Goal: Navigation & Orientation: Find specific page/section

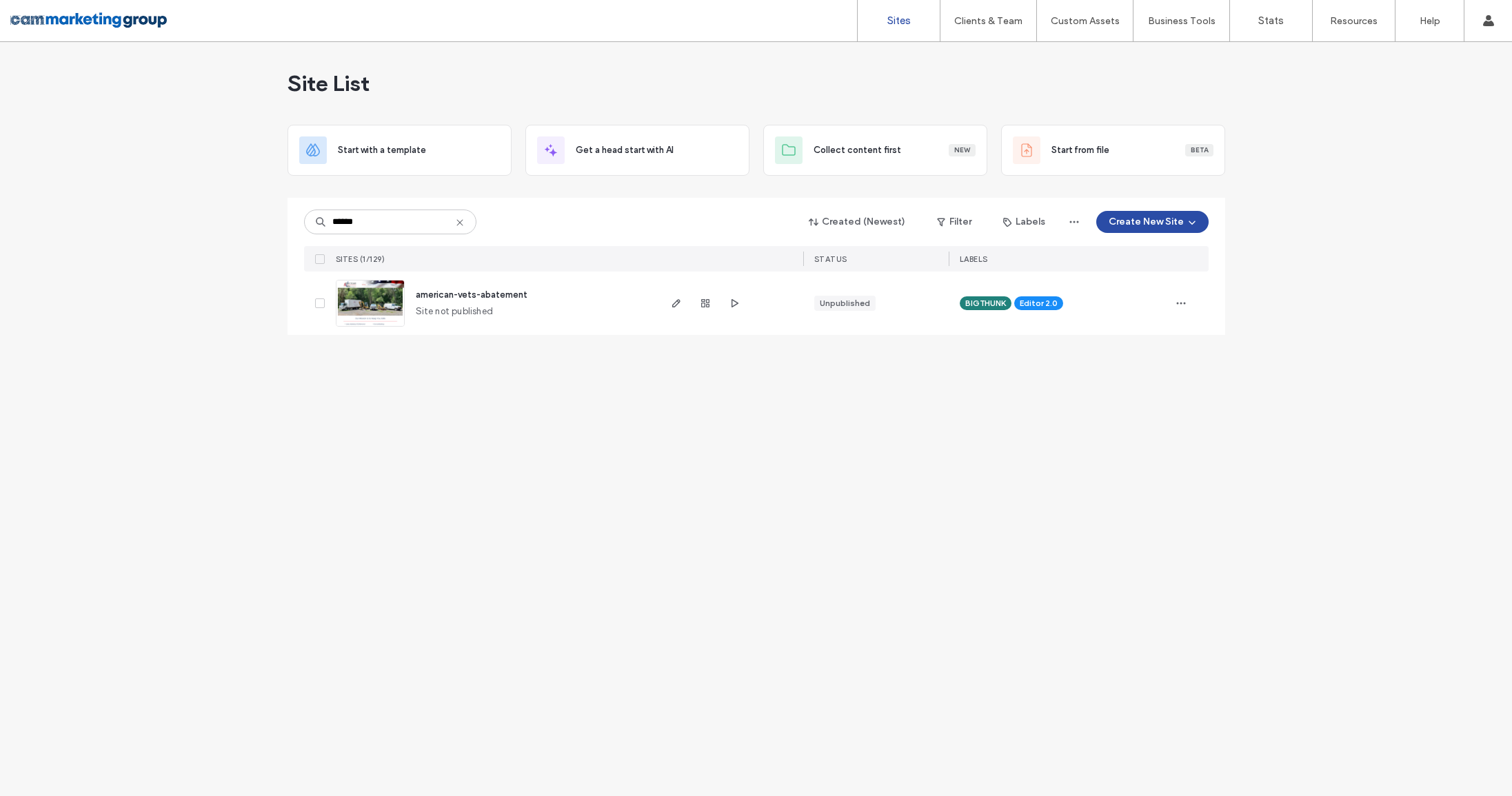
type input "******"
click at [361, 298] on img at bounding box center [371, 327] width 68 height 94
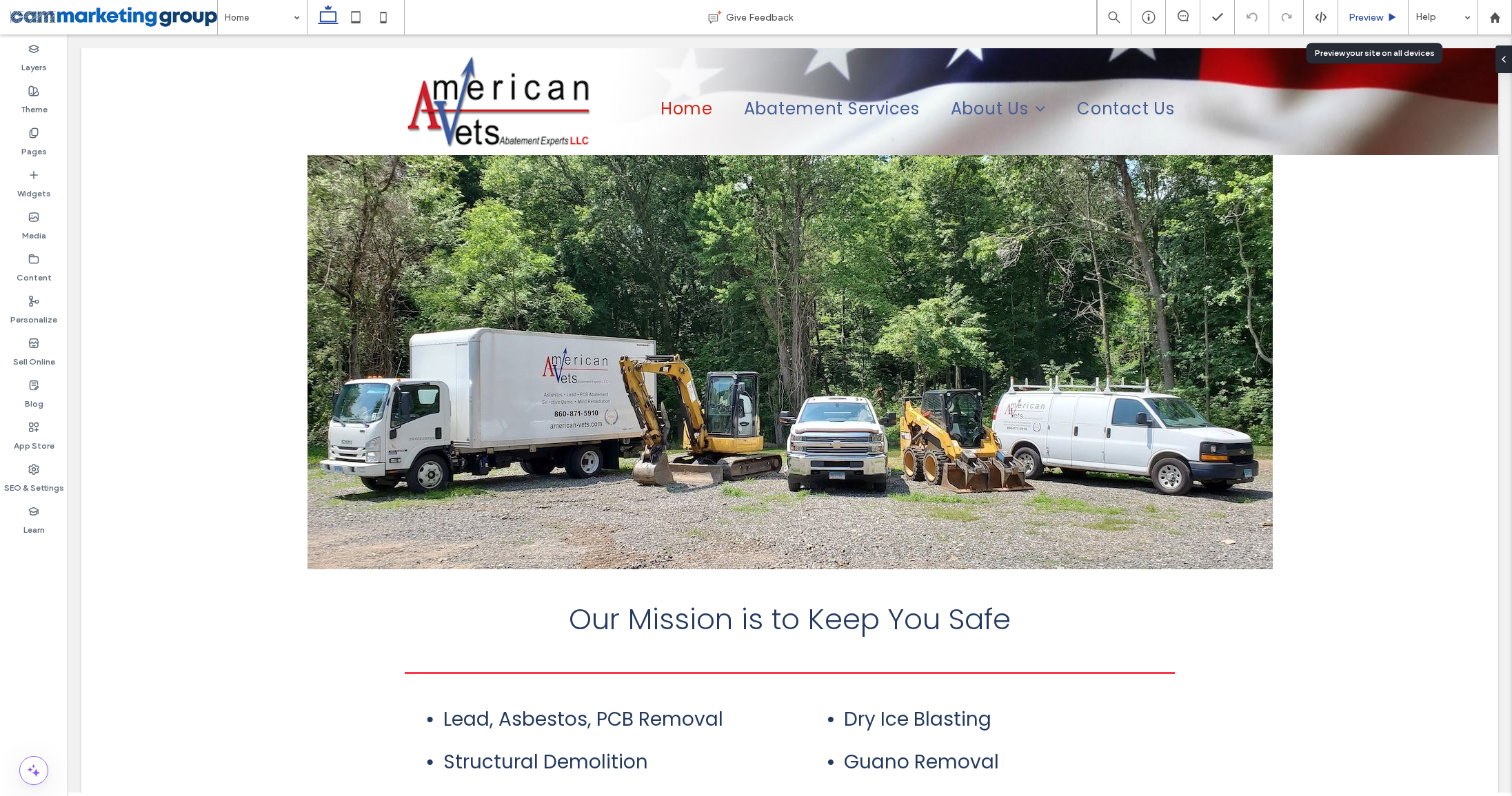
click at [1366, 23] on div "Preview" at bounding box center [1373, 17] width 70 height 35
click at [1376, 21] on span "Preview" at bounding box center [1366, 18] width 35 height 12
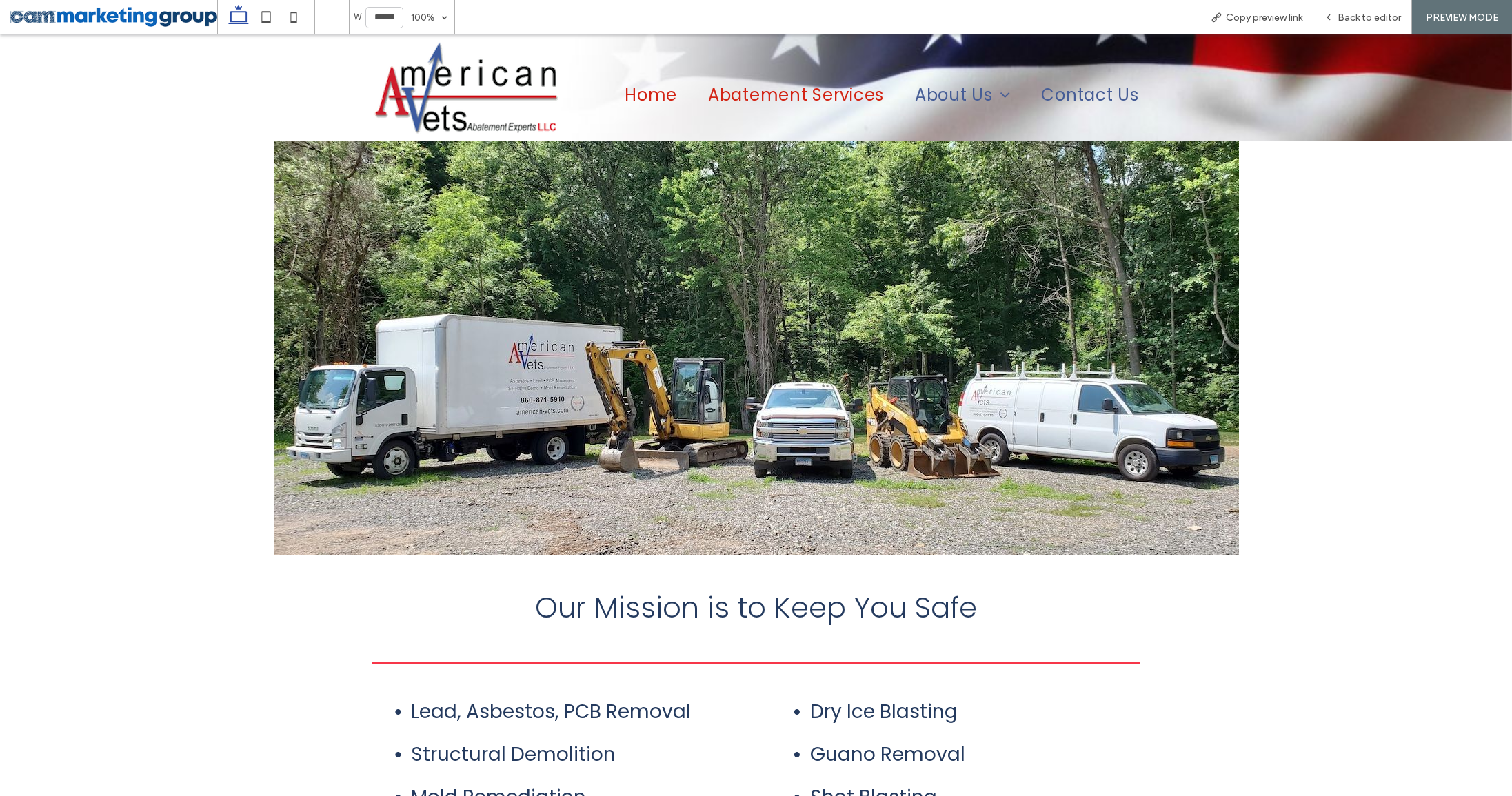
click at [776, 93] on span "Abatement Services" at bounding box center [796, 95] width 176 height 24
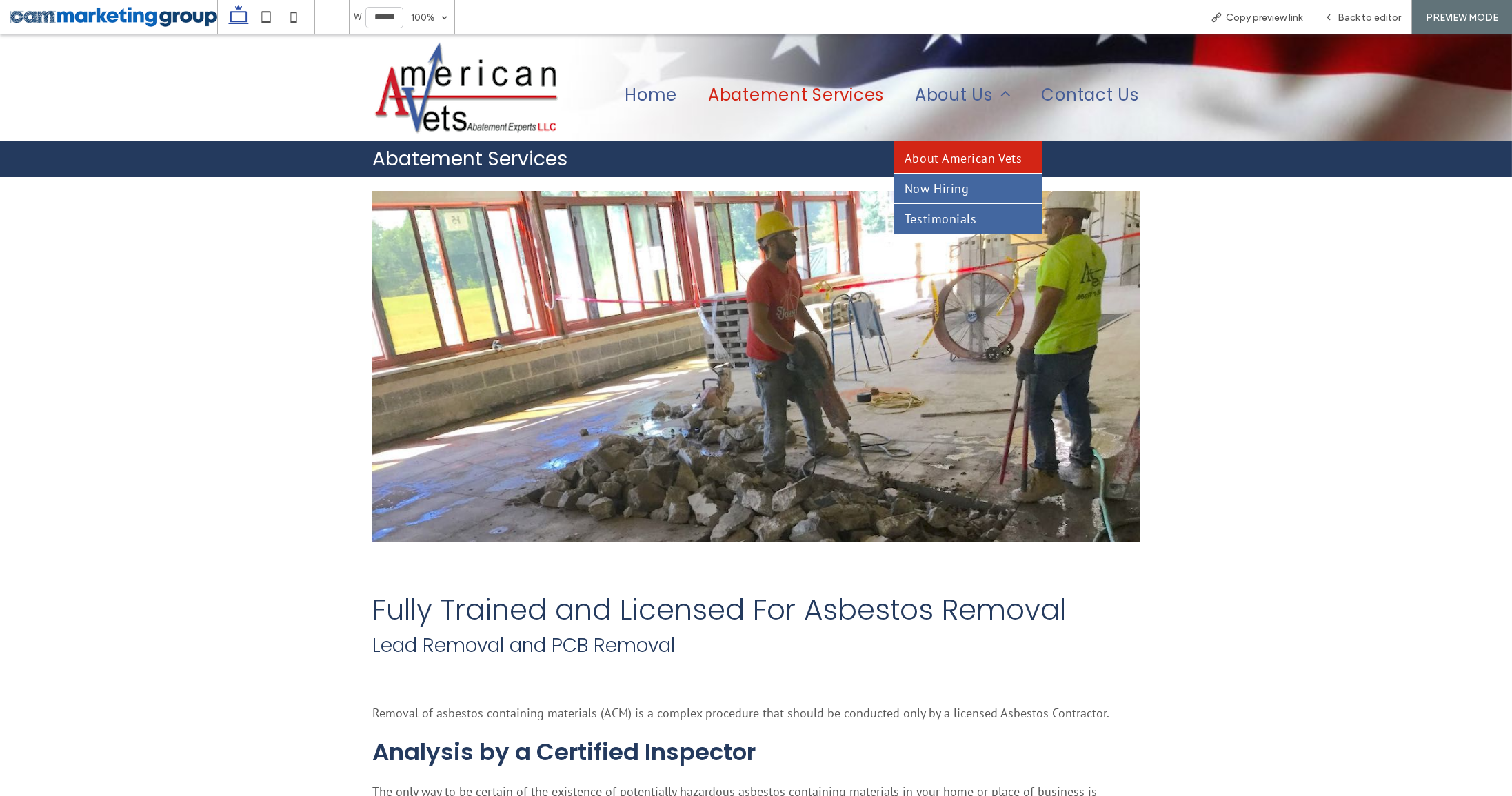
click at [944, 161] on span "About American Vets" at bounding box center [963, 158] width 117 height 16
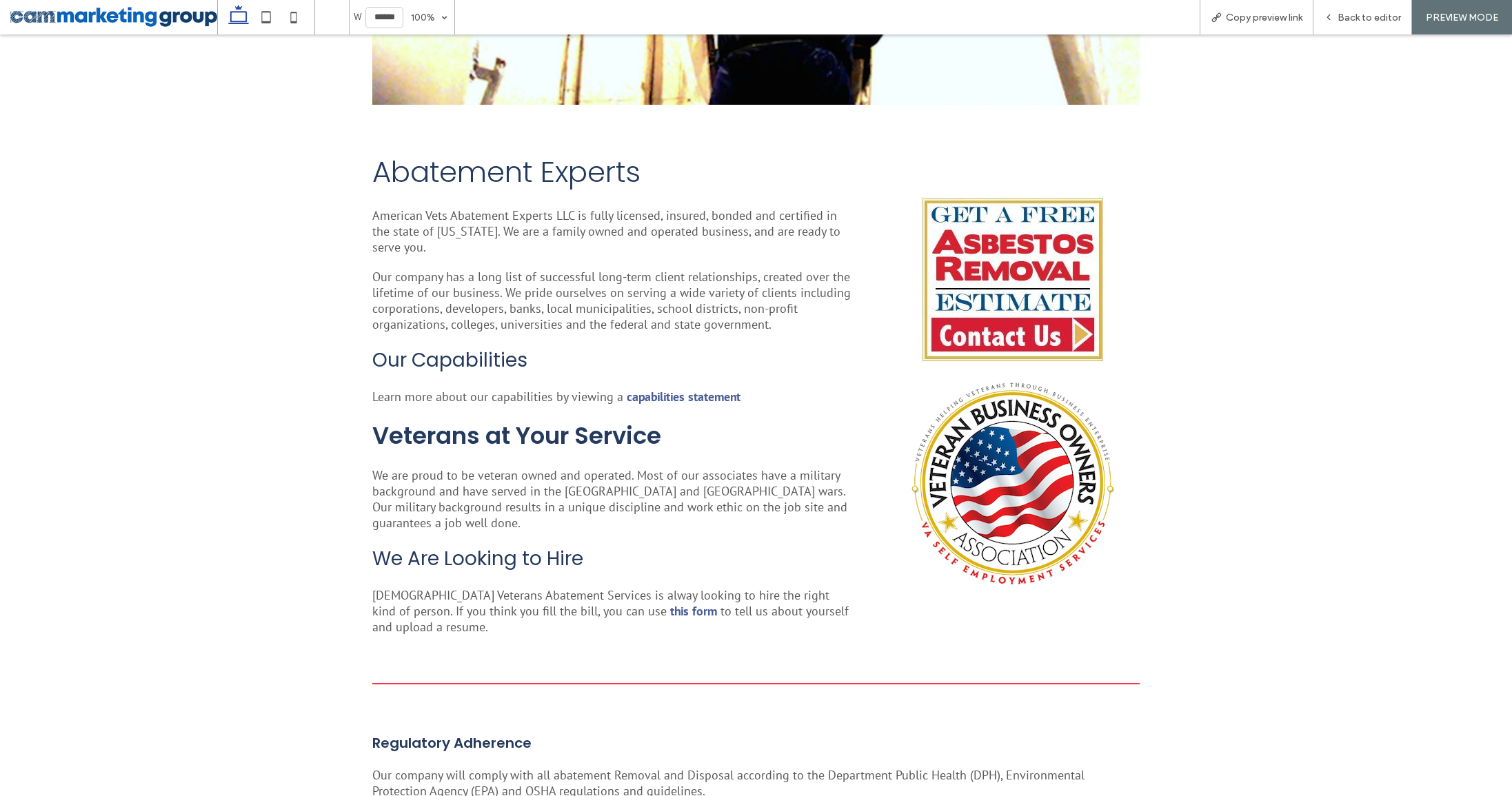
scroll to position [422, 0]
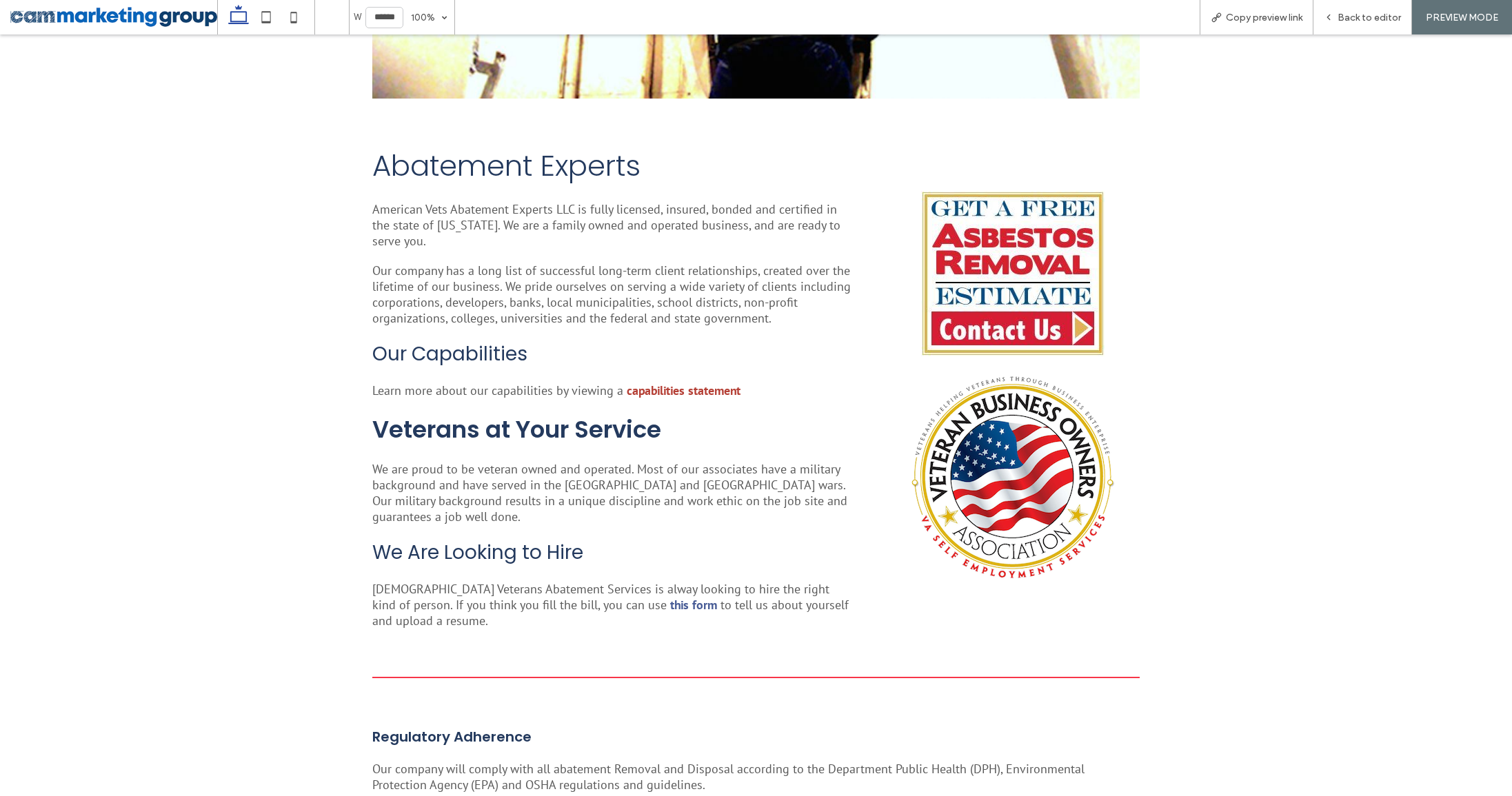
click at [683, 396] on strong "capabilities statement" at bounding box center [683, 390] width 114 height 16
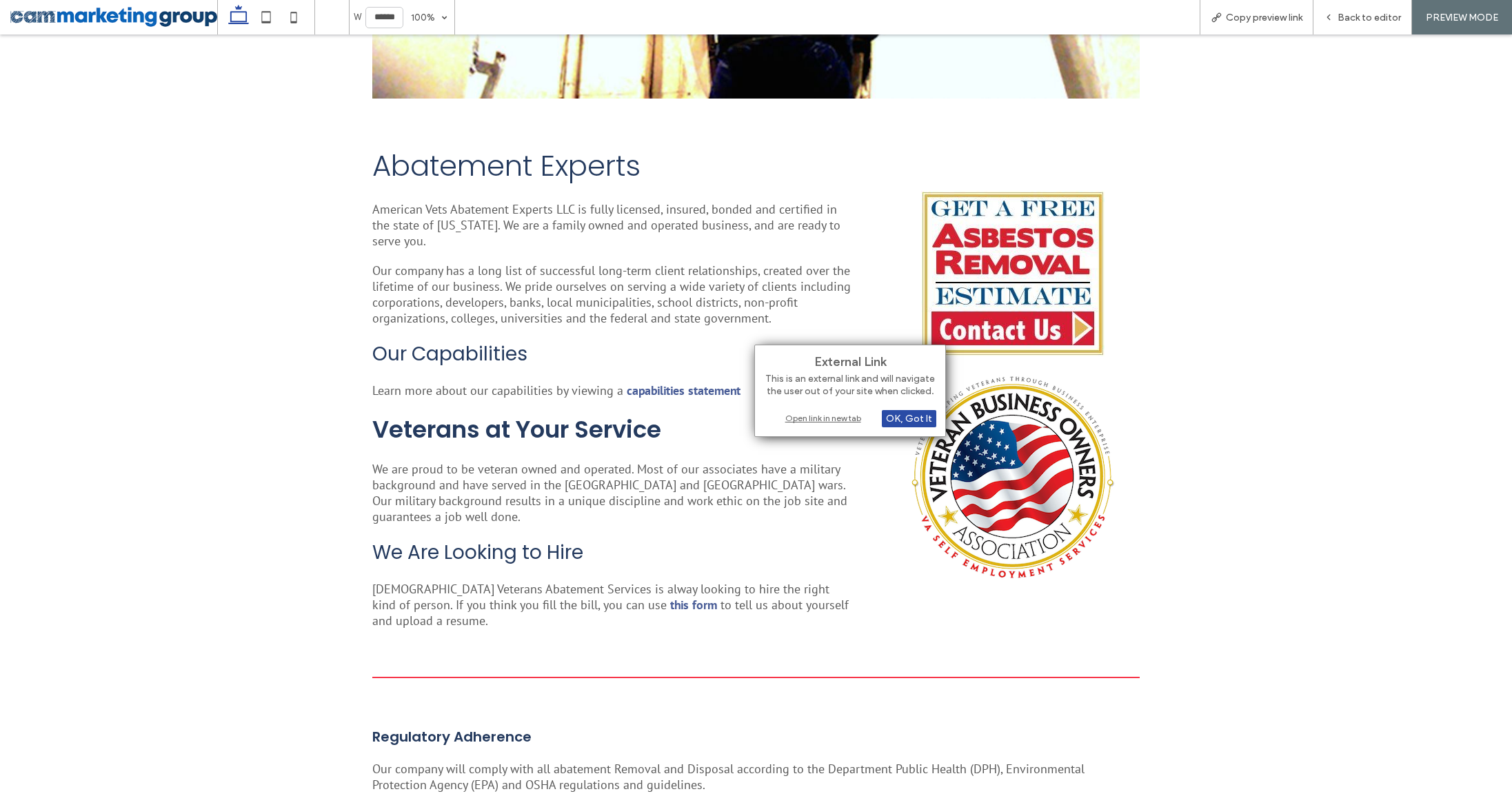
click at [833, 419] on div "Open link in new tab" at bounding box center [850, 418] width 173 height 14
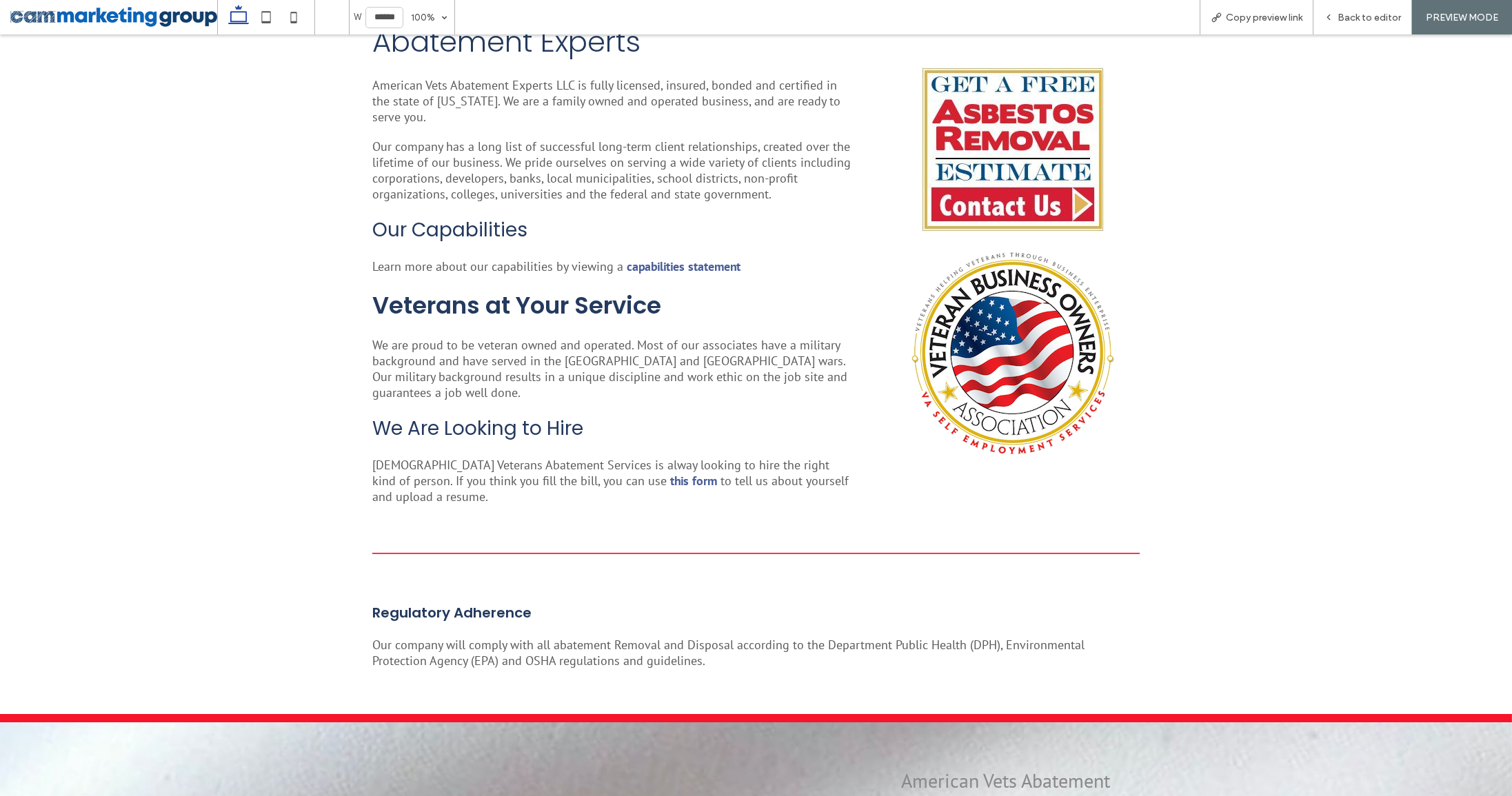
scroll to position [544, 0]
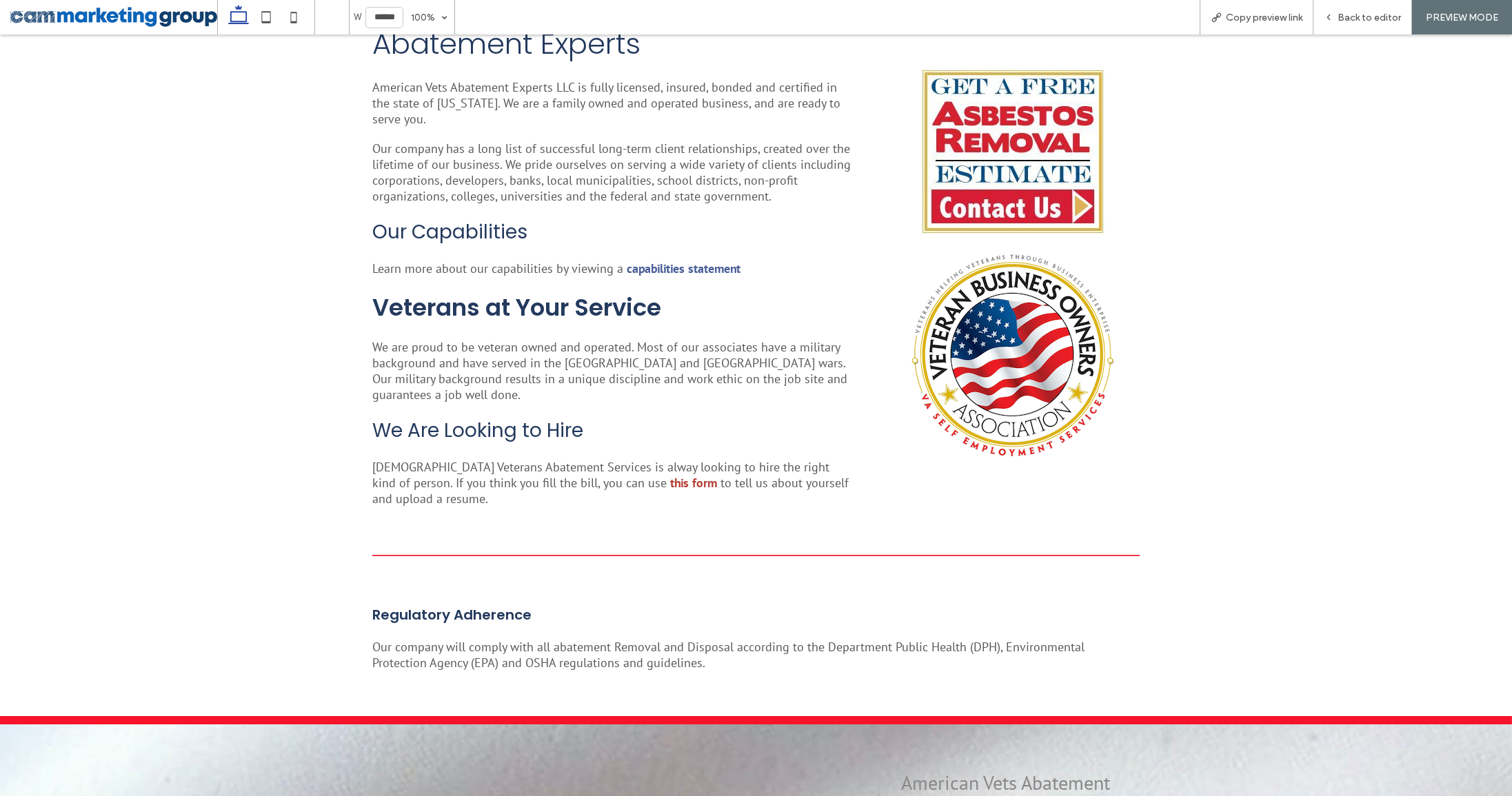
click at [670, 483] on strong "this form" at bounding box center [694, 483] width 47 height 16
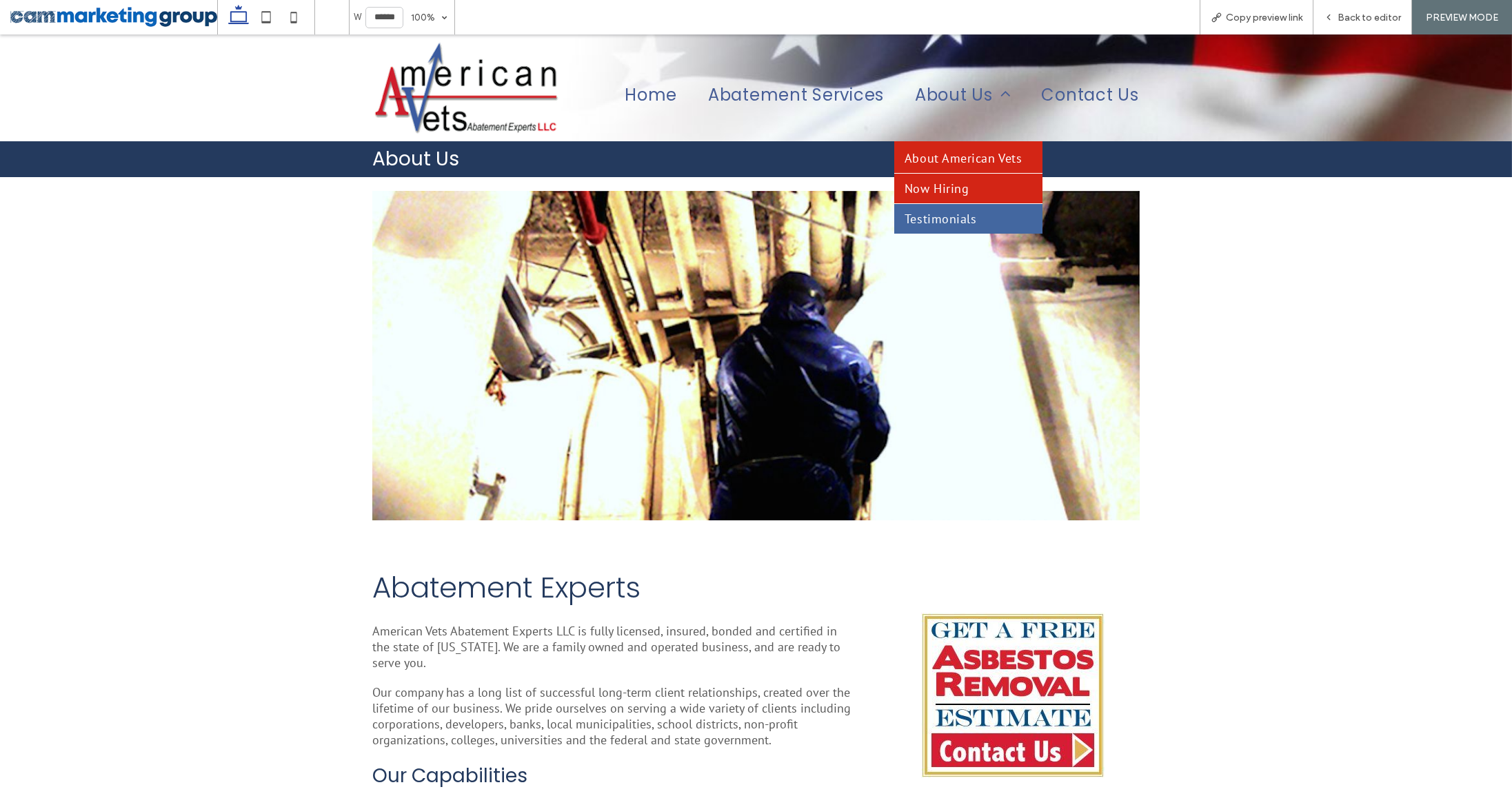
click at [960, 197] on span "Now Hiring" at bounding box center [936, 188] width 64 height 16
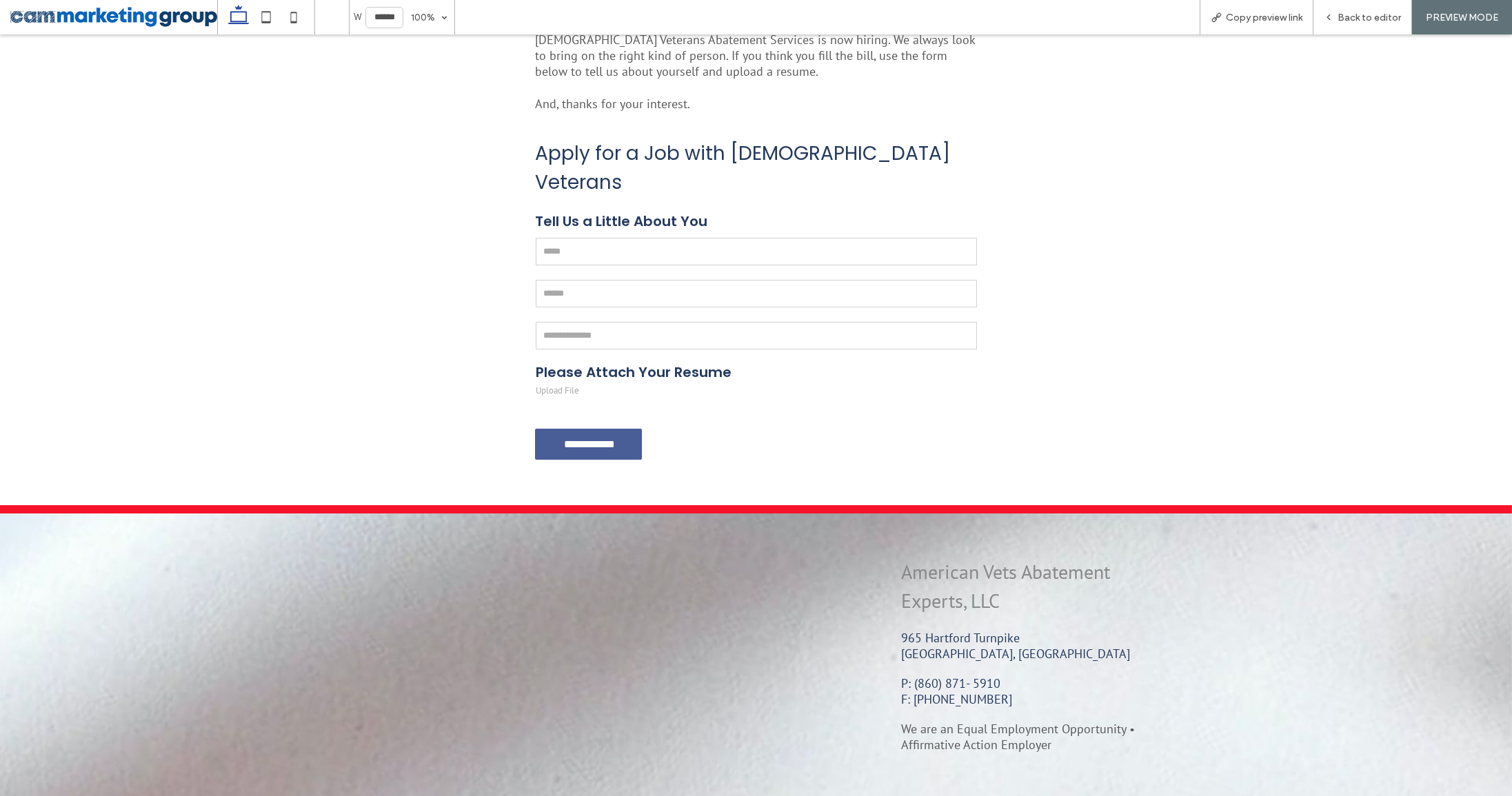
scroll to position [278, 0]
click at [571, 384] on link "Upload File" at bounding box center [557, 390] width 43 height 12
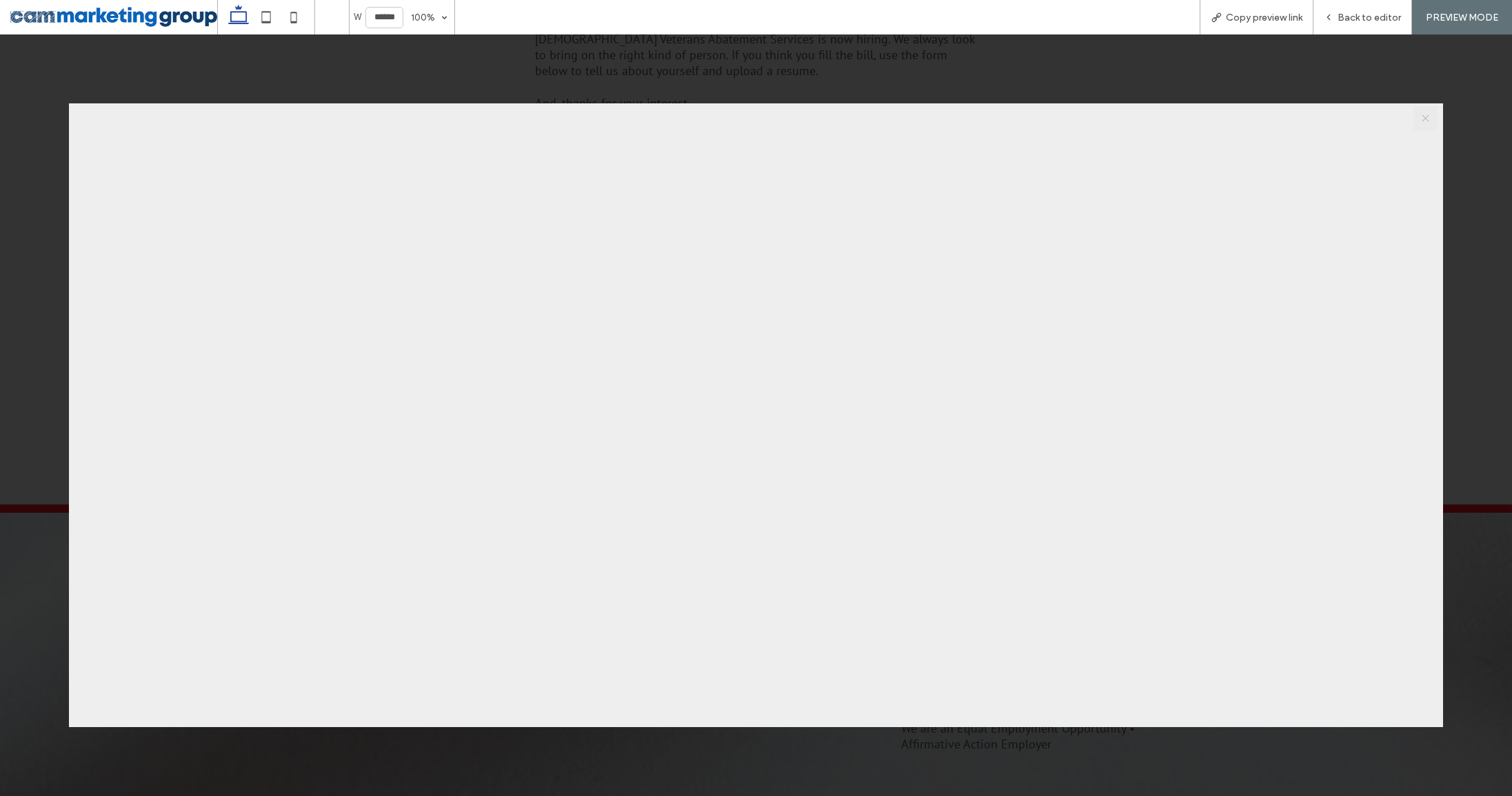
click at [1431, 119] on link "X" at bounding box center [1426, 118] width 24 height 24
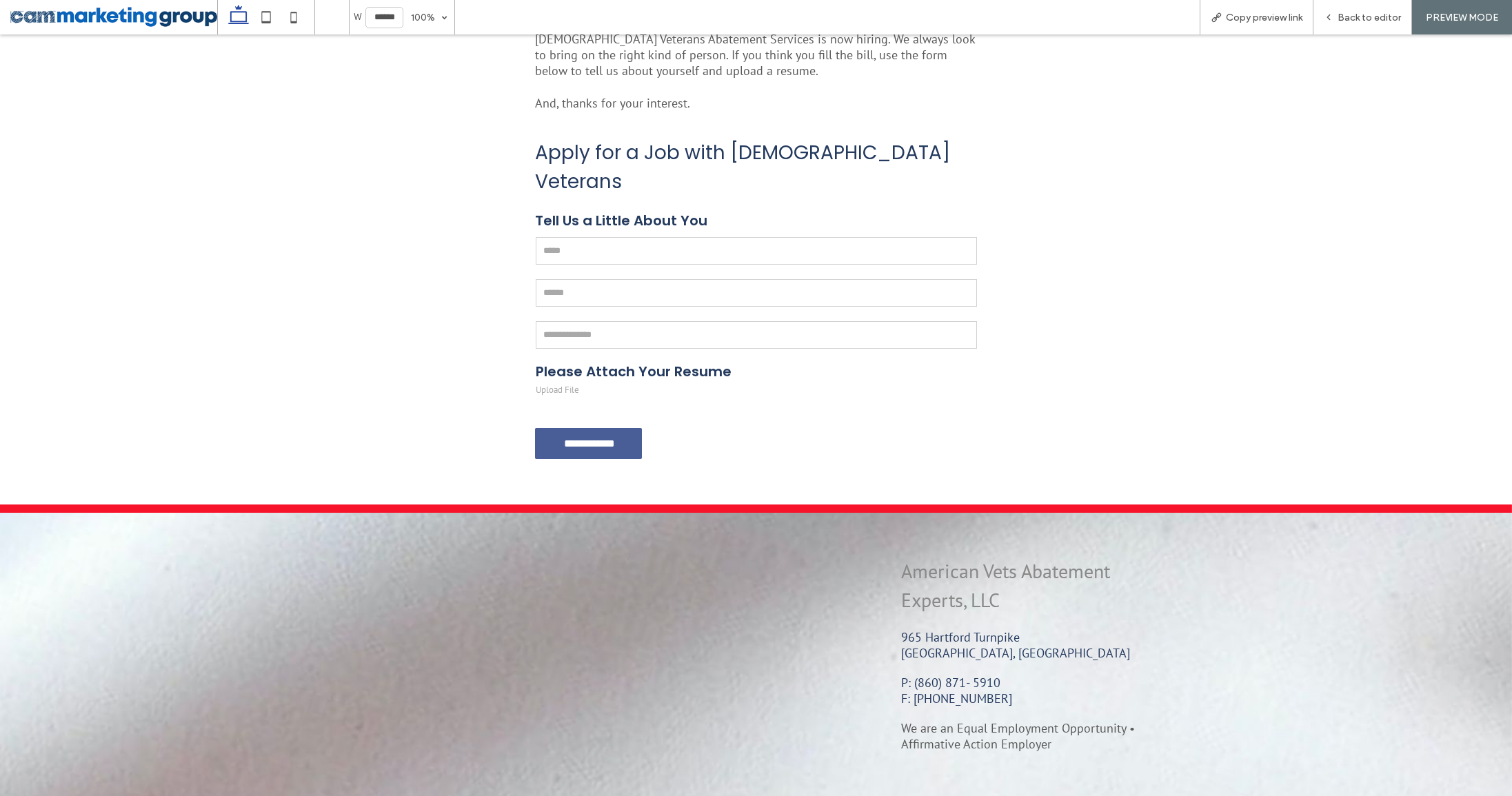
scroll to position [0, 0]
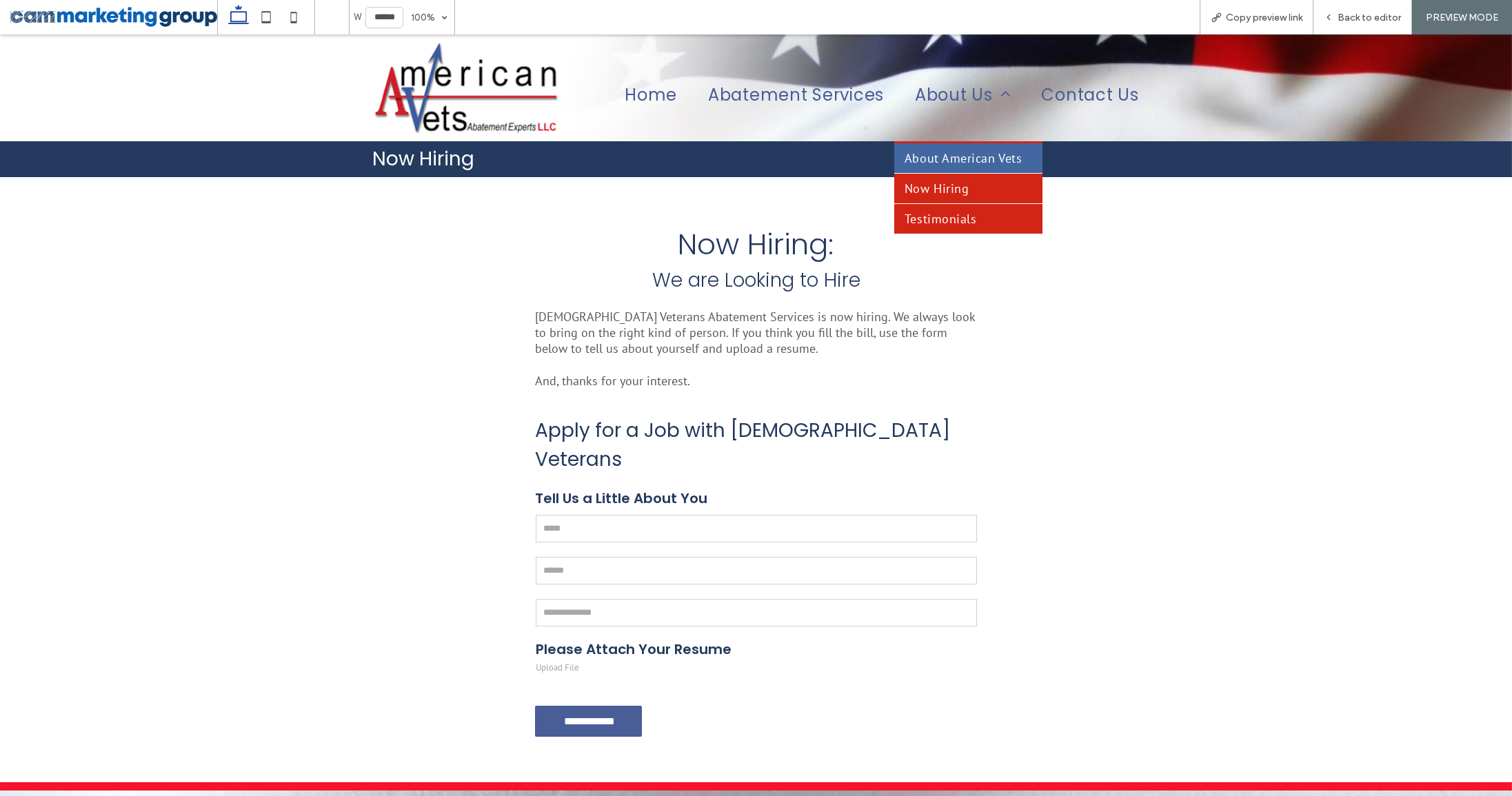
click at [953, 216] on span "Testimonials" at bounding box center [940, 218] width 71 height 16
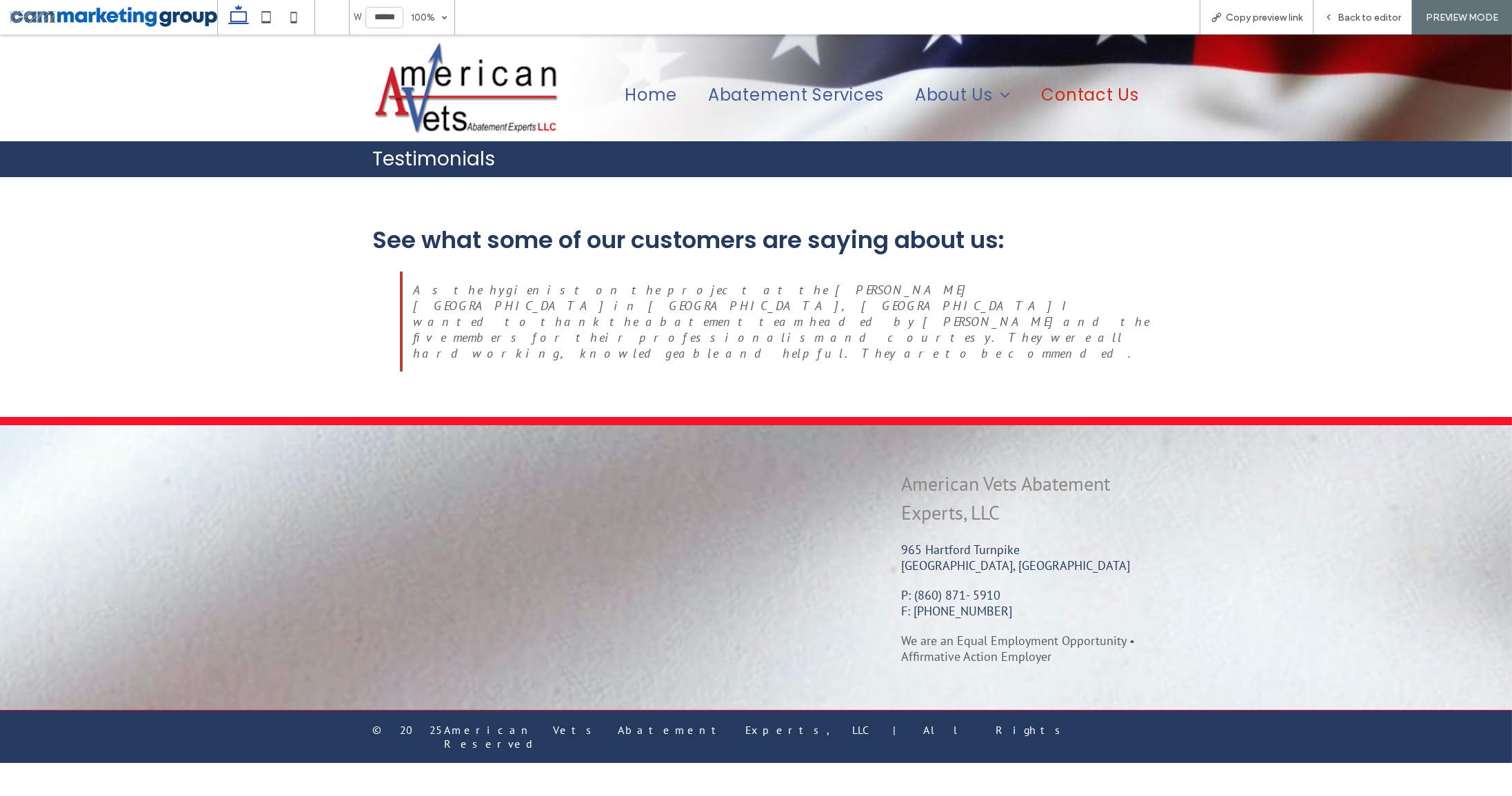
click at [1054, 97] on span "Contact Us" at bounding box center [1089, 95] width 97 height 24
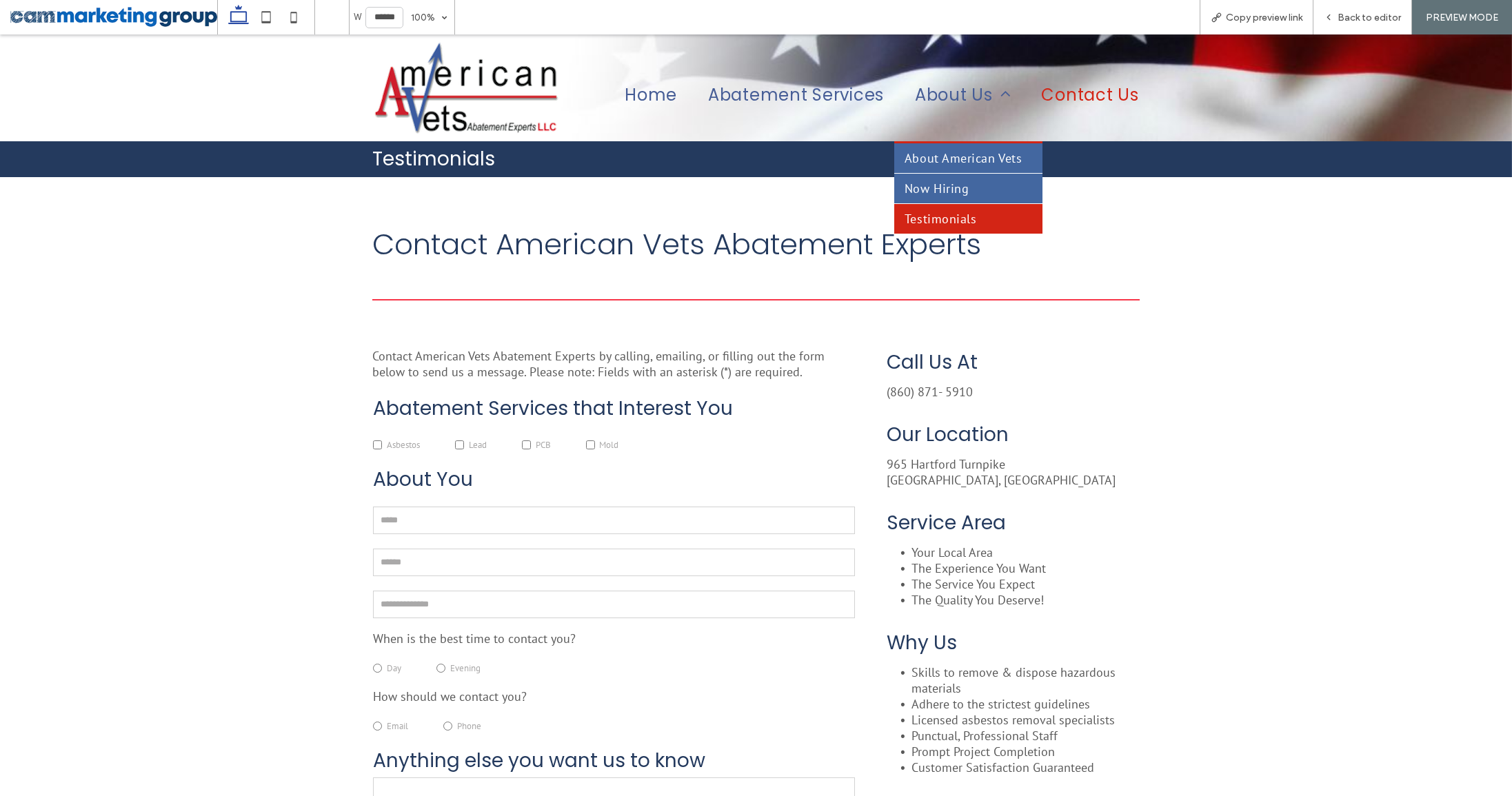
click at [943, 216] on span "Testimonials" at bounding box center [940, 218] width 71 height 16
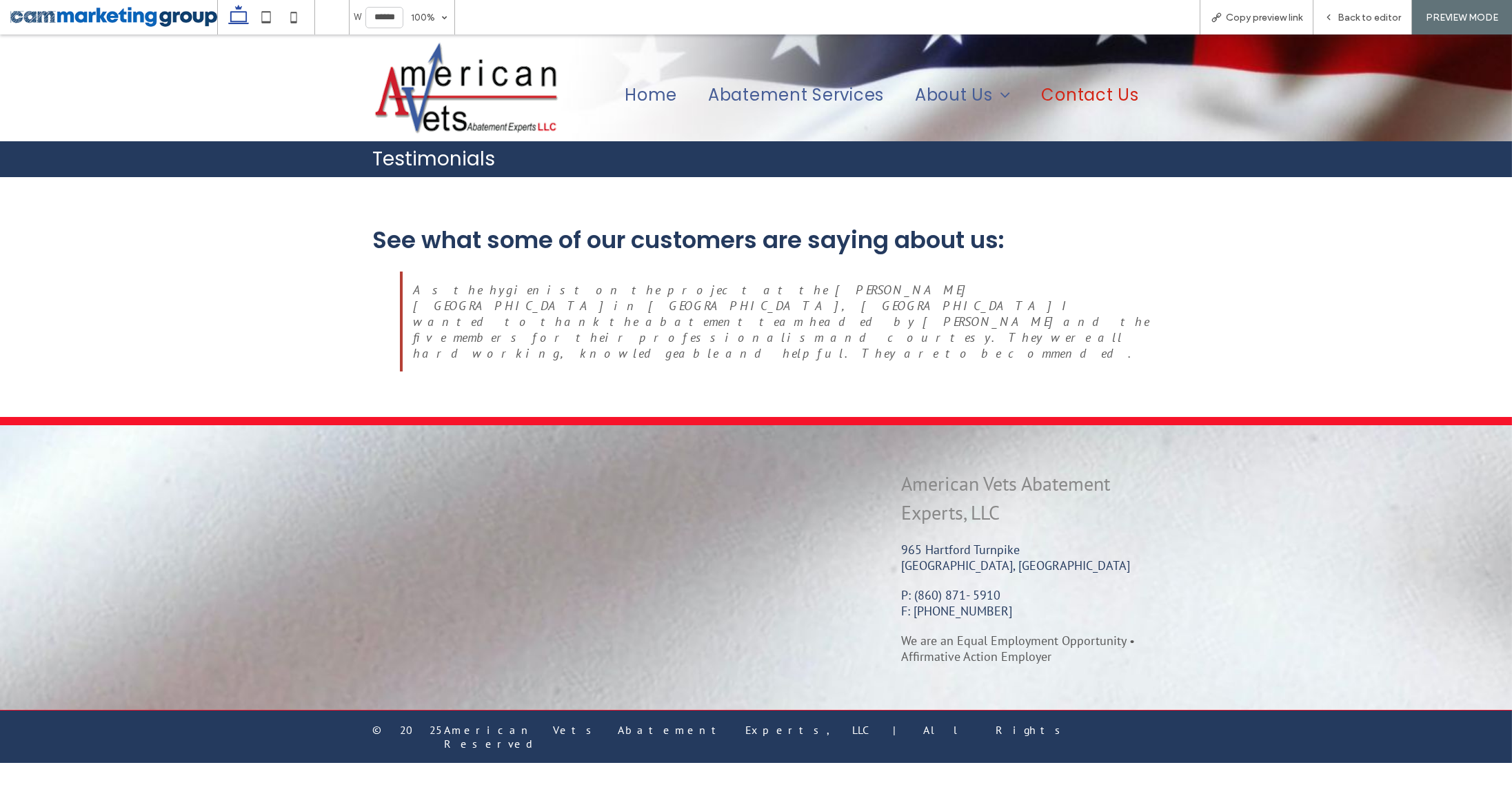
click at [1115, 93] on span "Contact Us" at bounding box center [1089, 95] width 97 height 24
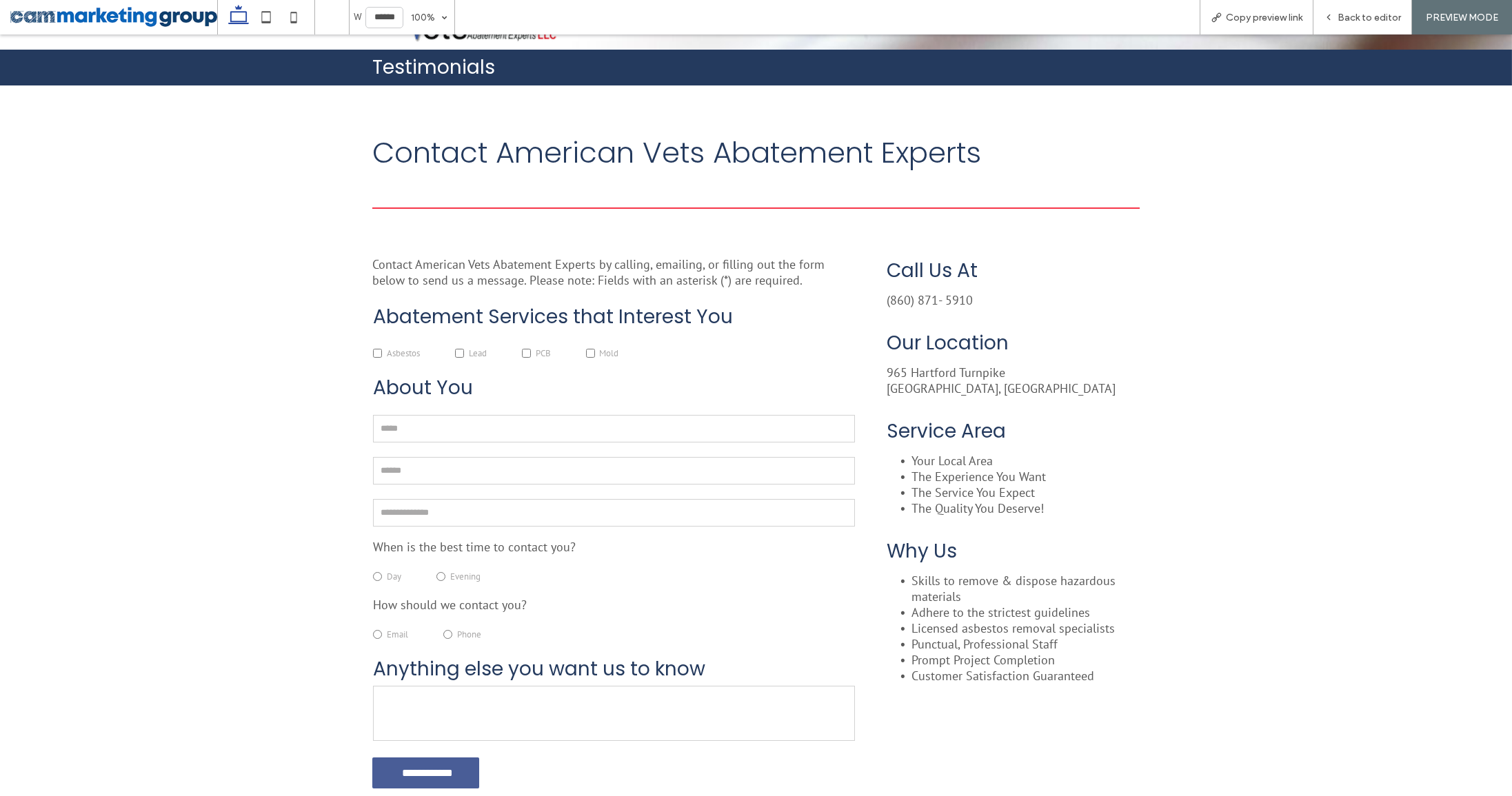
scroll to position [156, 0]
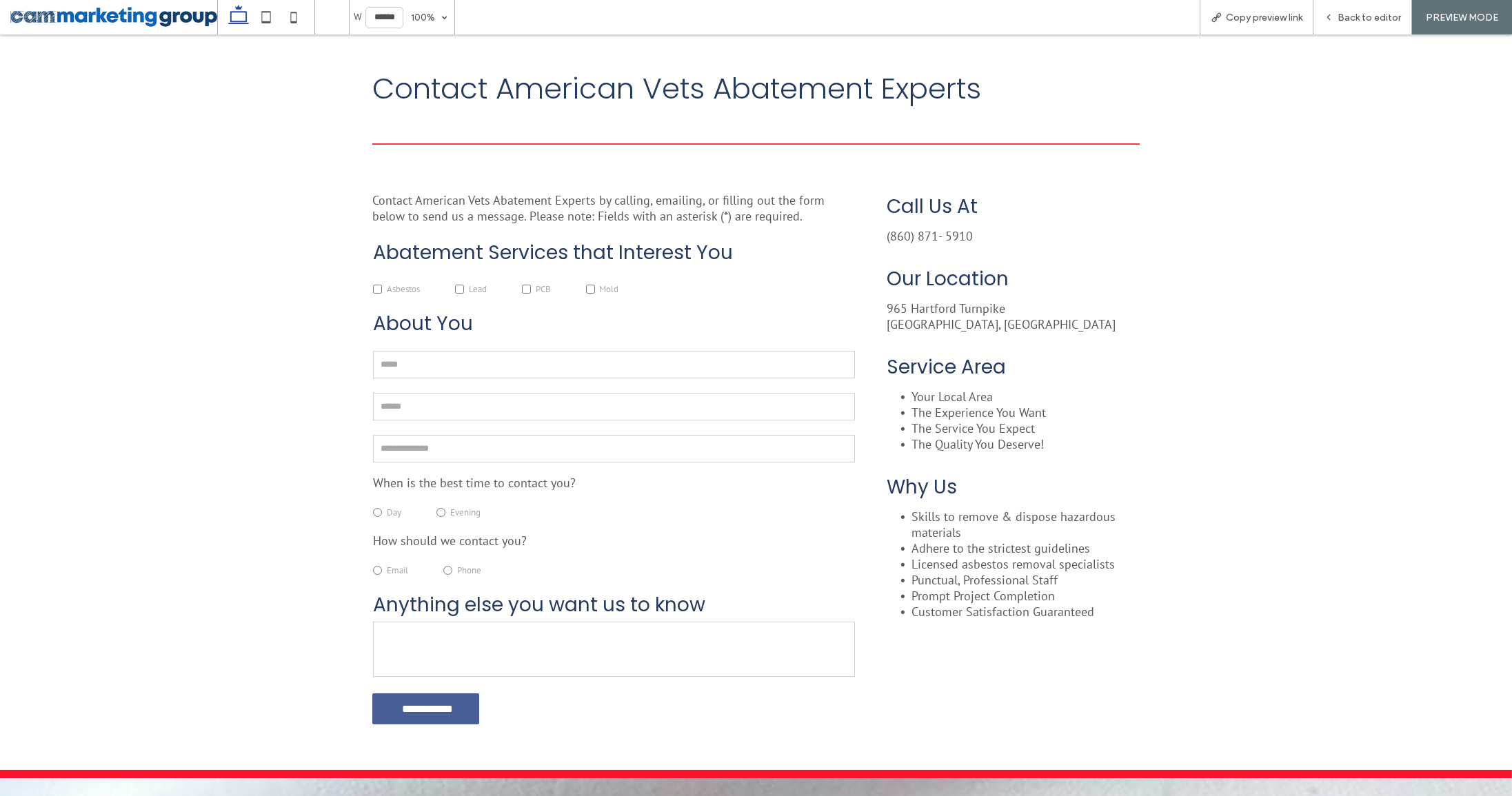
click at [383, 295] on label "Asbestos" at bounding box center [414, 283] width 82 height 32
click at [487, 293] on span "Lead" at bounding box center [477, 289] width 18 height 12
click at [558, 296] on label "PCB" at bounding box center [554, 283] width 64 height 32
click at [619, 295] on span "Mold" at bounding box center [608, 289] width 19 height 12
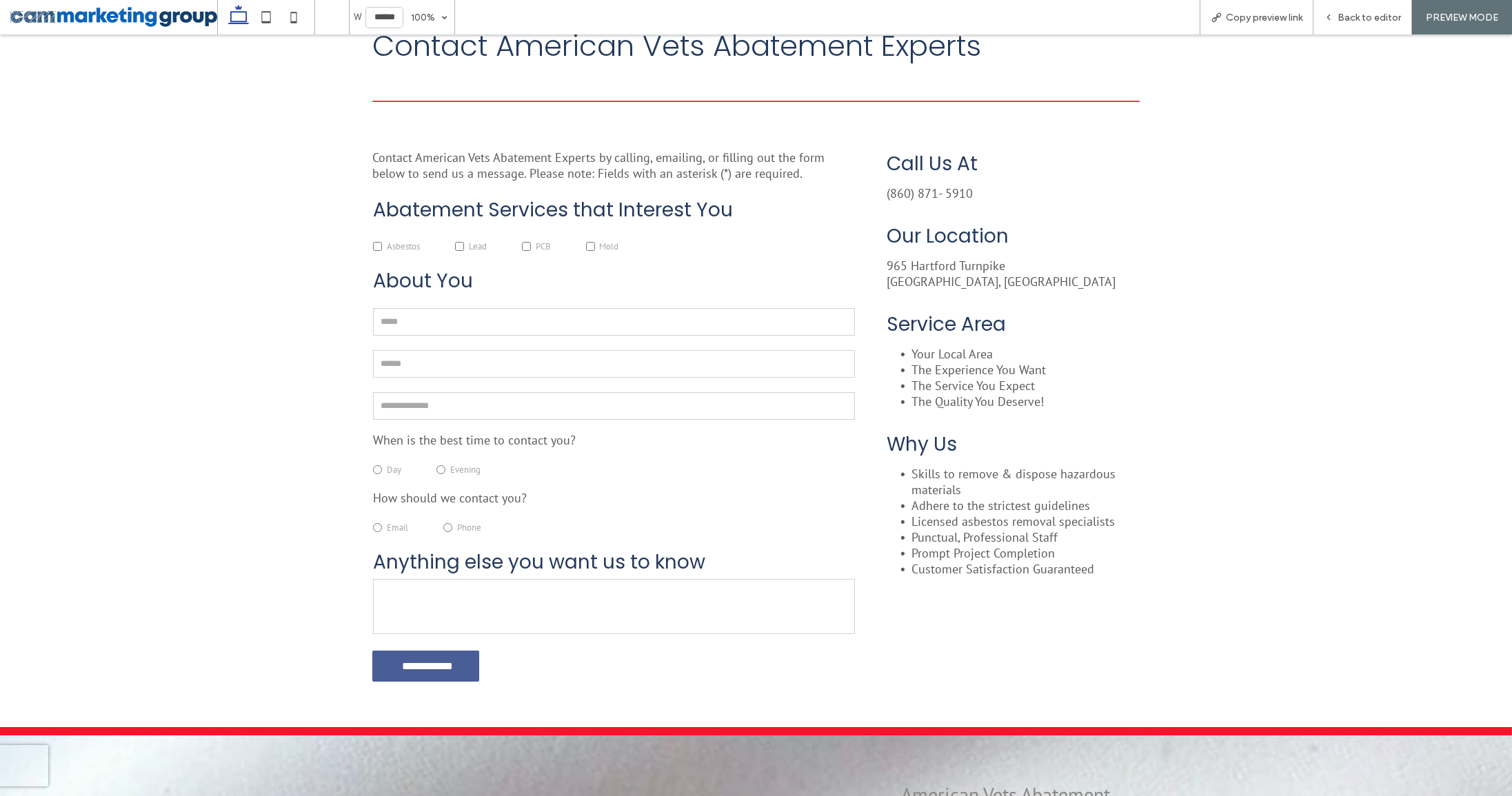
scroll to position [211, 0]
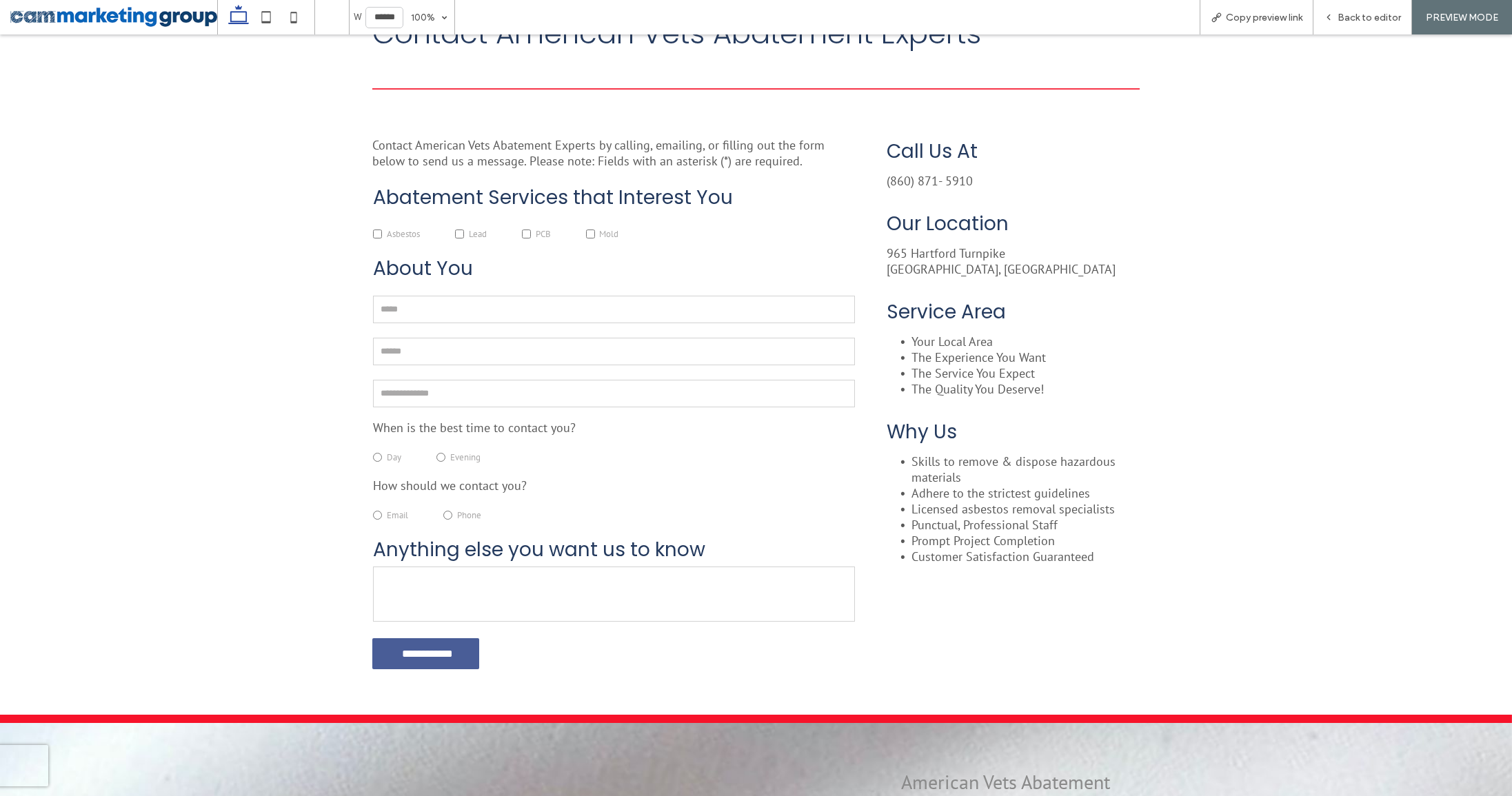
click at [457, 454] on span "Evening" at bounding box center [465, 457] width 30 height 12
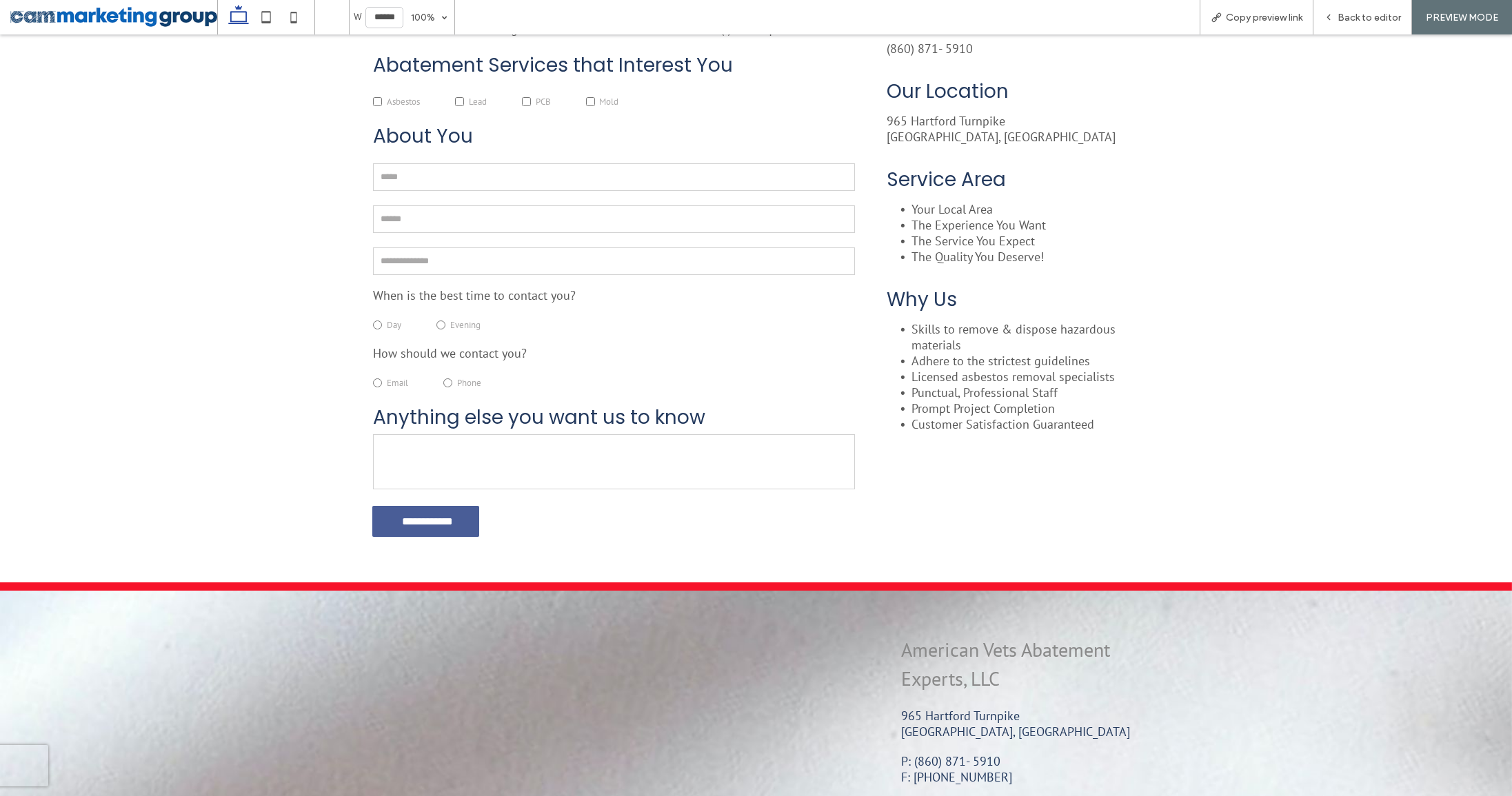
scroll to position [0, 0]
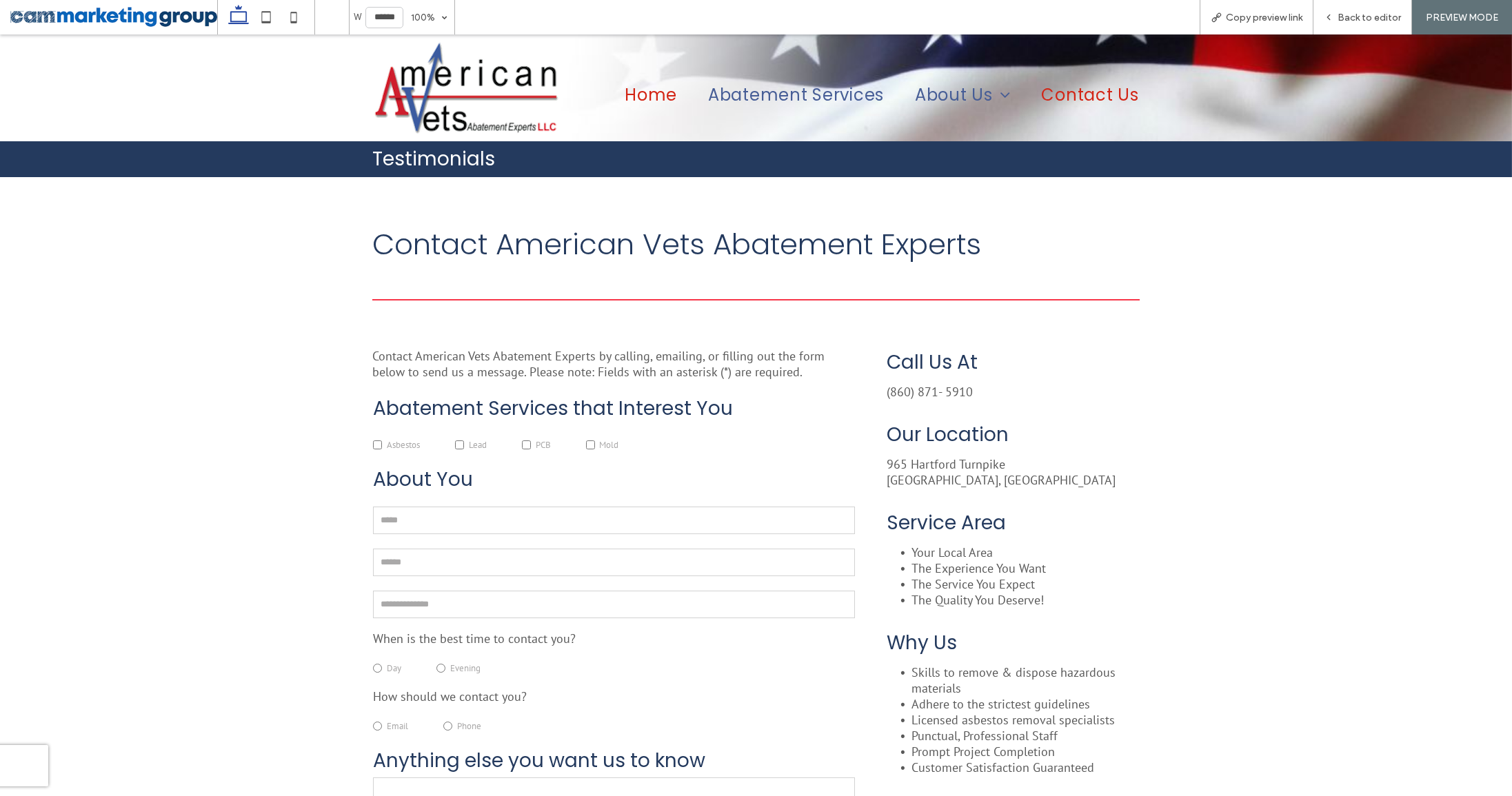
click at [657, 99] on span "Home" at bounding box center [651, 95] width 52 height 24
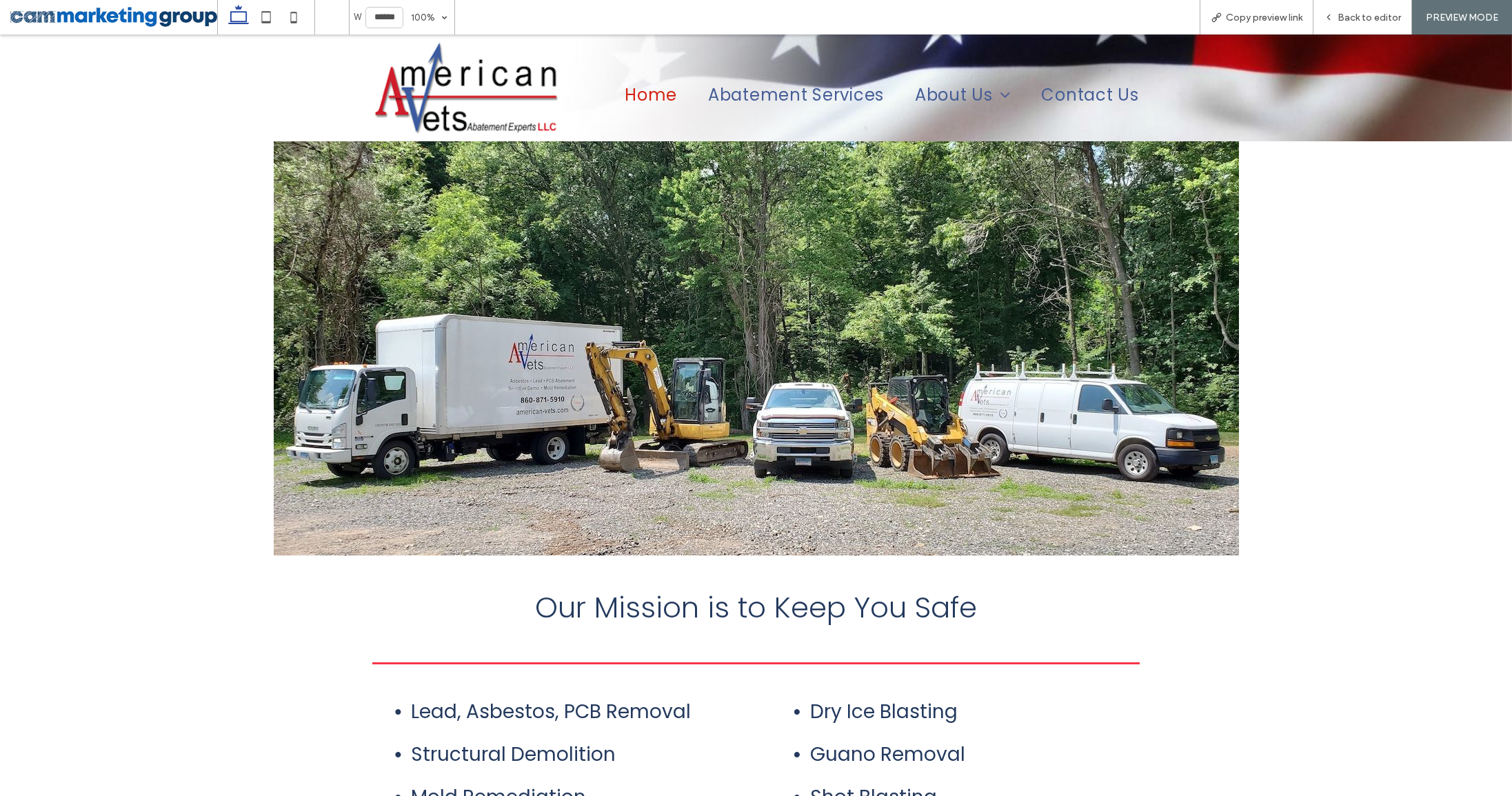
scroll to position [657, 0]
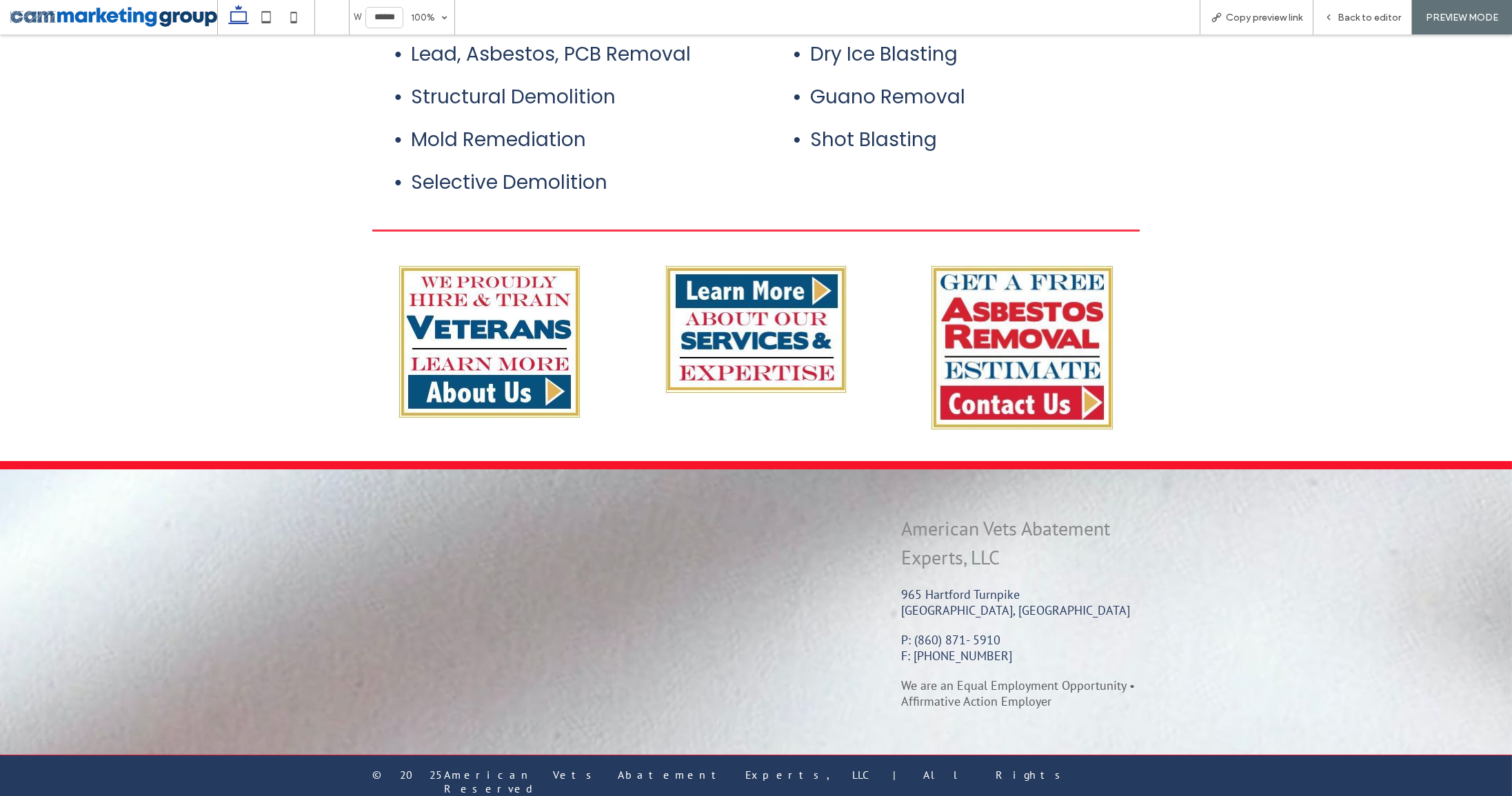
click at [530, 386] on img at bounding box center [490, 341] width 184 height 154
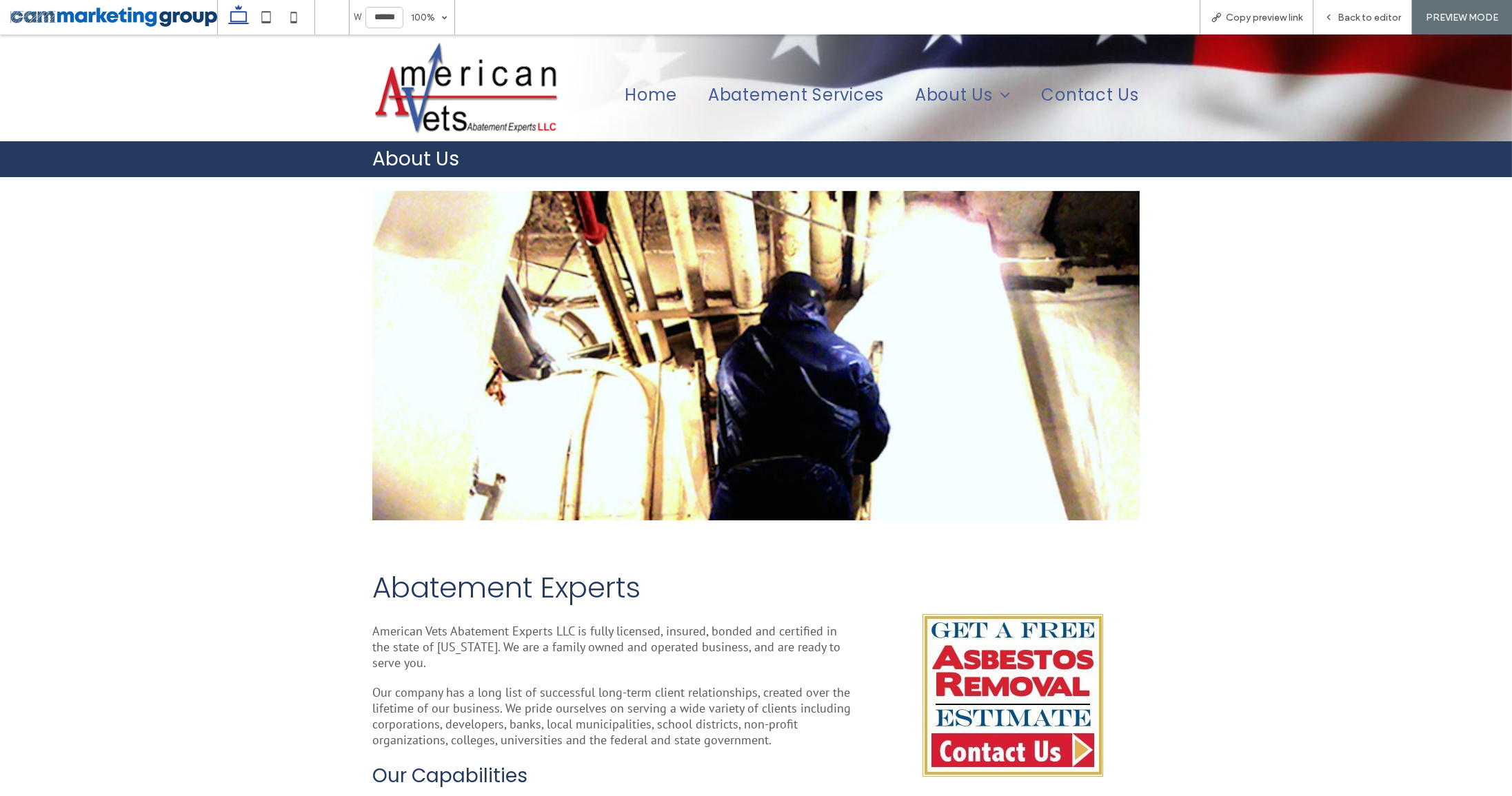
click at [417, 106] on img at bounding box center [466, 88] width 187 height 93
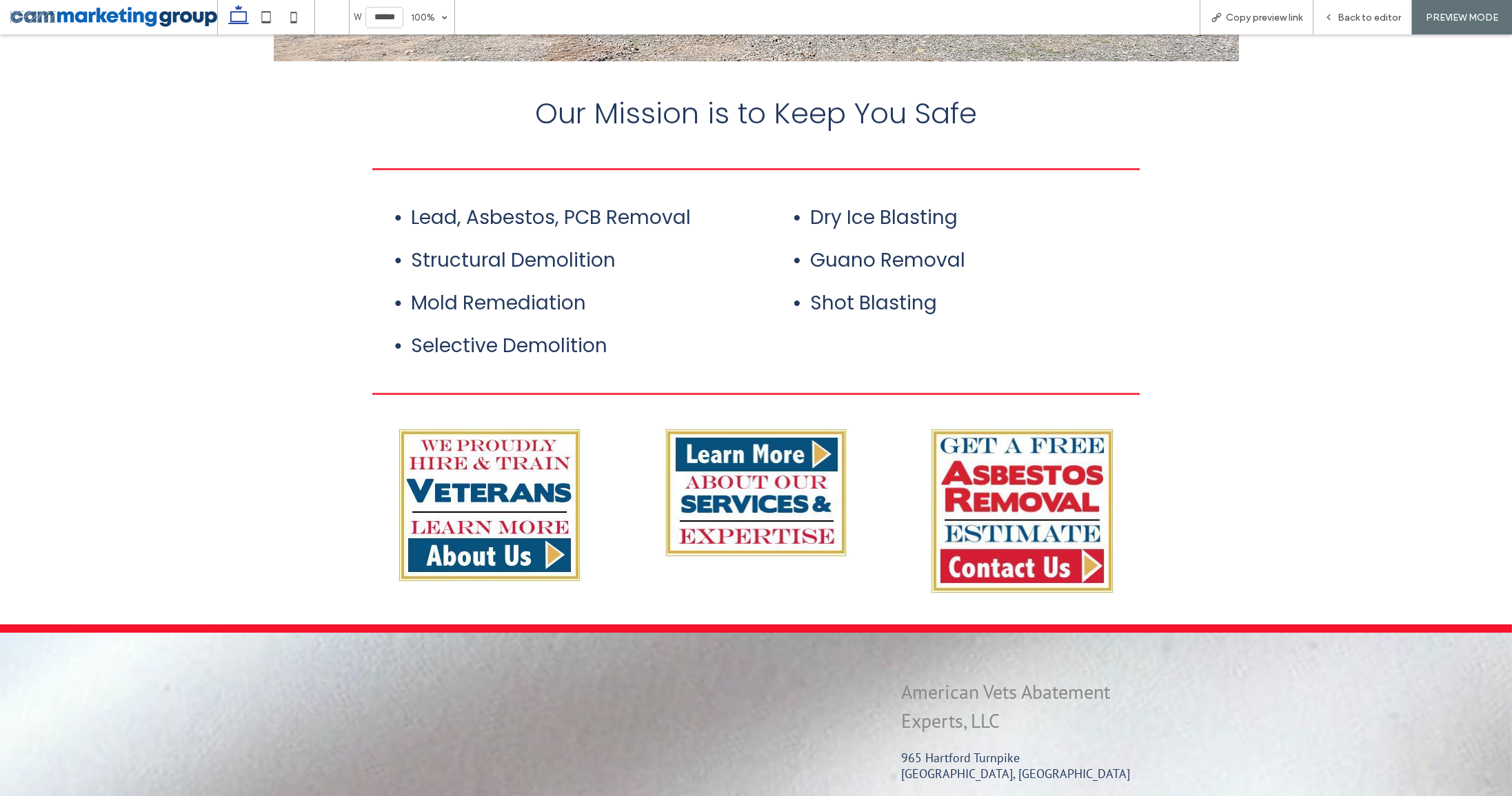
scroll to position [657, 0]
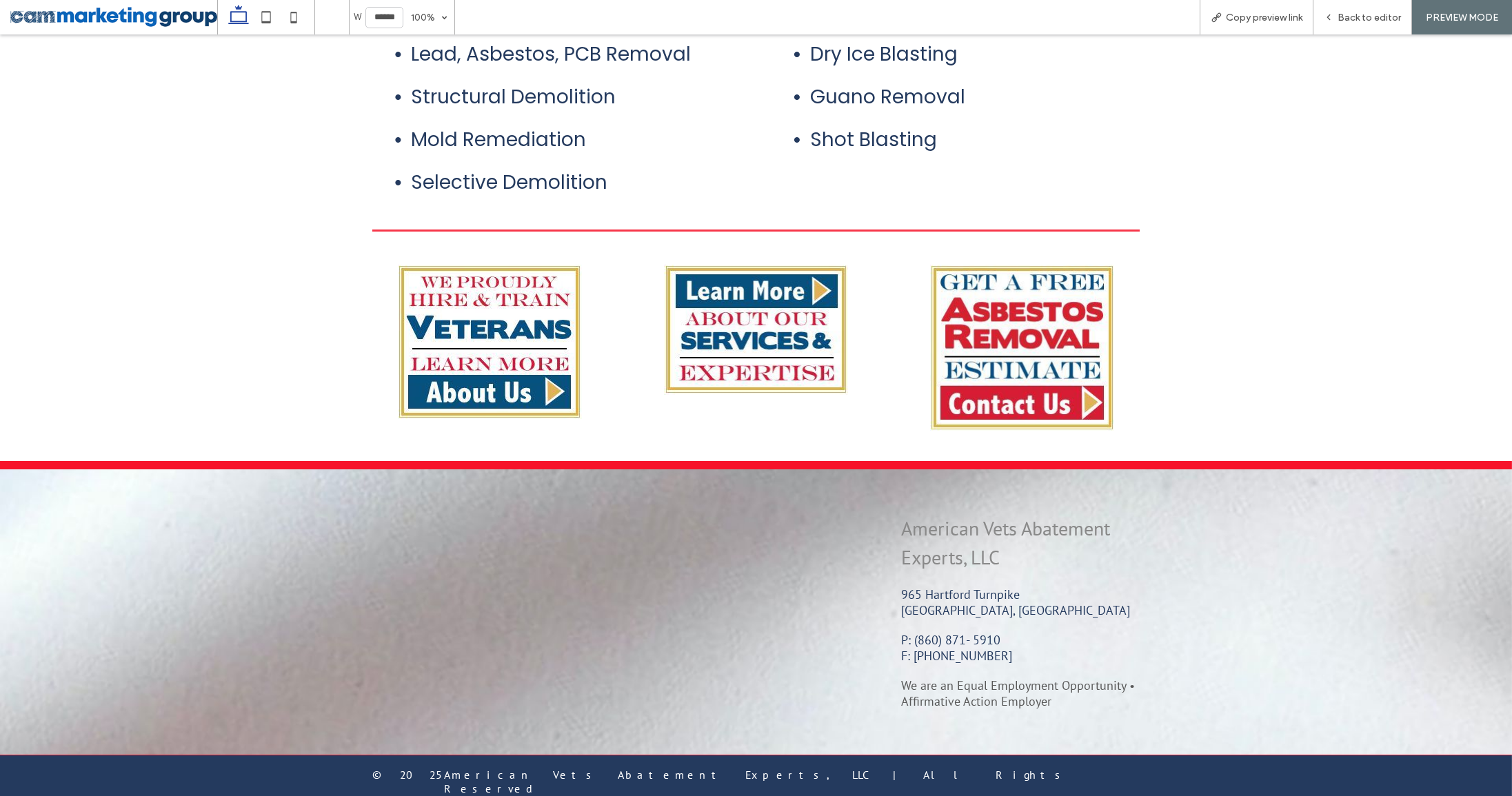
click at [788, 341] on img at bounding box center [756, 329] width 184 height 129
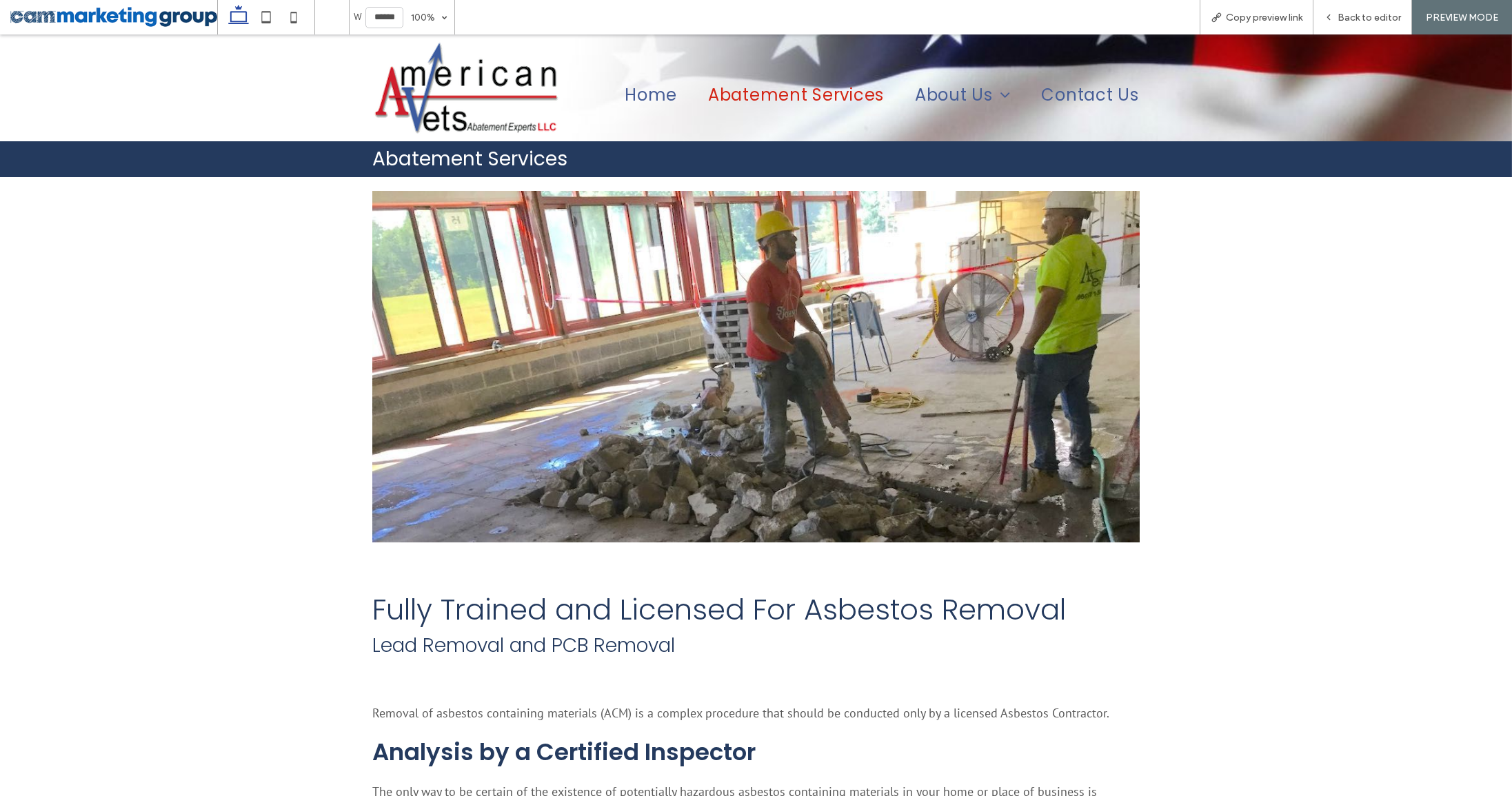
click at [421, 95] on img at bounding box center [466, 88] width 187 height 93
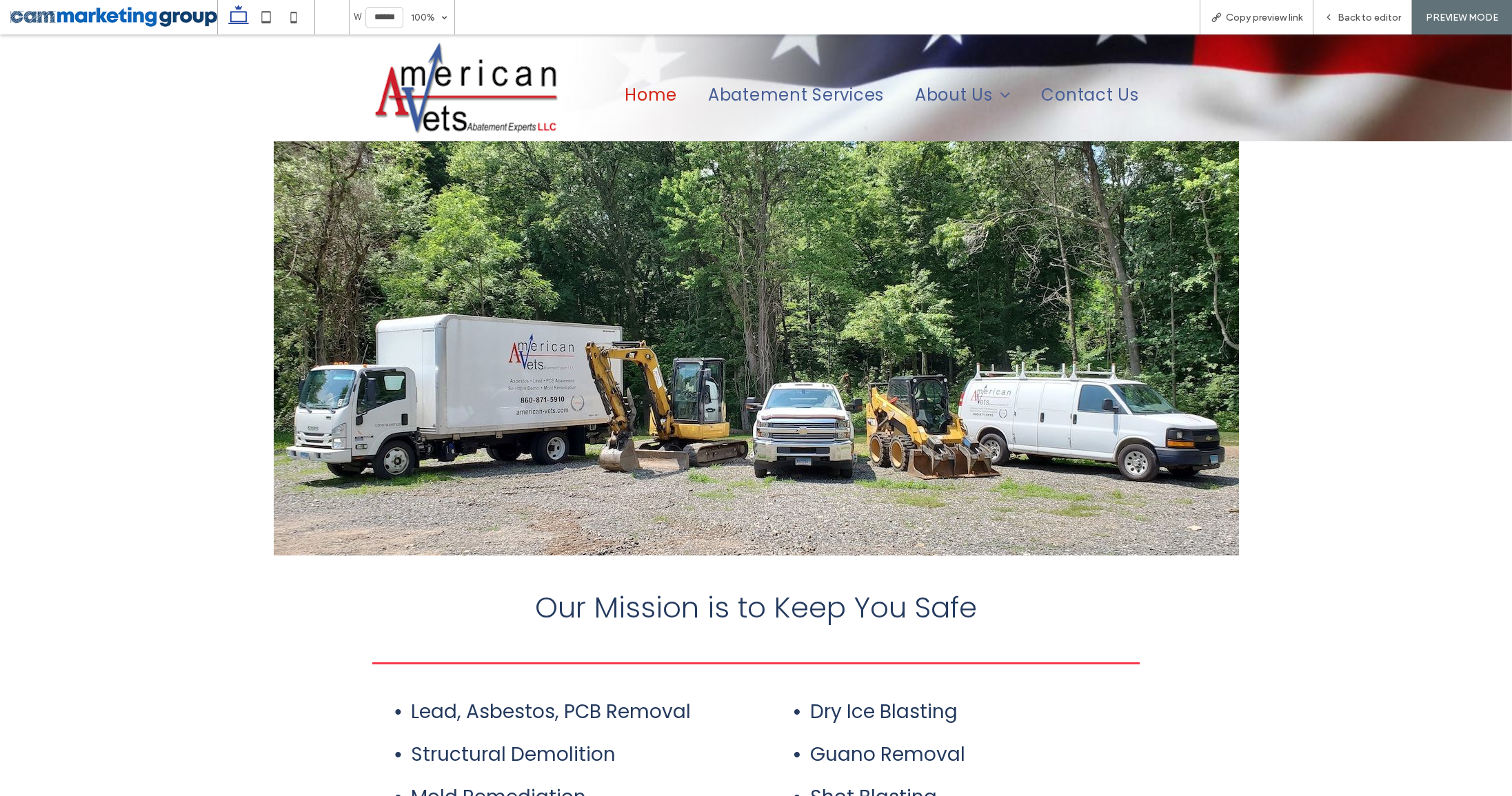
scroll to position [657, 0]
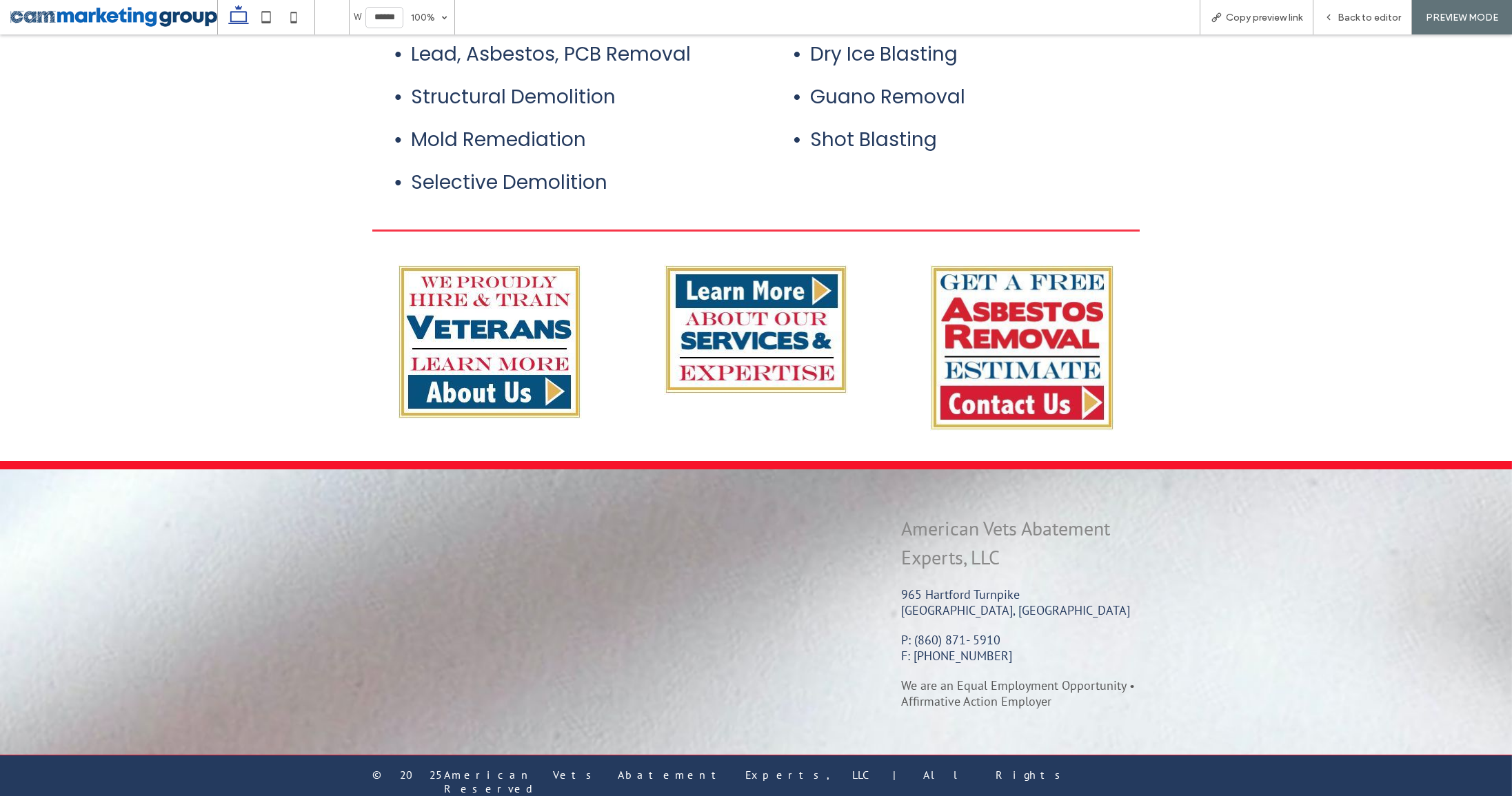
click at [1018, 394] on img at bounding box center [1022, 347] width 184 height 166
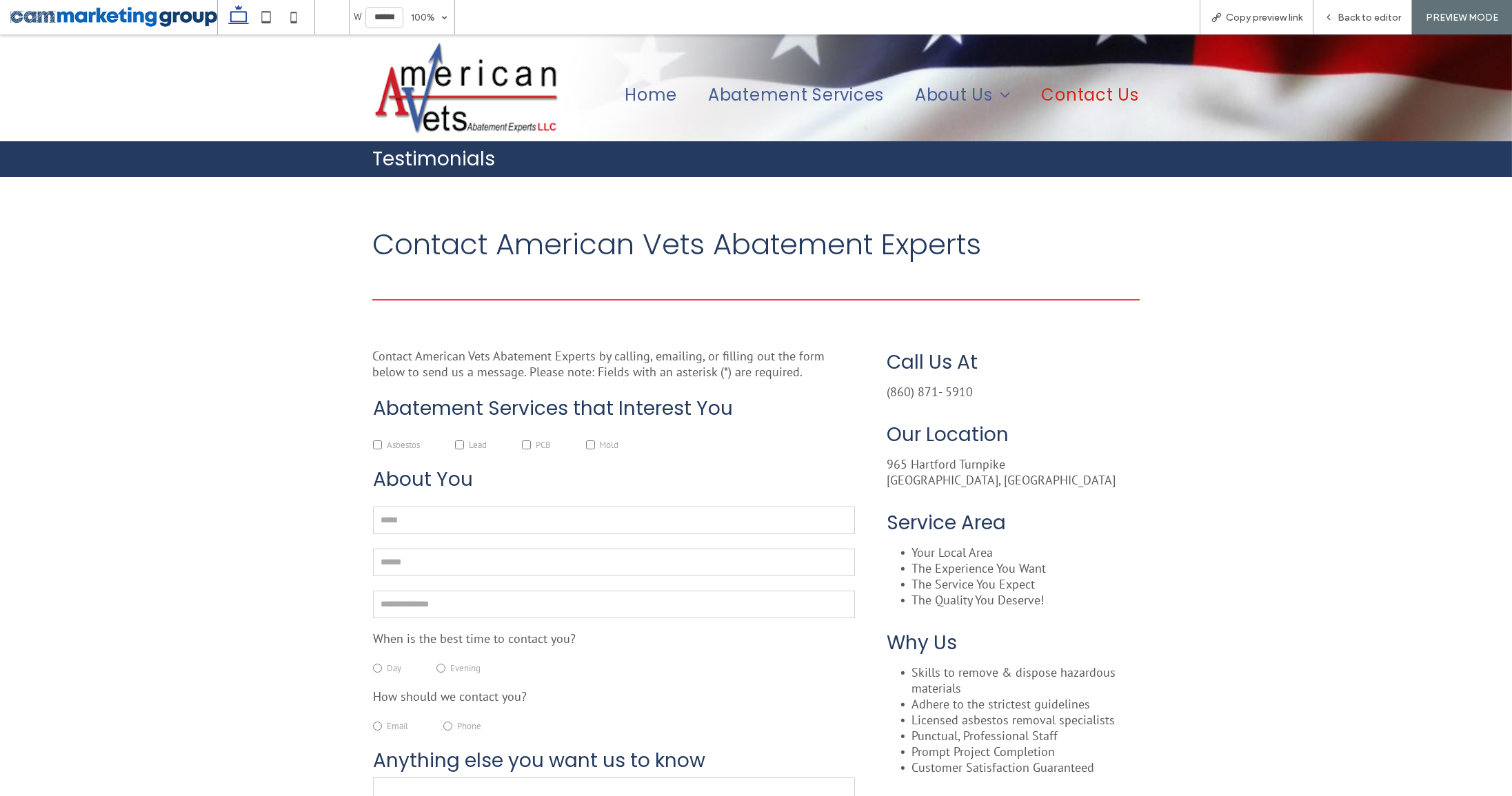
click at [148, 15] on span at bounding box center [114, 17] width 207 height 28
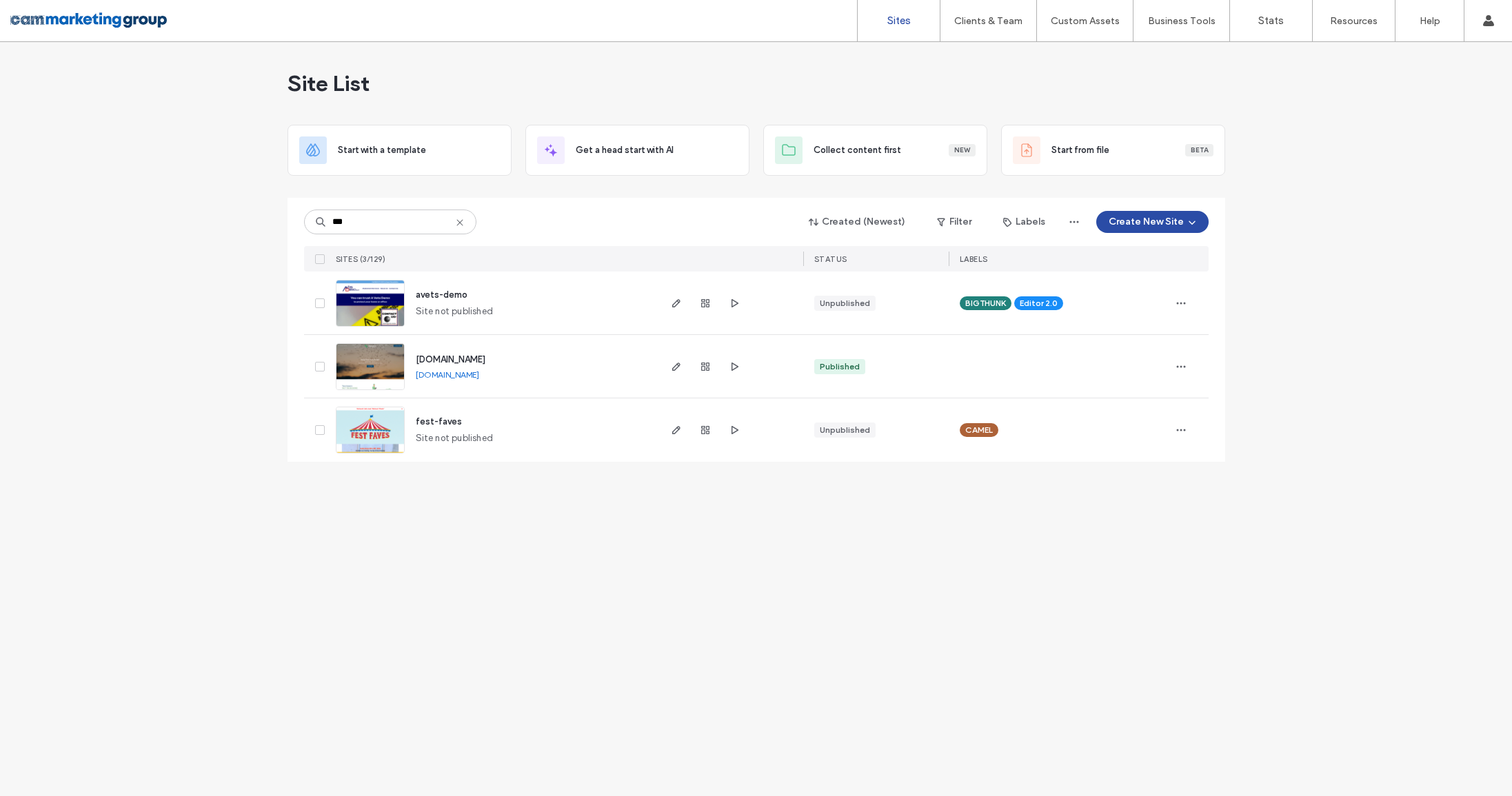
type input "***"
click at [371, 297] on img at bounding box center [371, 327] width 68 height 94
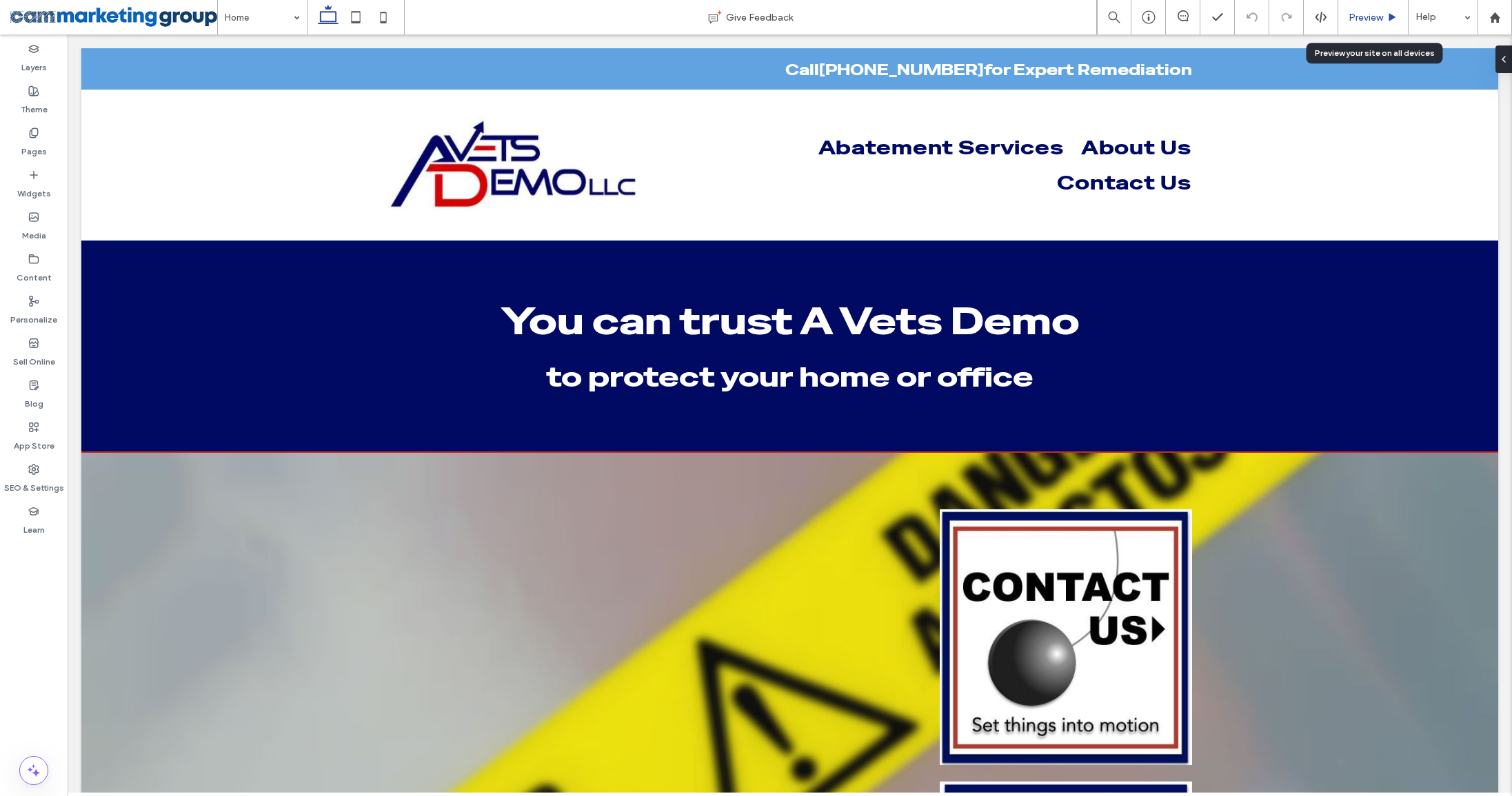
click at [1368, 14] on span "Preview" at bounding box center [1366, 18] width 35 height 12
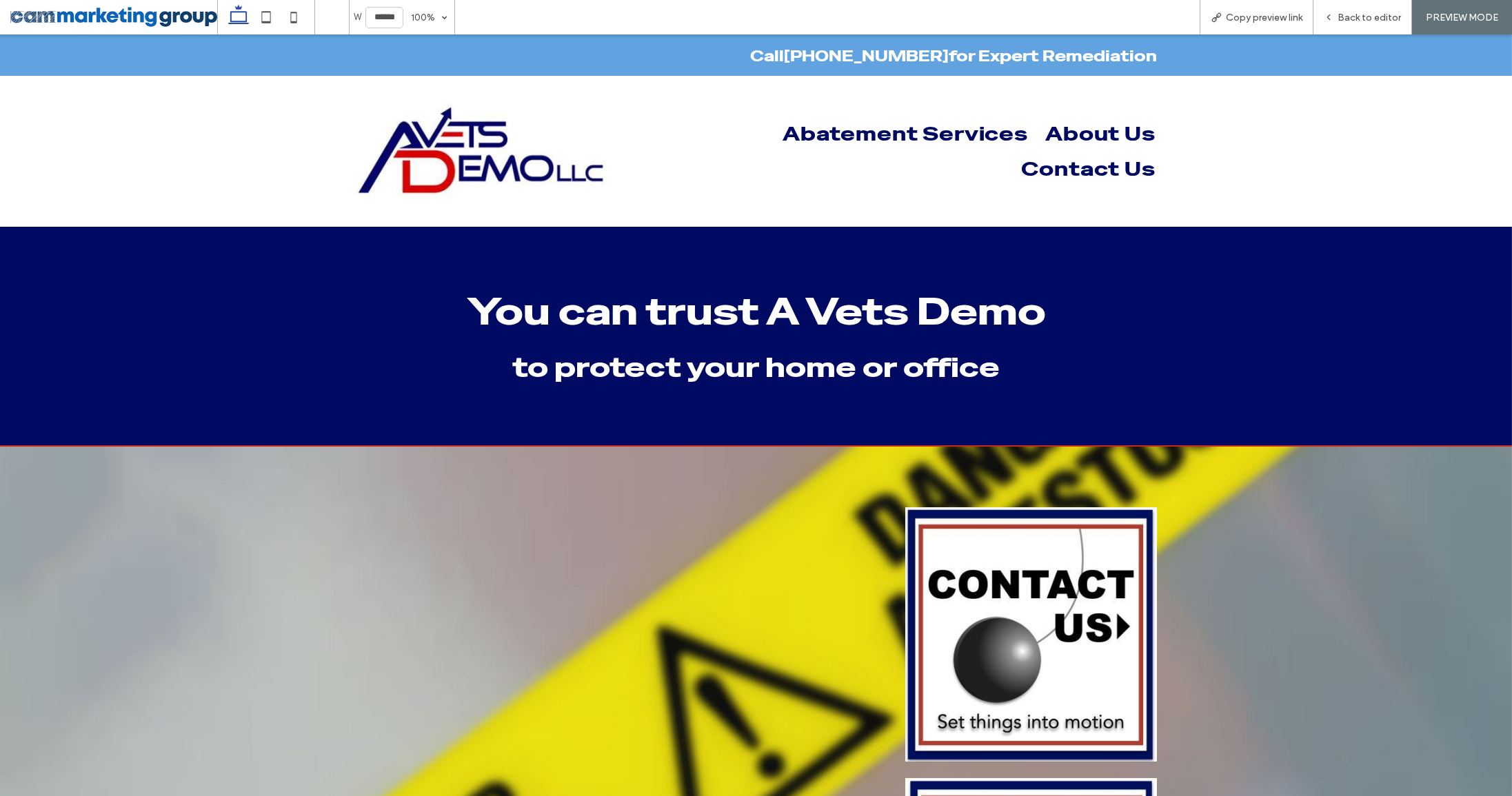
click at [428, 137] on img at bounding box center [482, 151] width 254 height 96
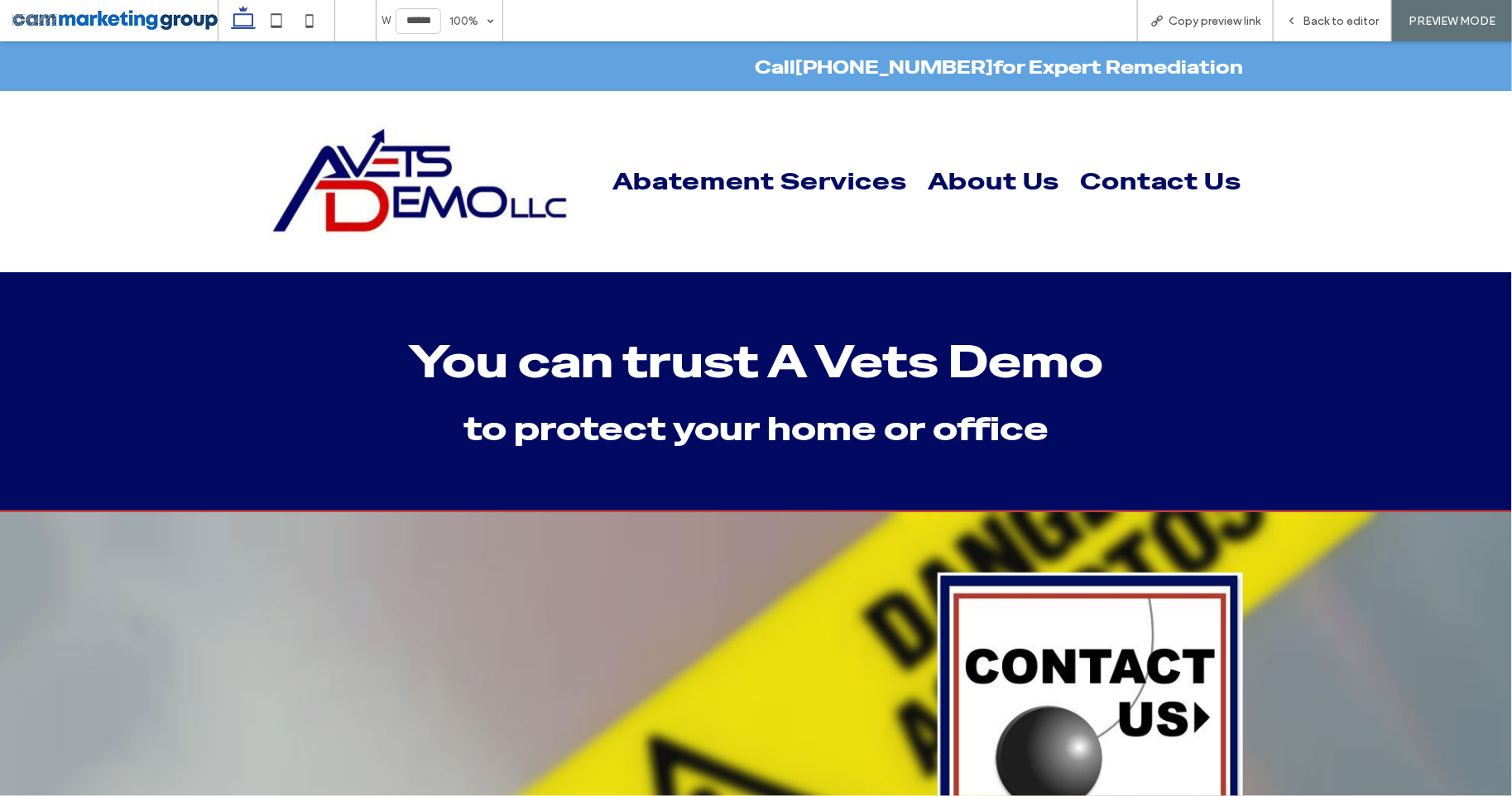
click at [509, 199] on img at bounding box center [421, 181] width 305 height 115
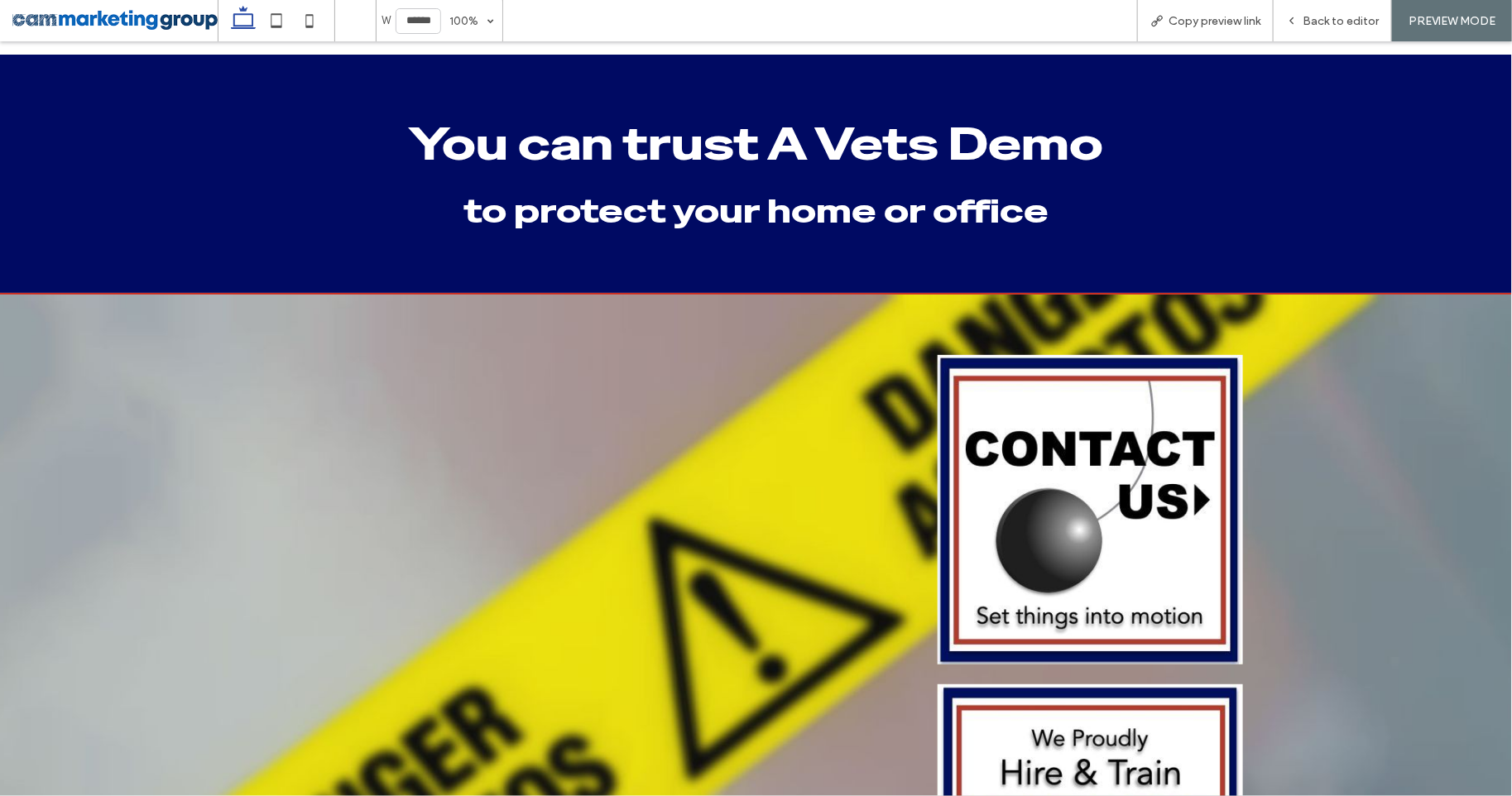
scroll to position [298, 0]
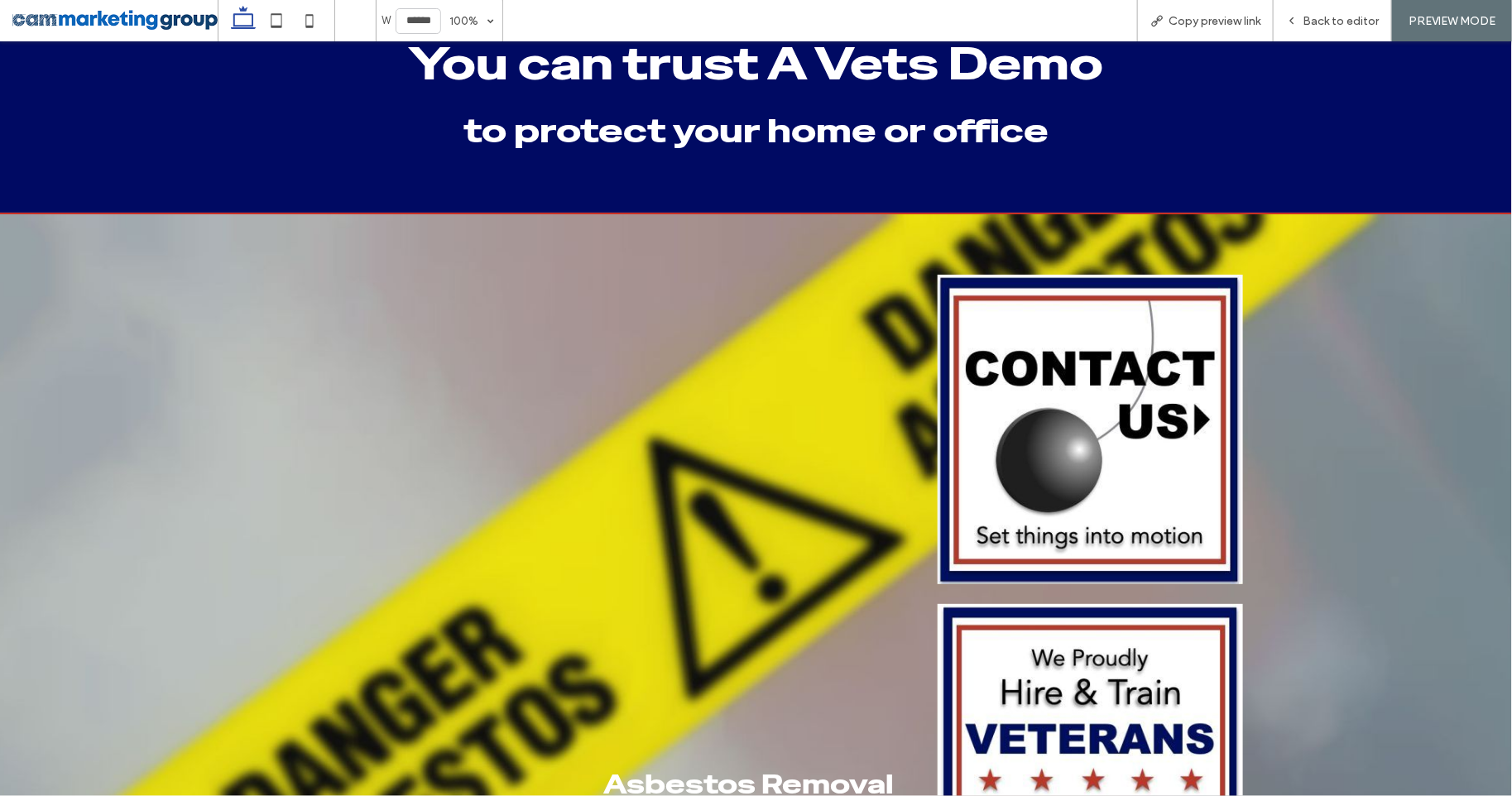
click at [1120, 418] on img at bounding box center [1090, 429] width 305 height 309
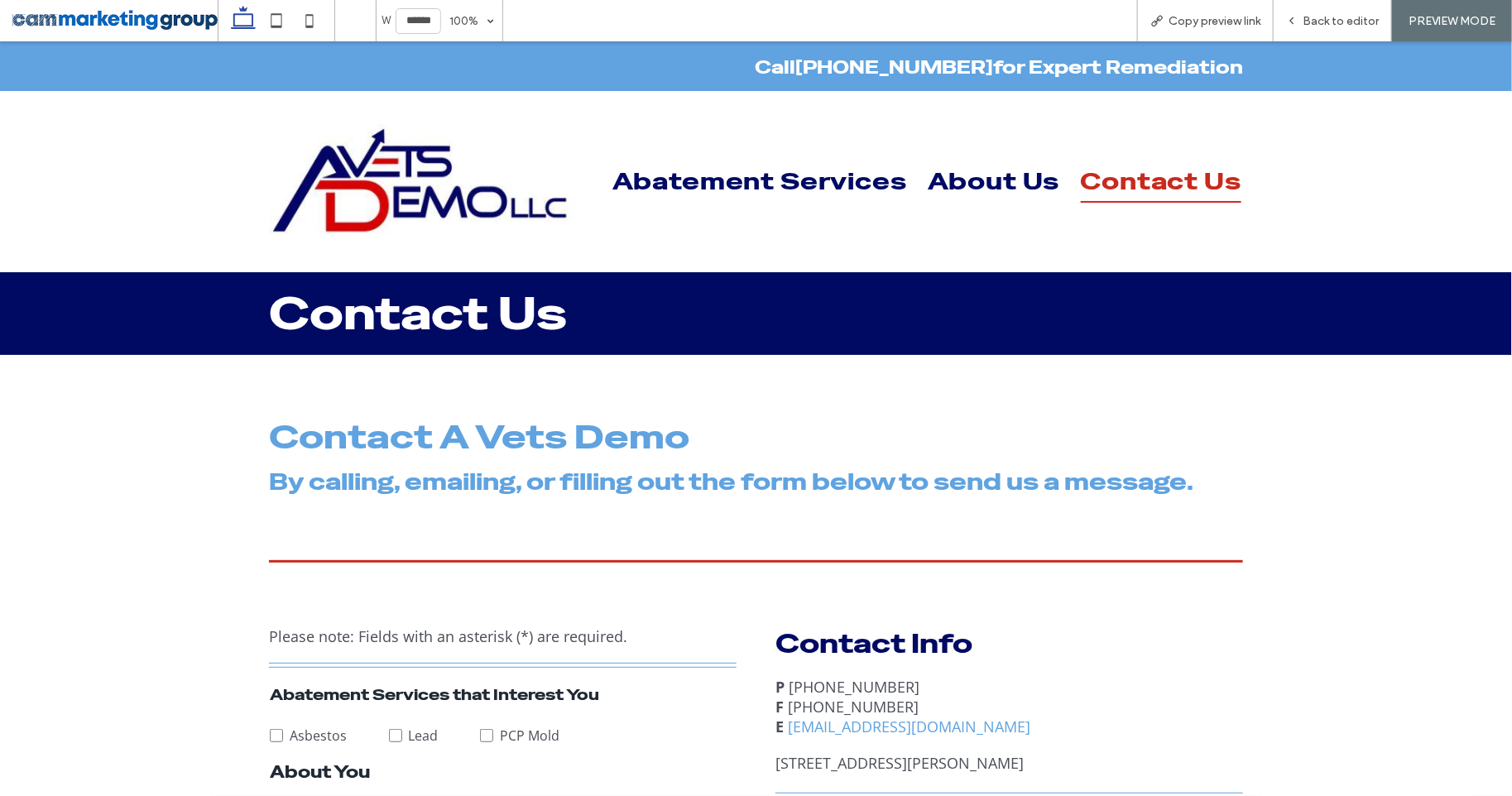
click at [398, 165] on img at bounding box center [421, 181] width 305 height 115
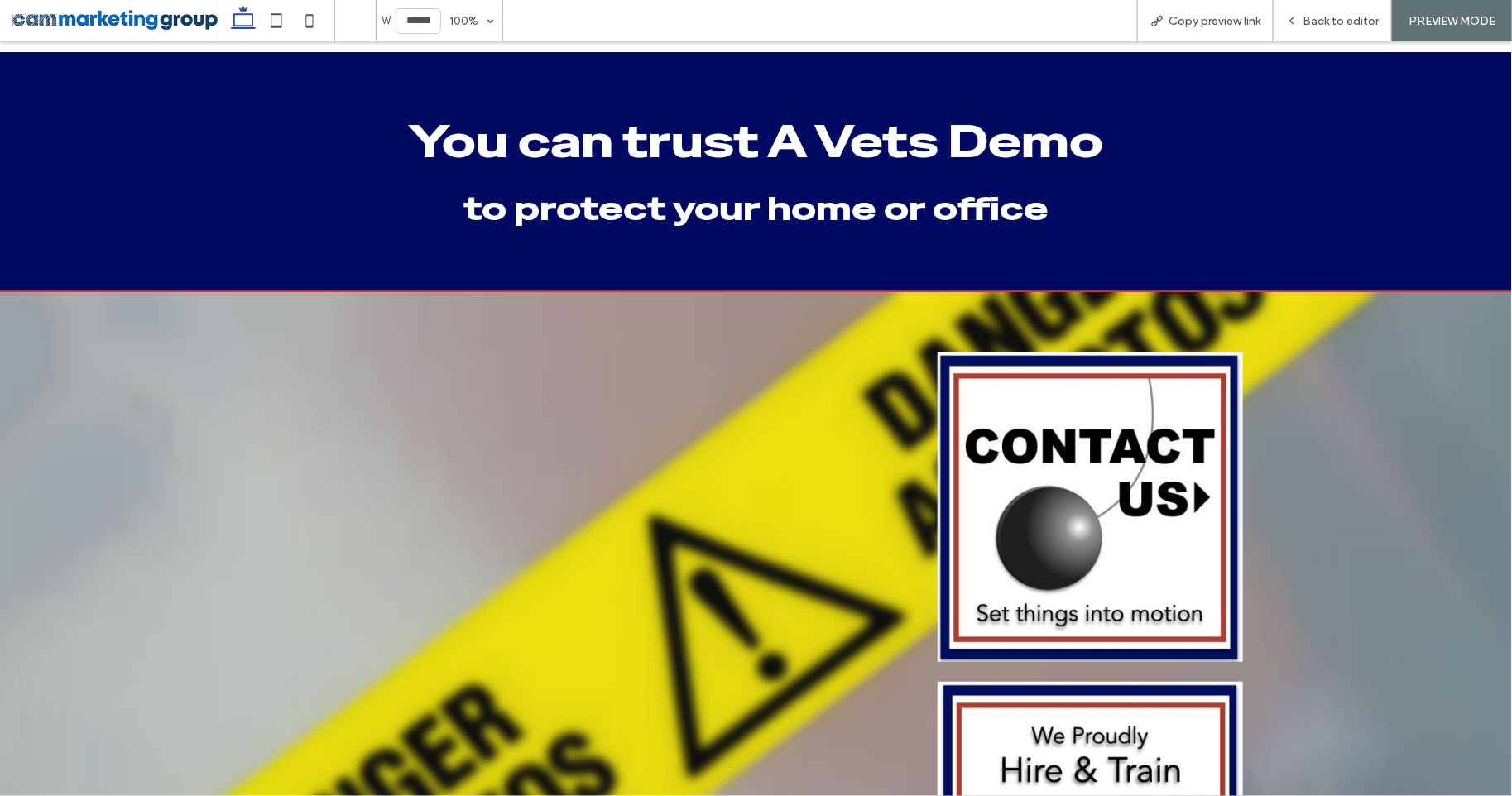
scroll to position [373, 0]
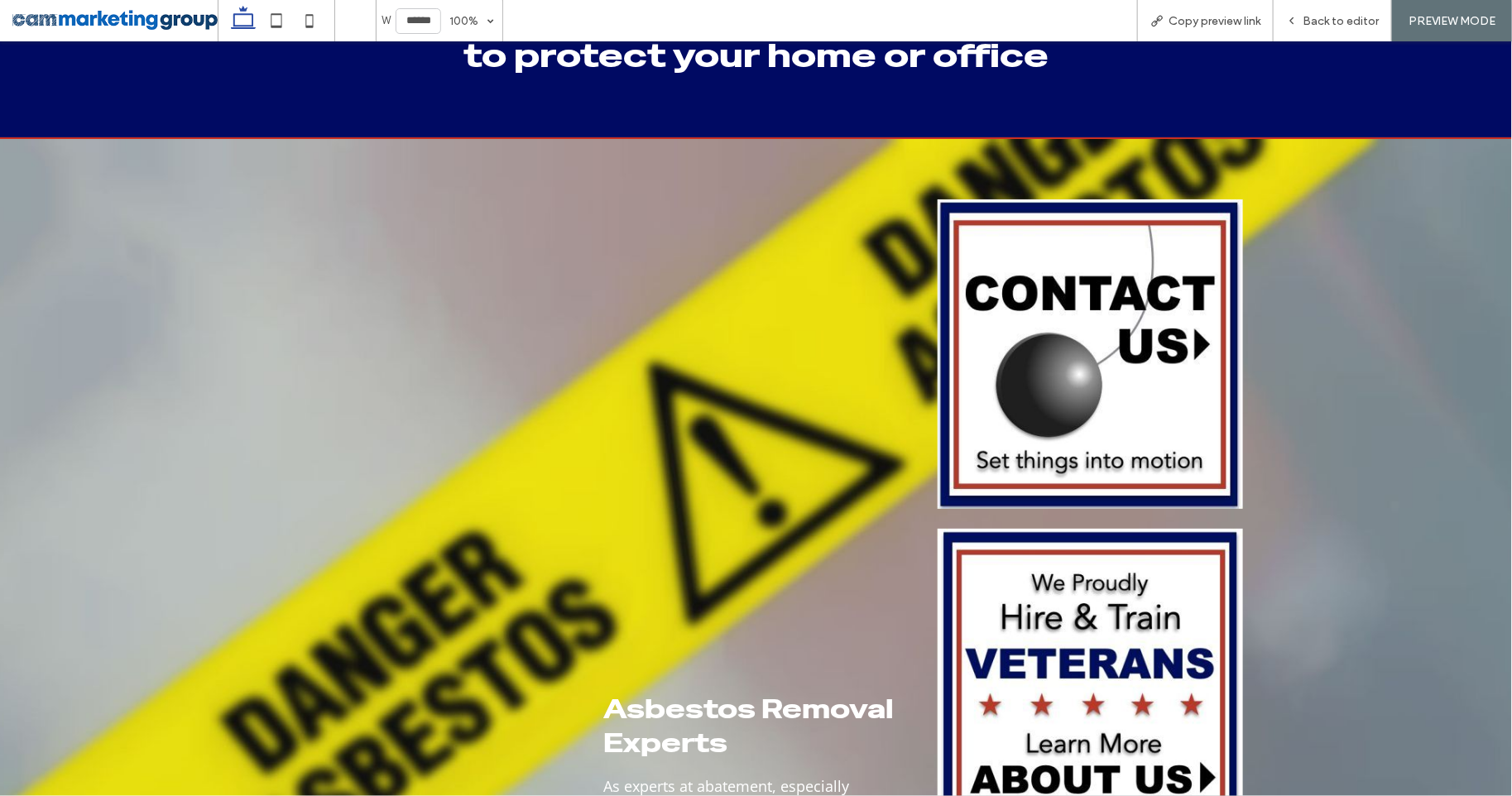
click at [1123, 667] on img at bounding box center [1090, 681] width 305 height 308
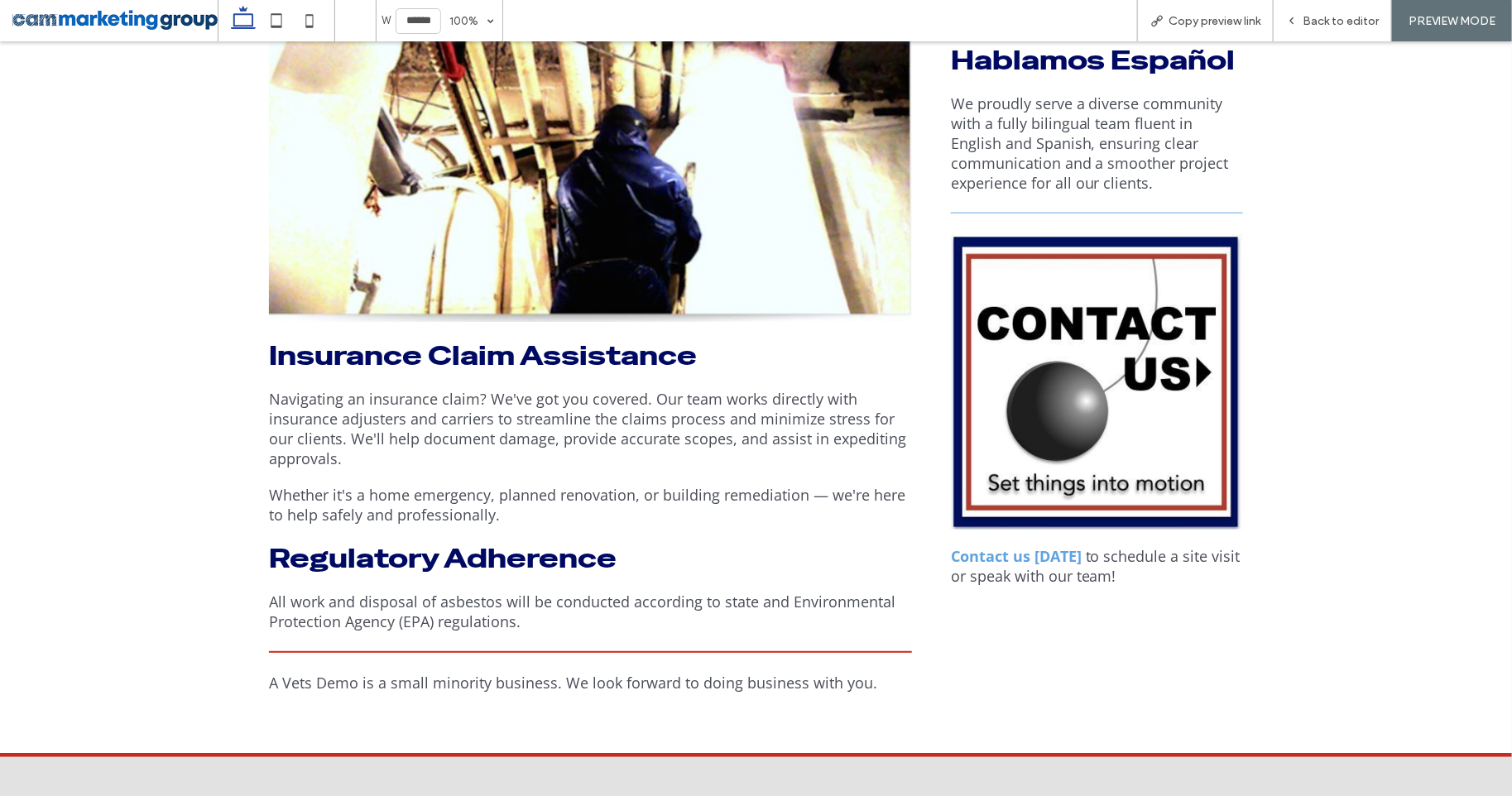
scroll to position [698, 0]
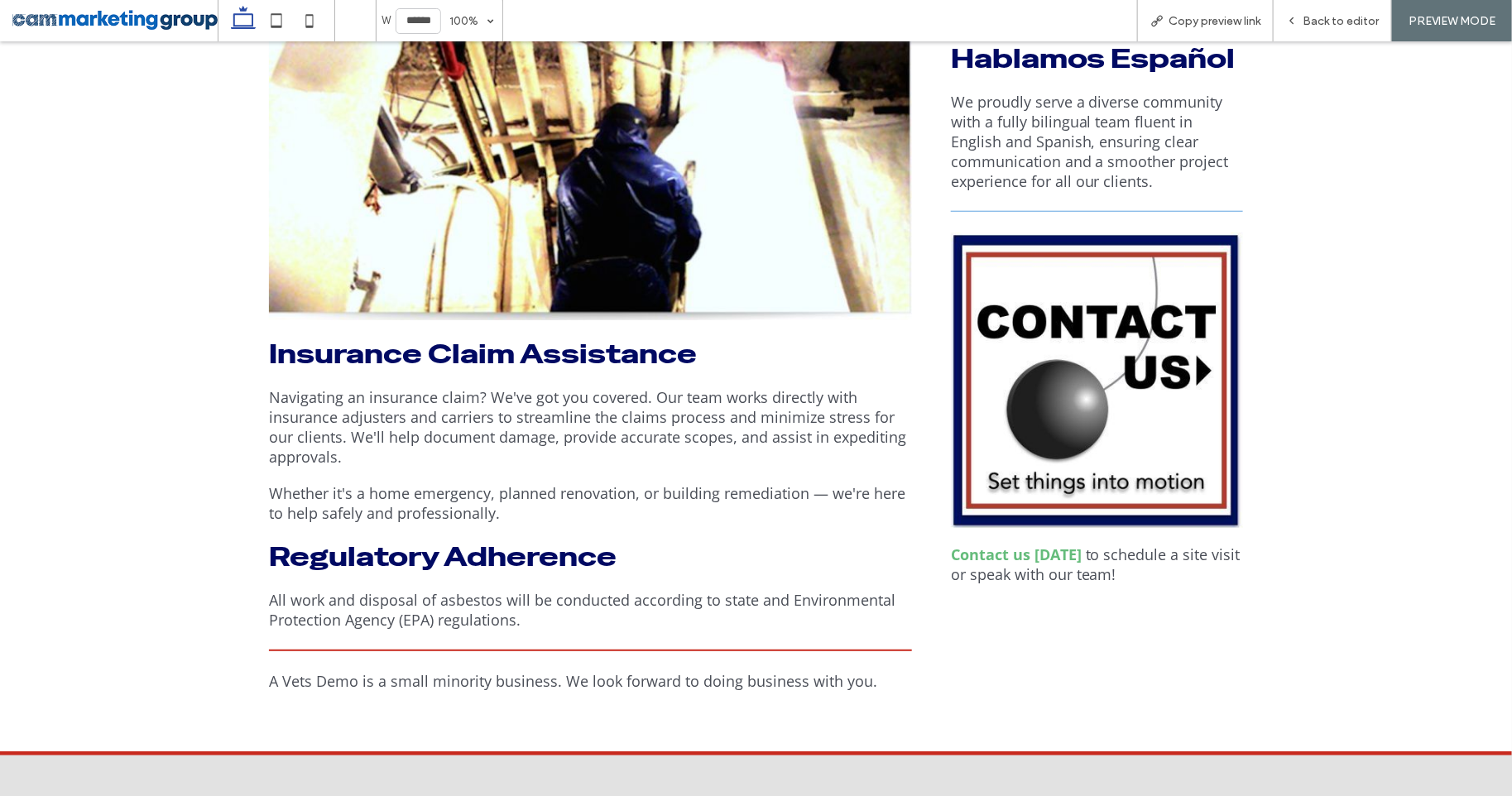
click at [1014, 560] on strong "Contact us today" at bounding box center [1016, 553] width 131 height 20
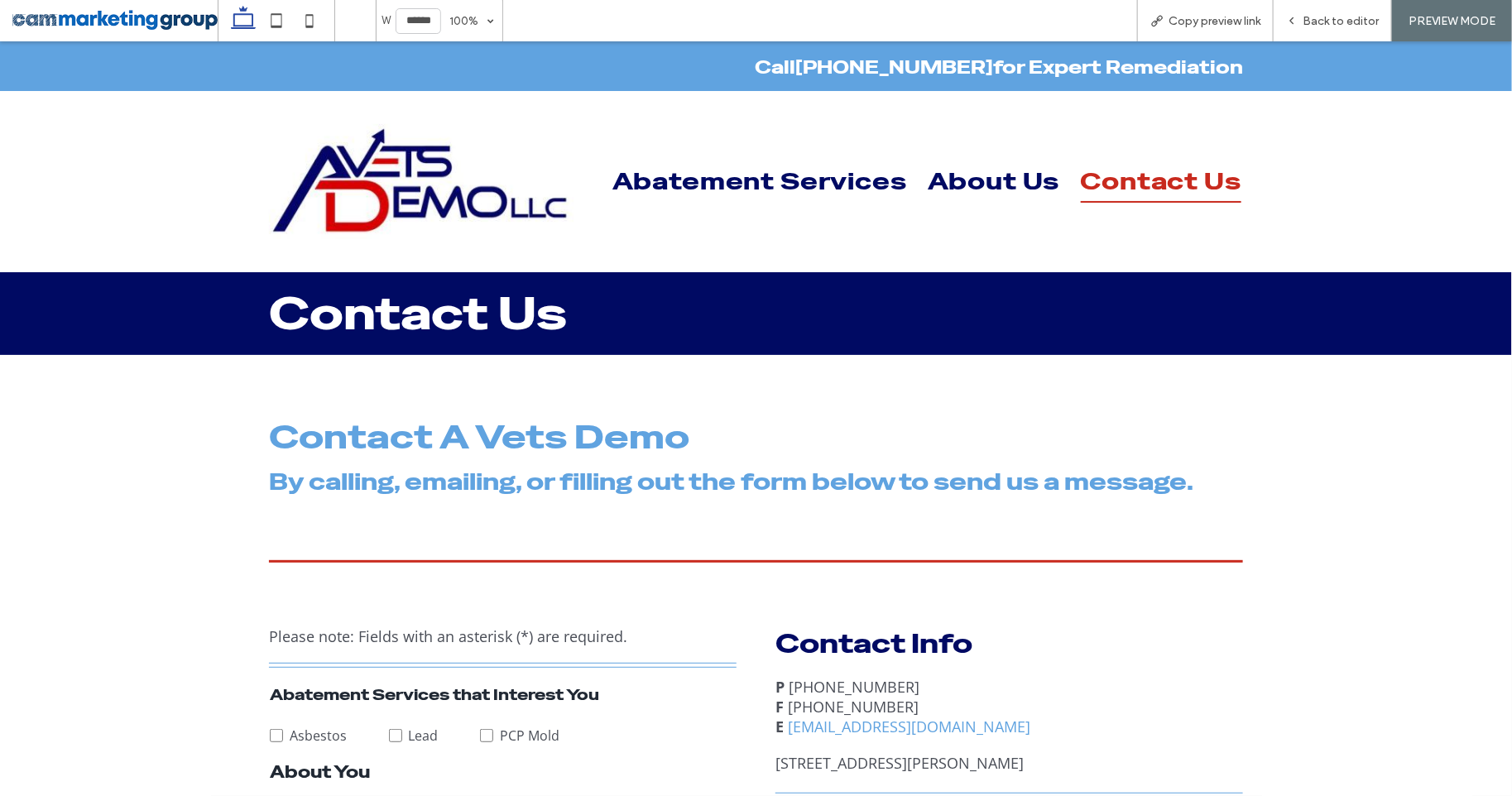
click at [863, 157] on div "Abatement Services About Us Contact Us" at bounding box center [915, 181] width 652 height 115
click at [727, 182] on span "Abatement Services" at bounding box center [759, 181] width 294 height 42
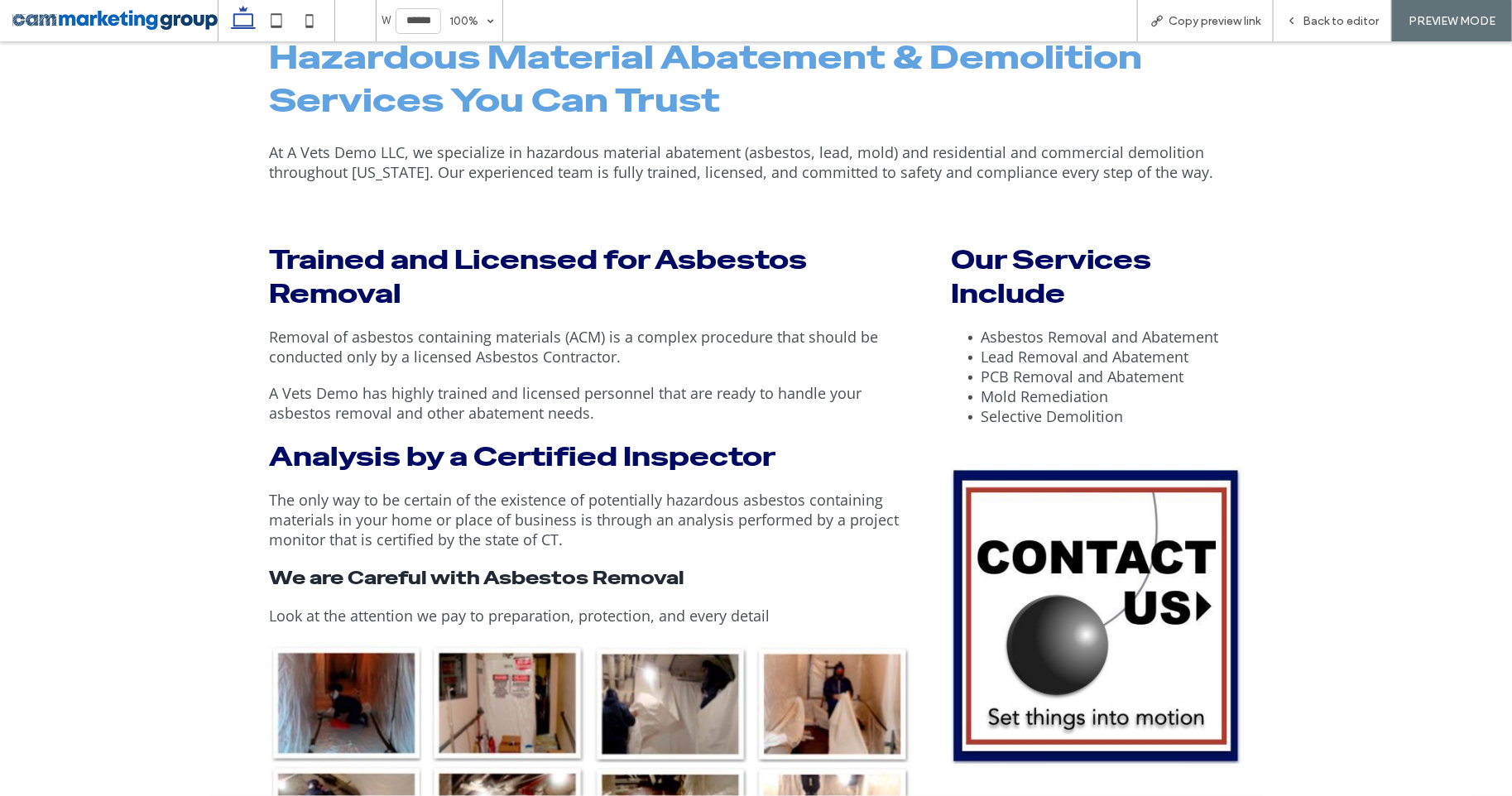
scroll to position [483, 0]
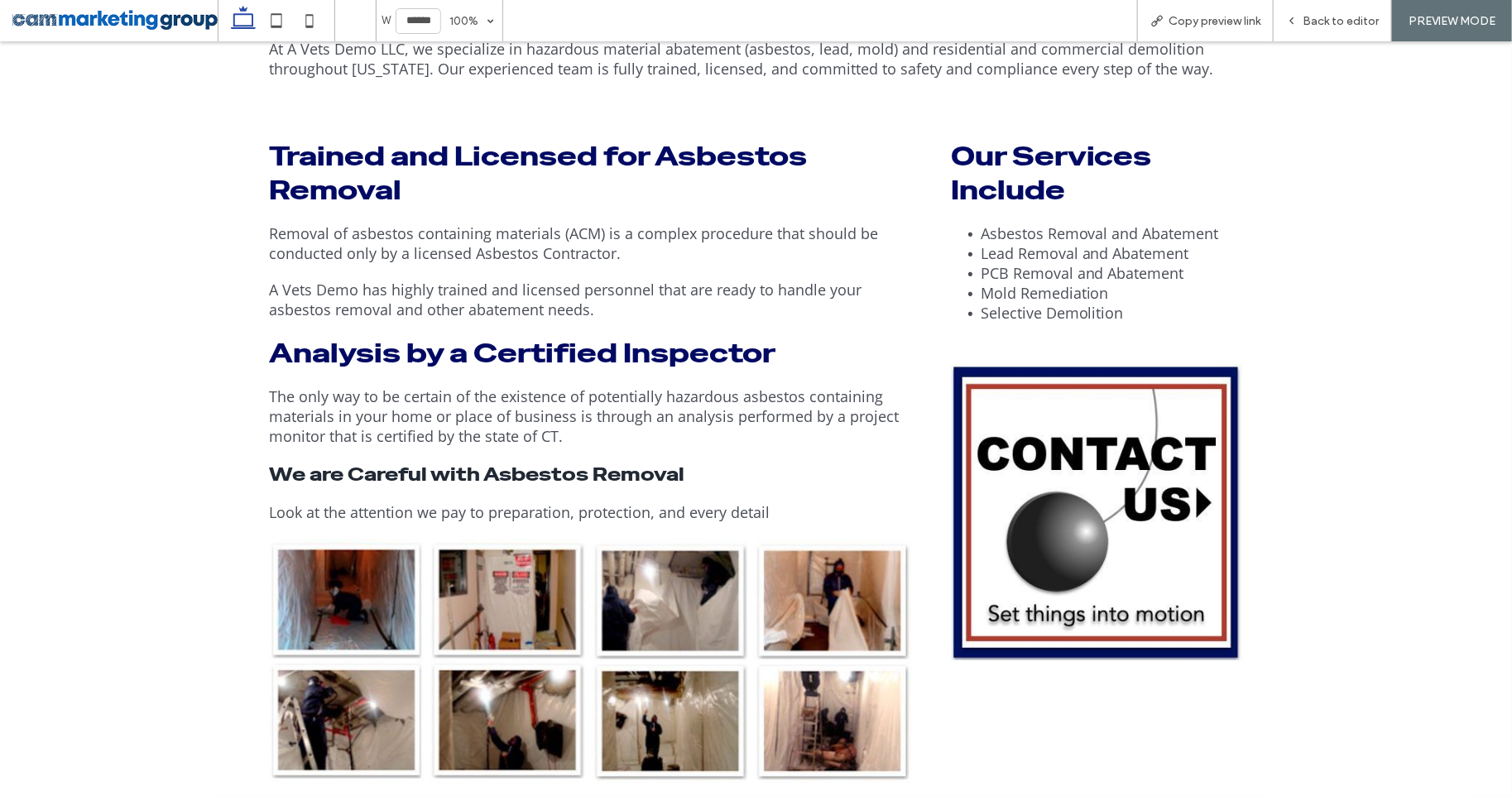
click at [1067, 541] on img at bounding box center [1096, 511] width 292 height 295
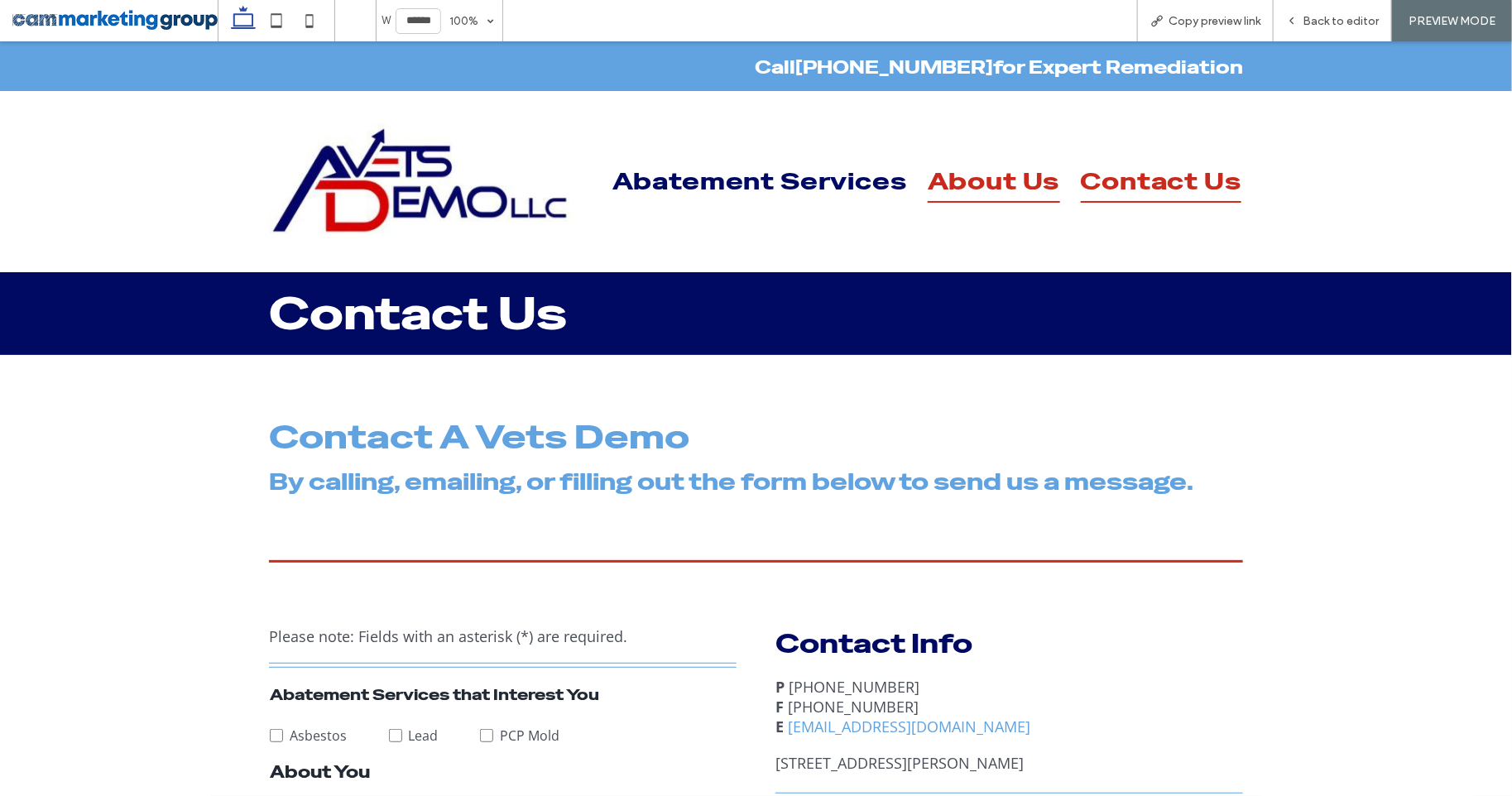
drag, startPoint x: 926, startPoint y: 183, endPoint x: 926, endPoint y: 224, distance: 41.0
click at [926, 183] on link "About Us" at bounding box center [983, 181] width 153 height 42
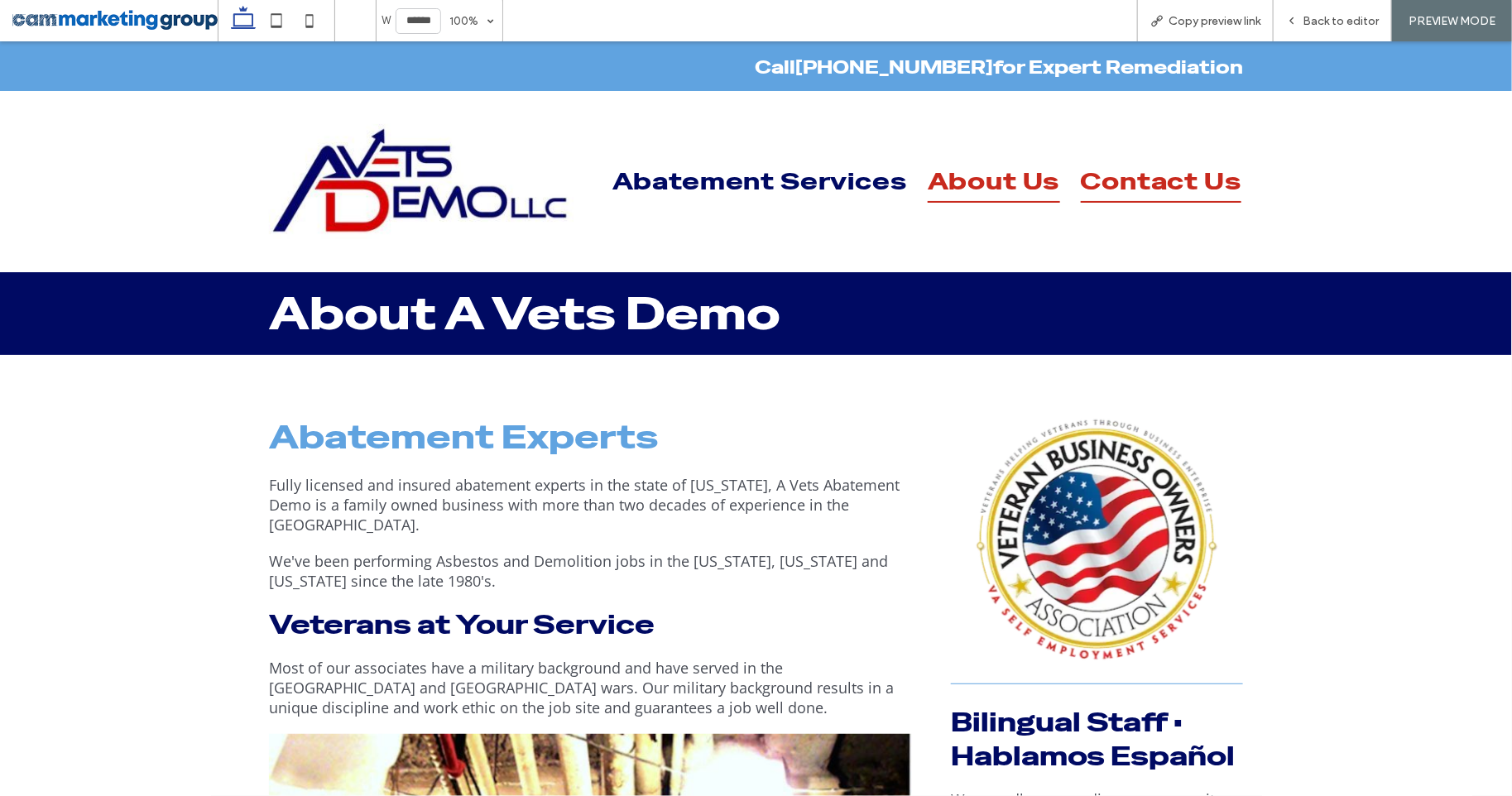
click at [1184, 182] on span "Contact Us" at bounding box center [1161, 181] width 160 height 42
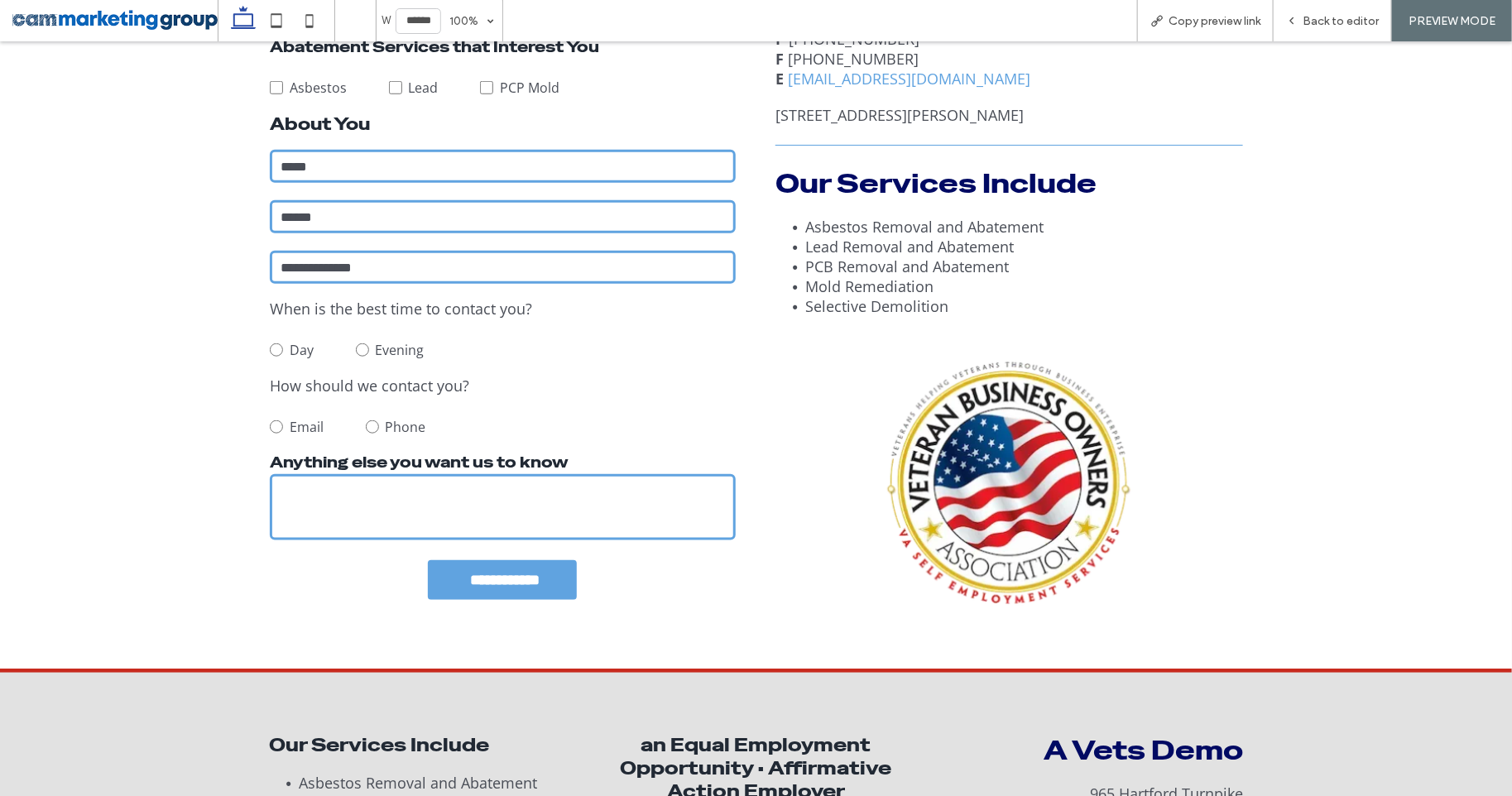
scroll to position [654, 0]
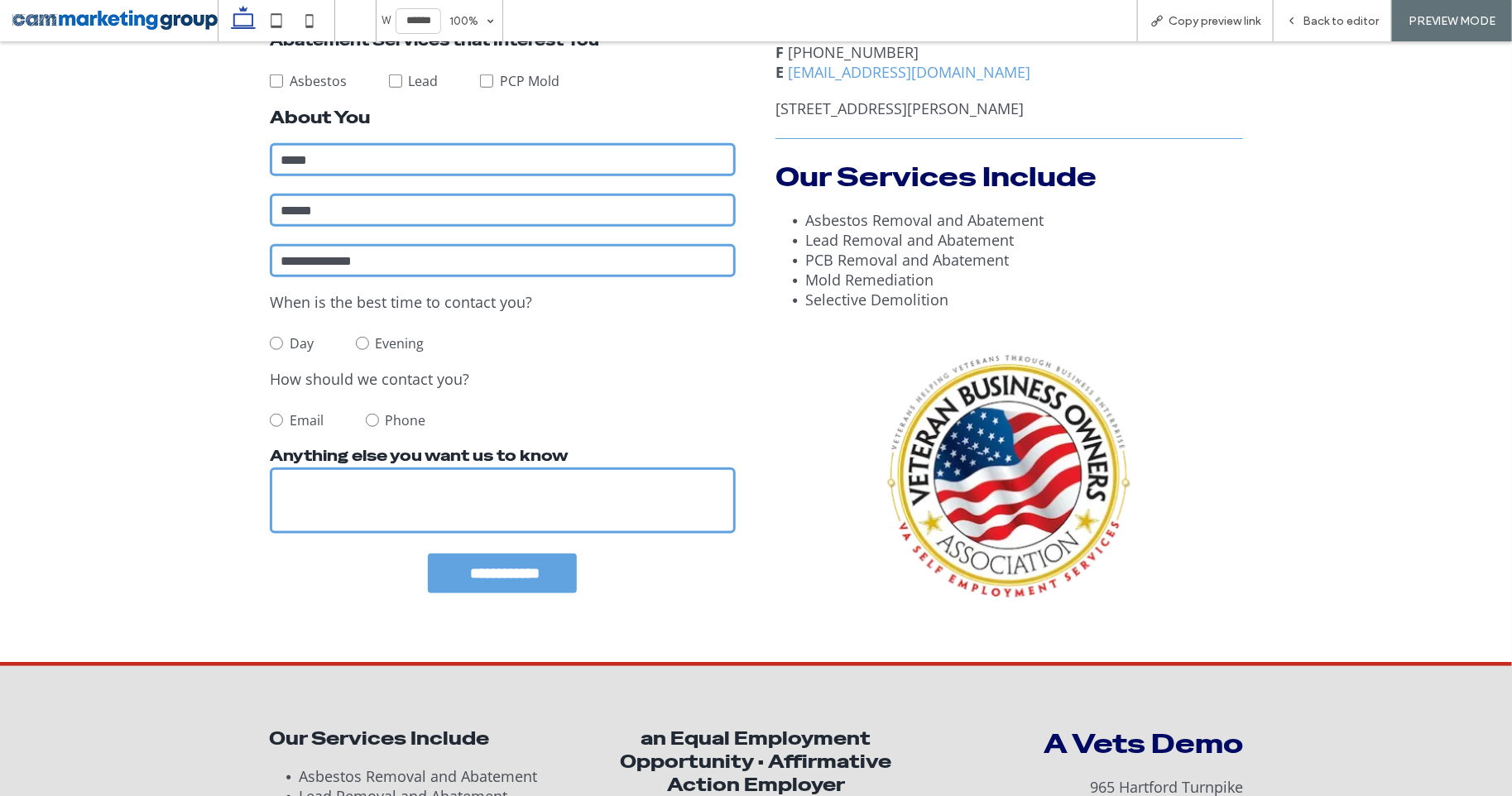
click at [983, 484] on img at bounding box center [1008, 474] width 249 height 250
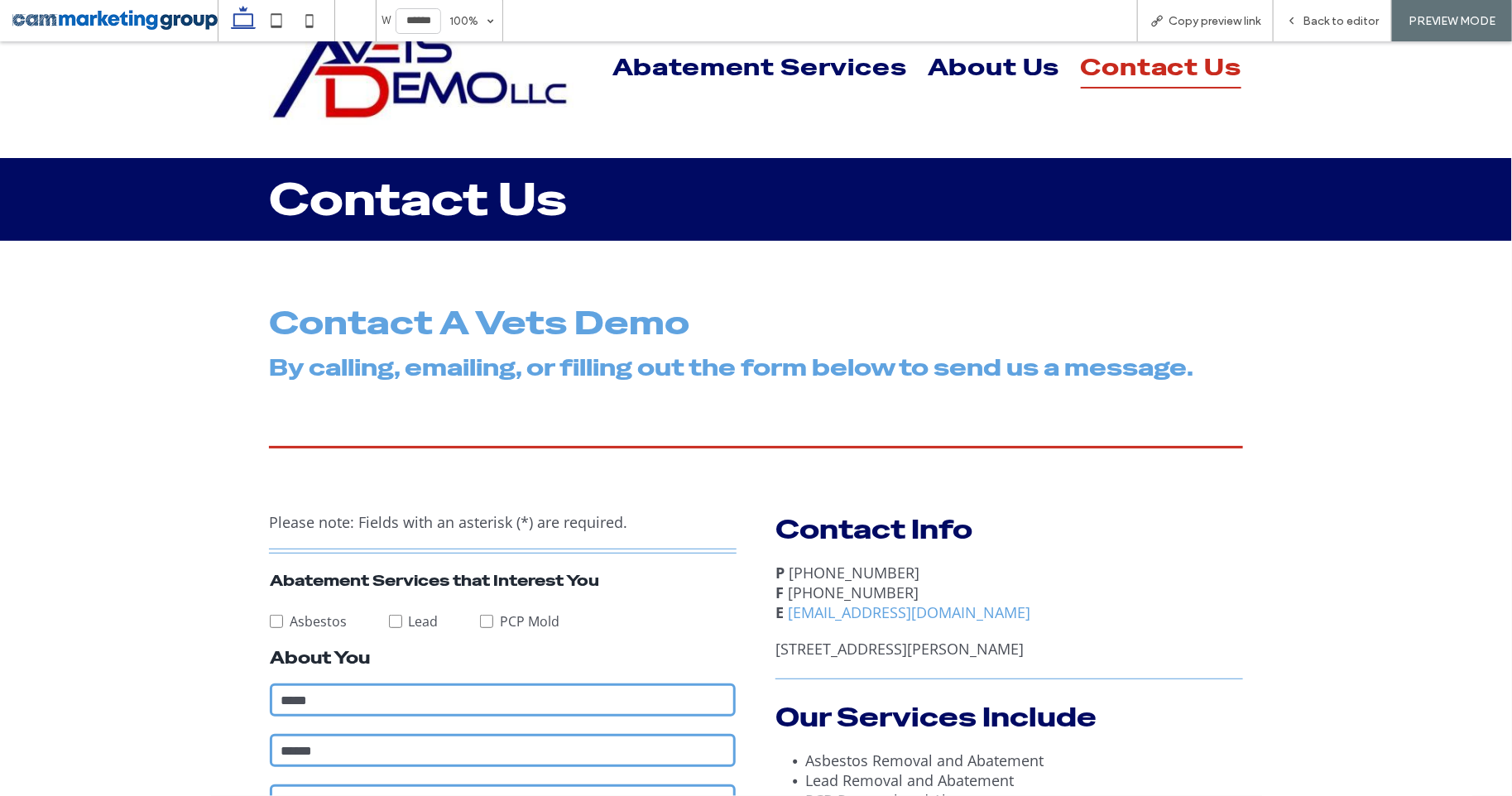
scroll to position [0, 0]
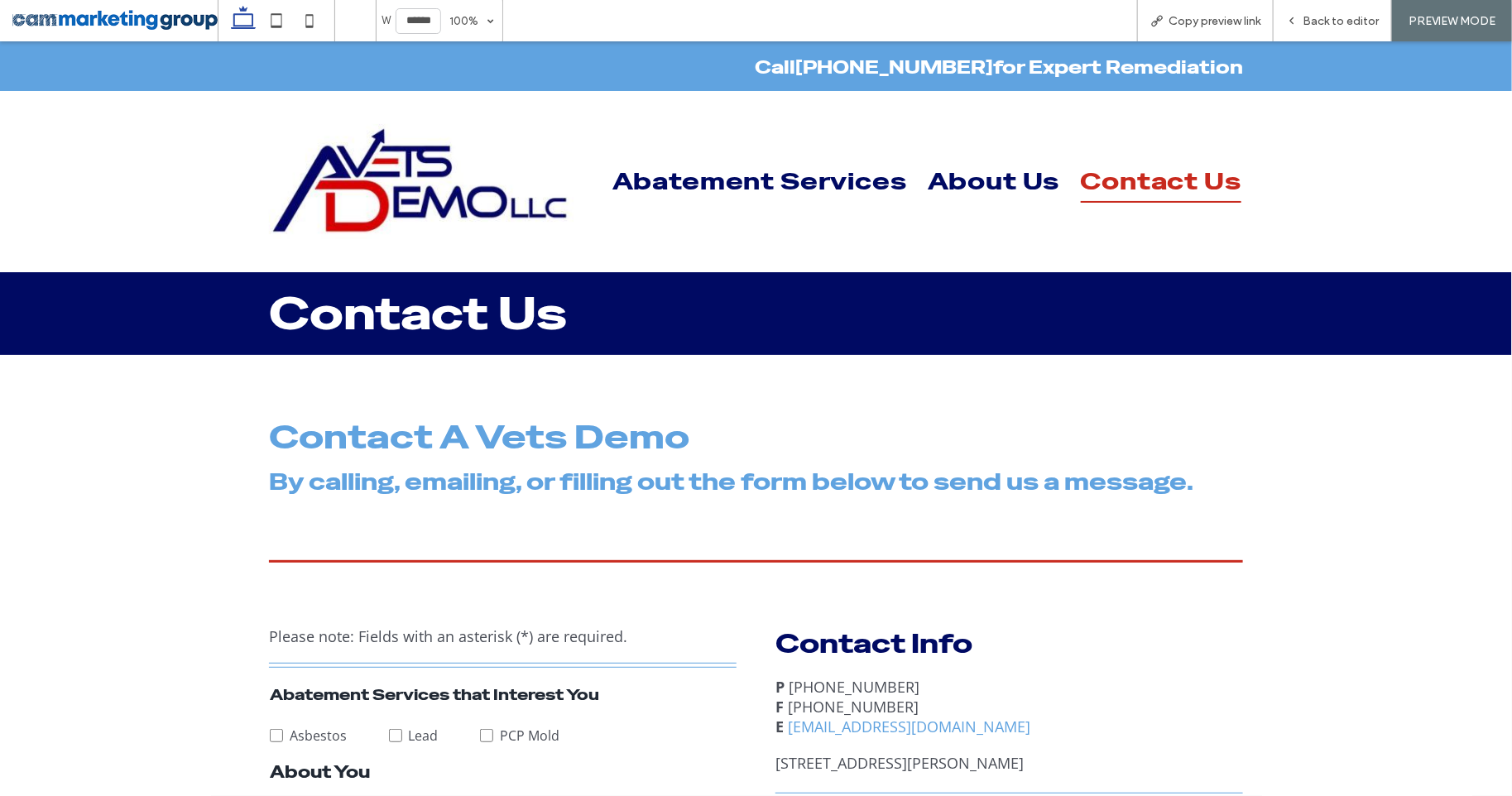
click at [441, 160] on img at bounding box center [421, 181] width 305 height 115
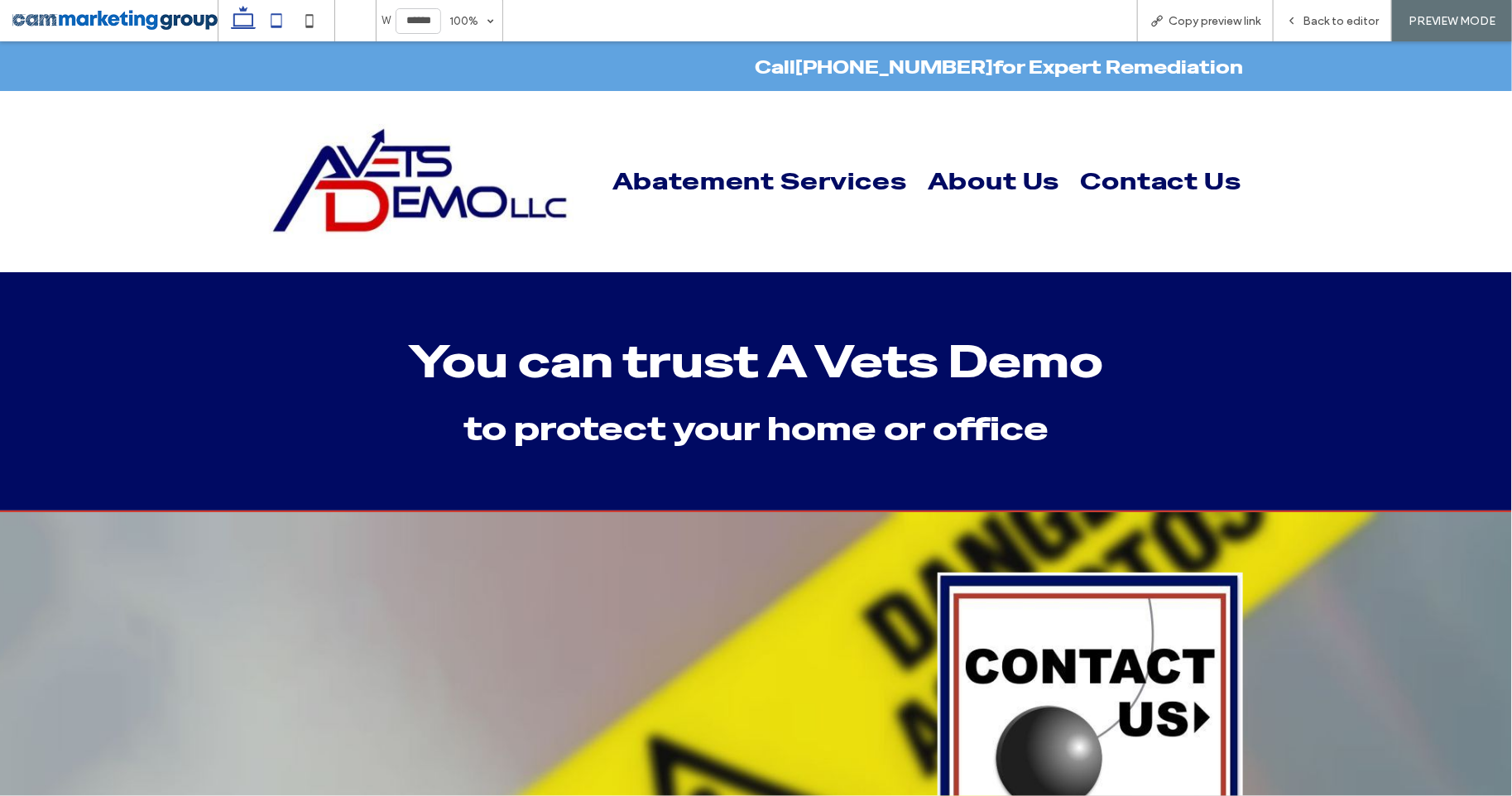
click at [280, 28] on icon at bounding box center [276, 20] width 33 height 33
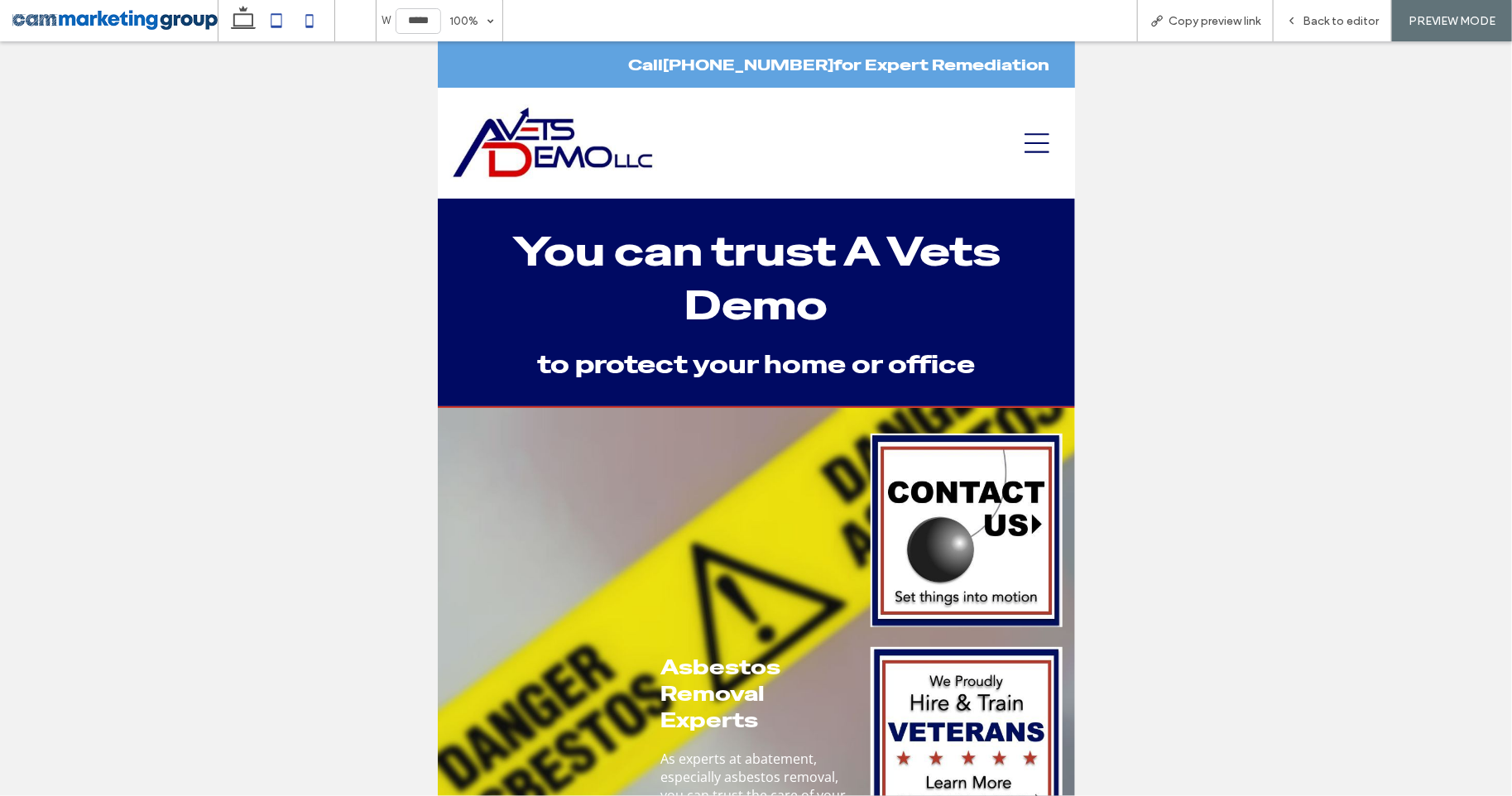
click at [309, 23] on icon at bounding box center [309, 20] width 33 height 33
type input "*****"
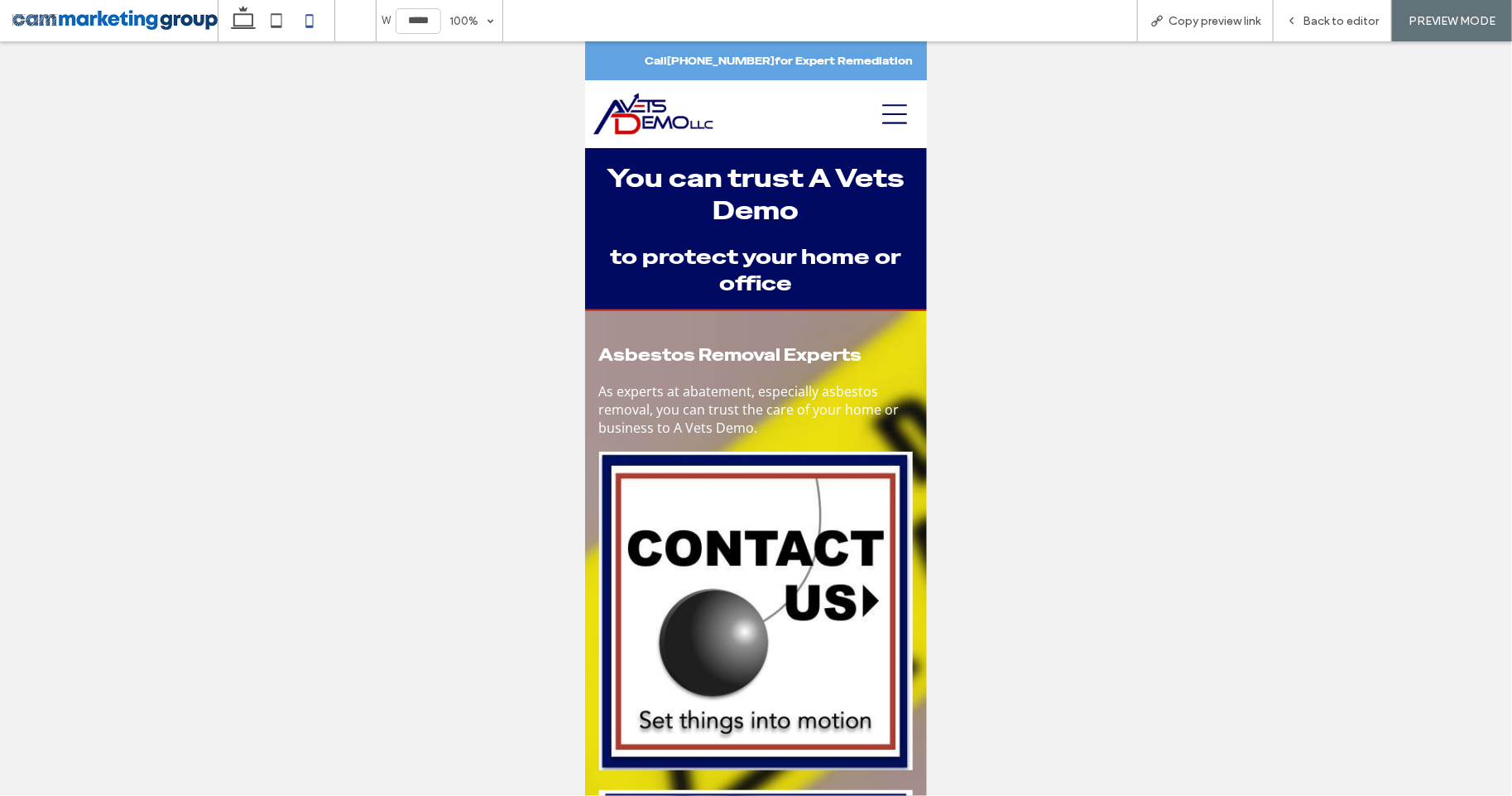
click at [881, 103] on div at bounding box center [837, 113] width 164 height 51
click at [893, 109] on icon at bounding box center [893, 113] width 25 height 25
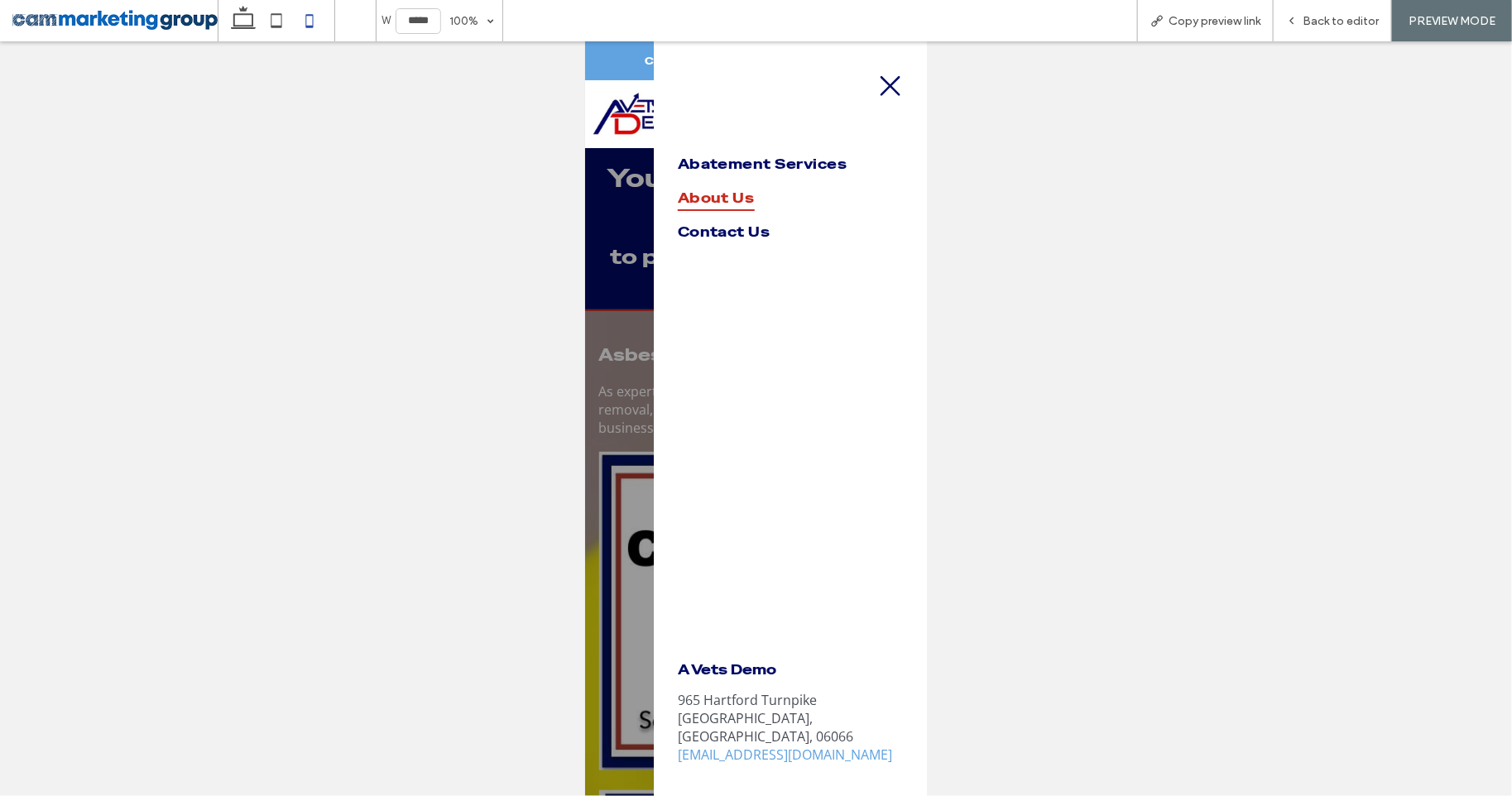
click at [741, 182] on link "About Us" at bounding box center [789, 198] width 225 height 34
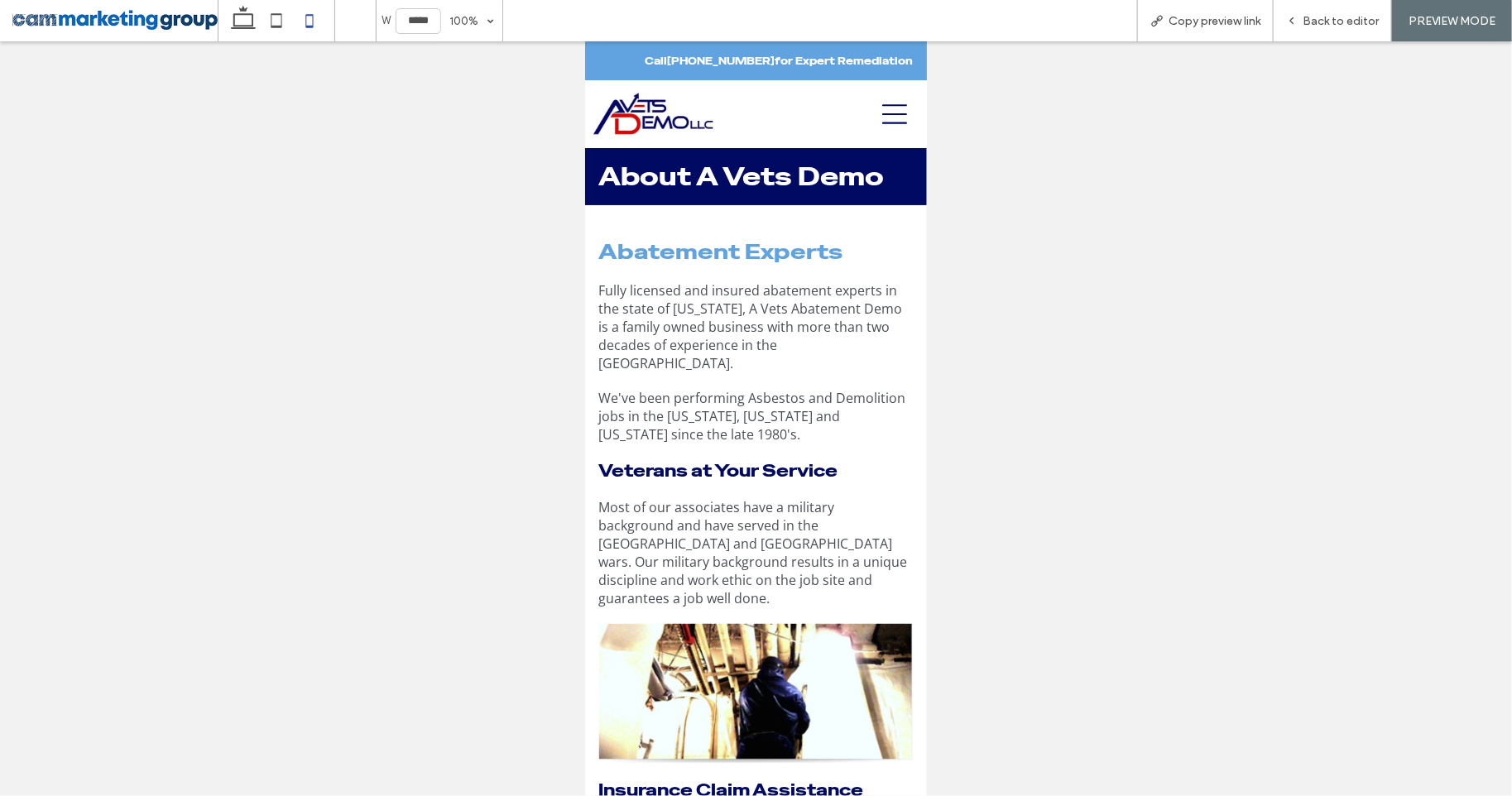
click at [905, 107] on div at bounding box center [837, 113] width 164 height 51
click at [903, 111] on icon at bounding box center [893, 113] width 25 height 25
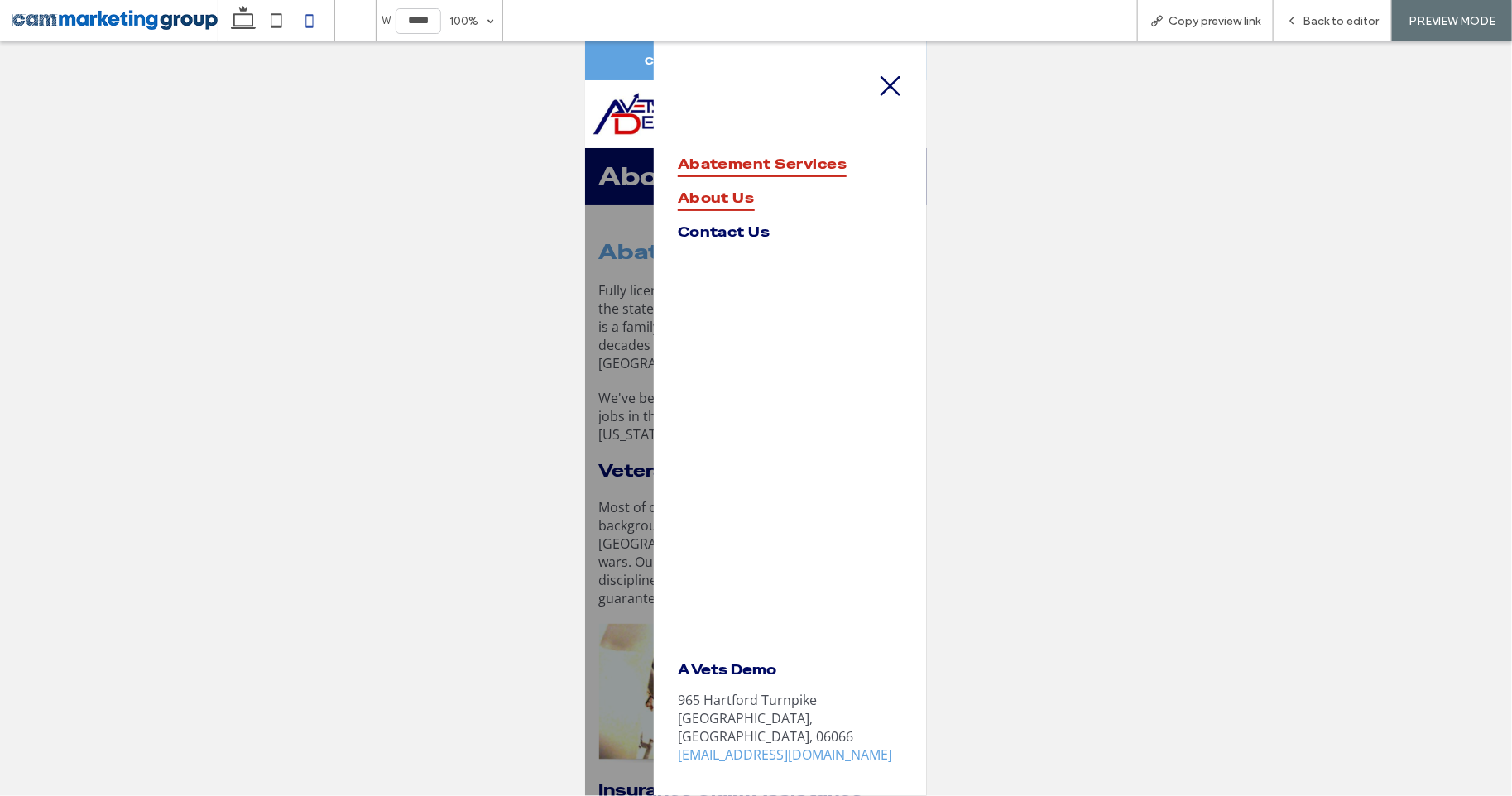
click at [778, 165] on span "Abatement Services" at bounding box center [762, 163] width 170 height 25
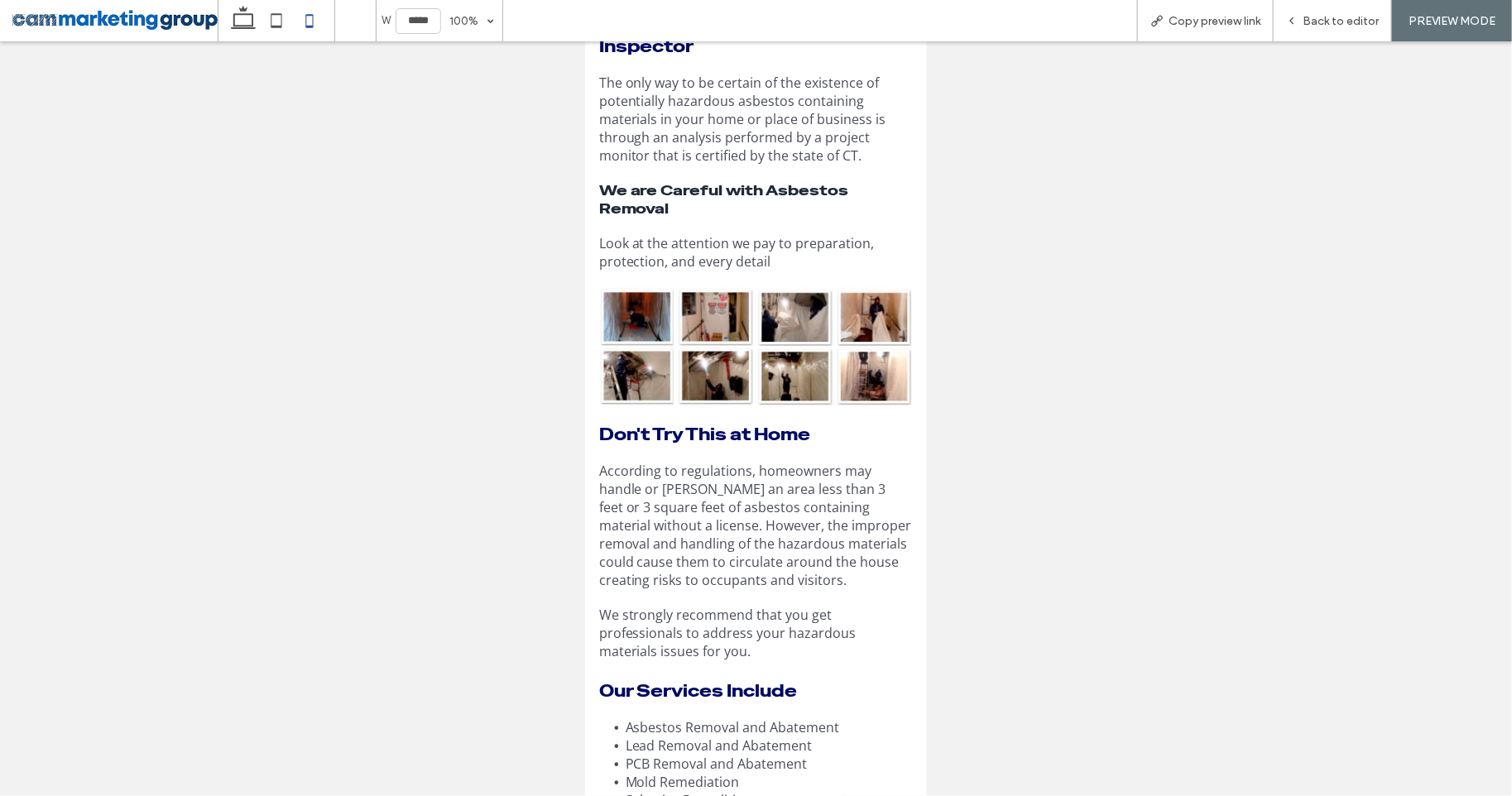
scroll to position [700, 0]
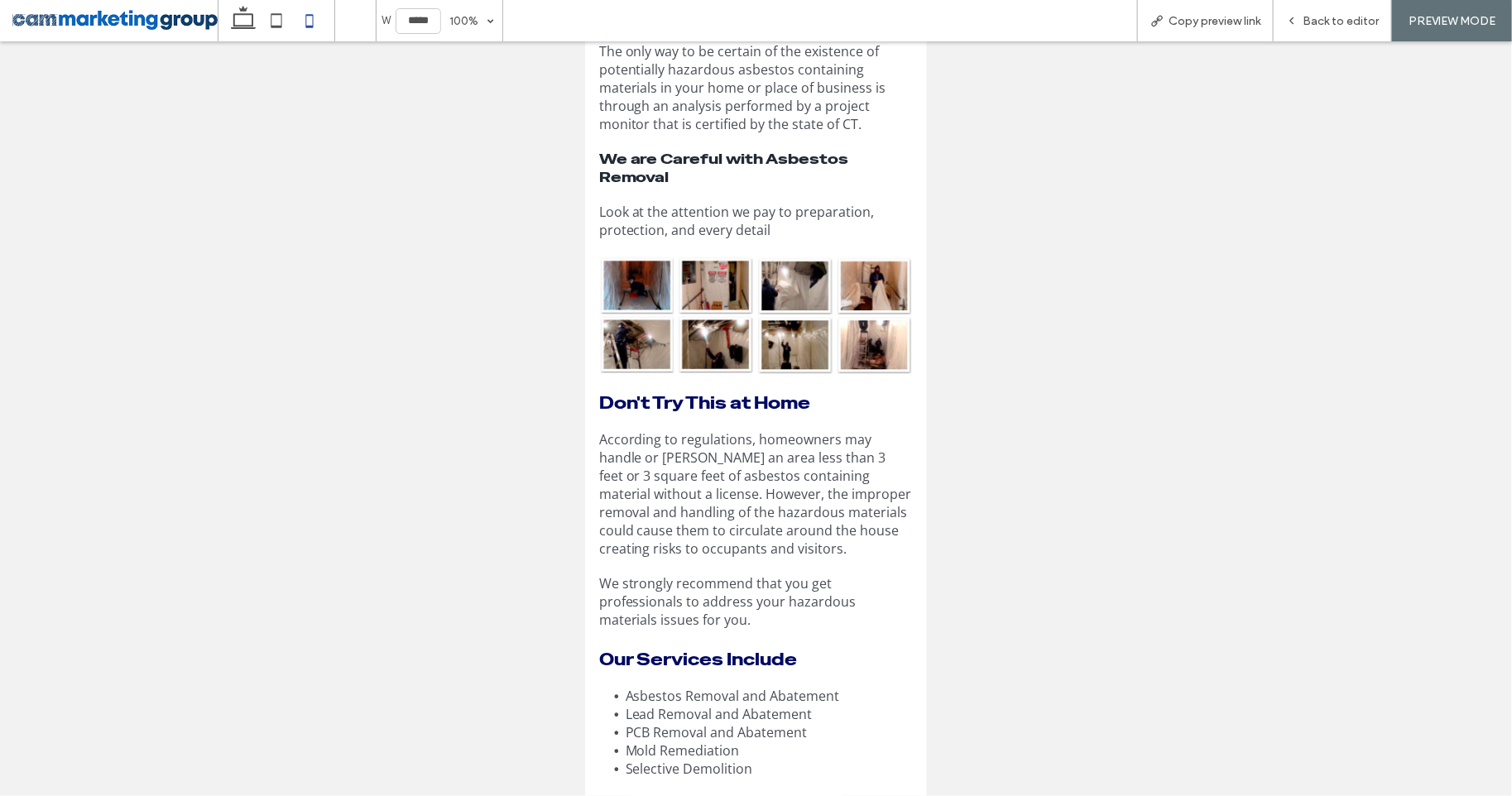
click at [644, 255] on img at bounding box center [755, 314] width 315 height 120
click at [641, 272] on img at bounding box center [755, 314] width 315 height 120
click at [752, 332] on img at bounding box center [755, 314] width 315 height 120
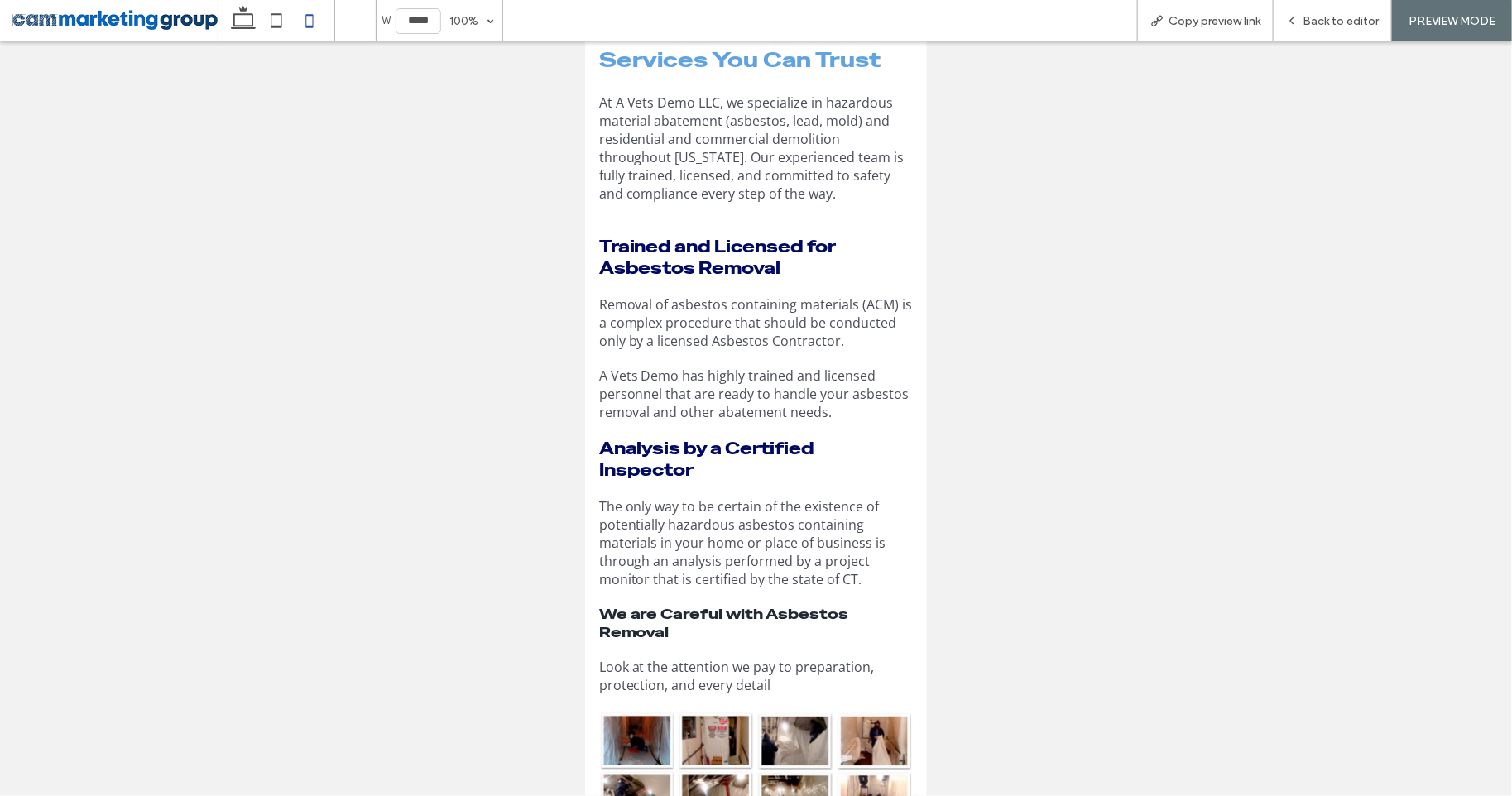
scroll to position [0, 0]
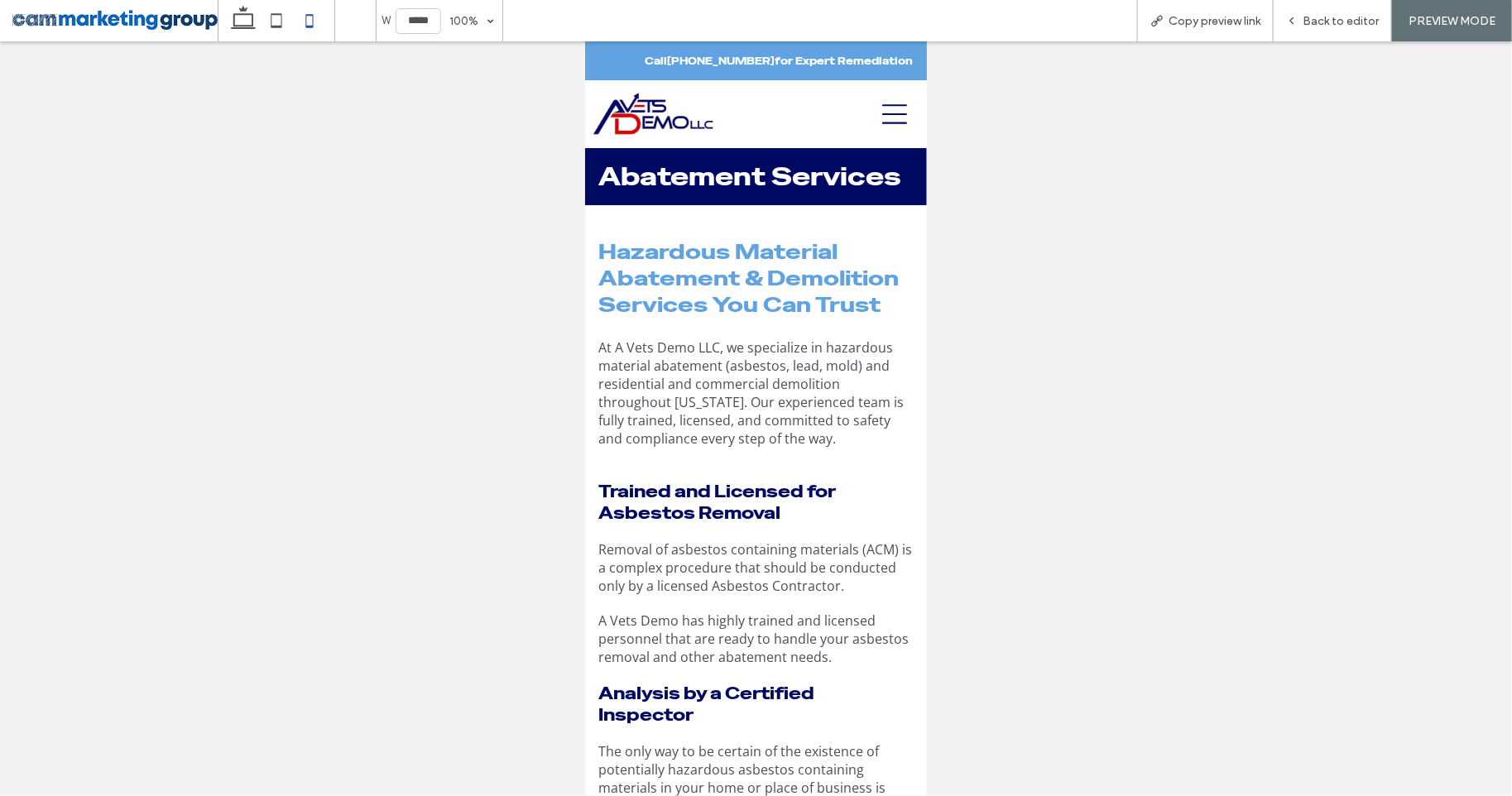
click at [891, 113] on icon at bounding box center [893, 113] width 25 height 20
